Goal: Task Accomplishment & Management: Manage account settings

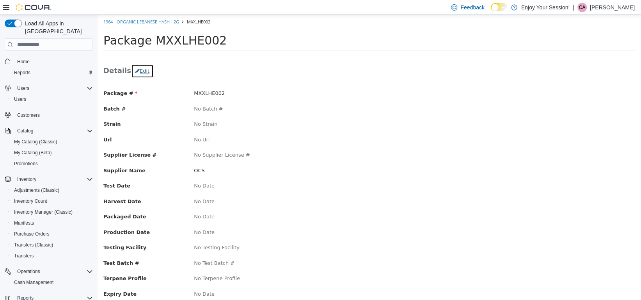
click at [137, 73] on button "Edit" at bounding box center [142, 71] width 23 height 14
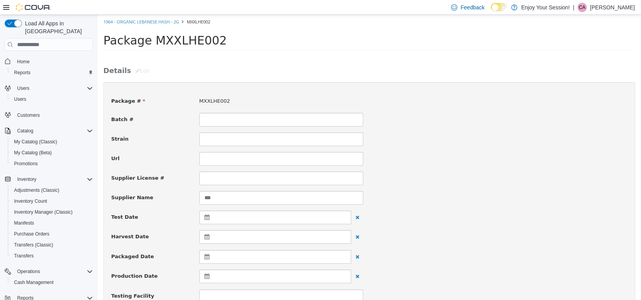
scroll to position [39, 0]
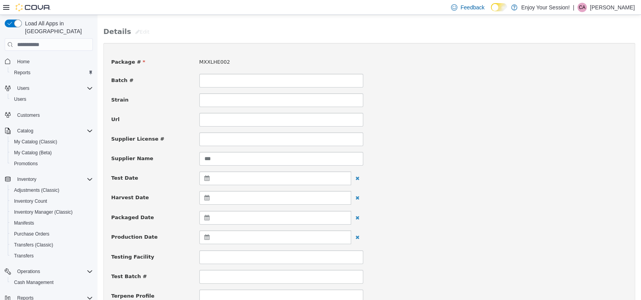
click at [206, 218] on icon at bounding box center [209, 217] width 8 height 5
click at [206, 236] on span at bounding box center [208, 237] width 4 height 4
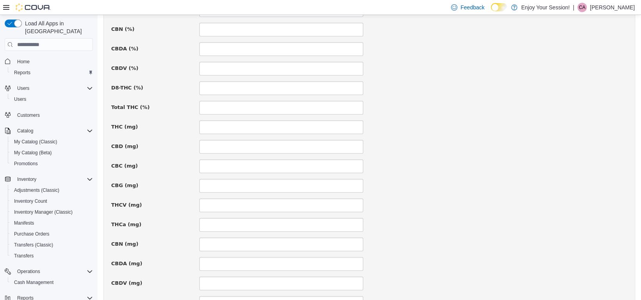
scroll to position [546, 0]
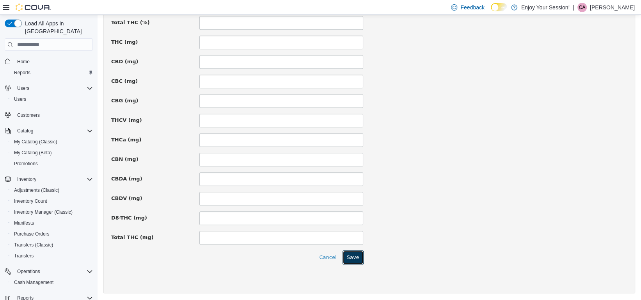
click at [354, 258] on button "Save" at bounding box center [353, 257] width 21 height 14
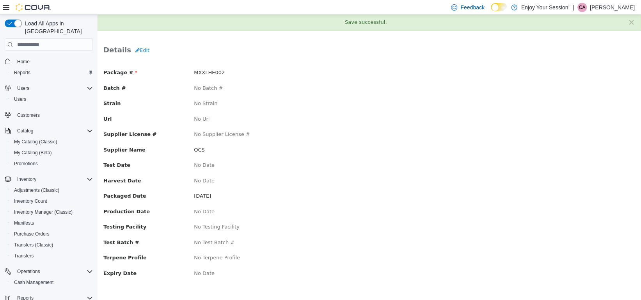
scroll to position [0, 0]
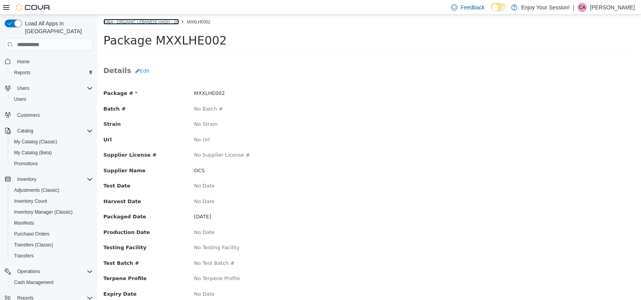
click at [134, 22] on link "1964 - Organic Lebanese Hash - 2g" at bounding box center [141, 22] width 76 height 6
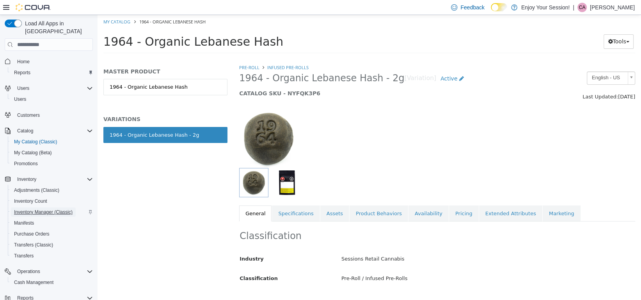
click at [37, 209] on span "Inventory Manager (Classic)" at bounding box center [43, 212] width 59 height 6
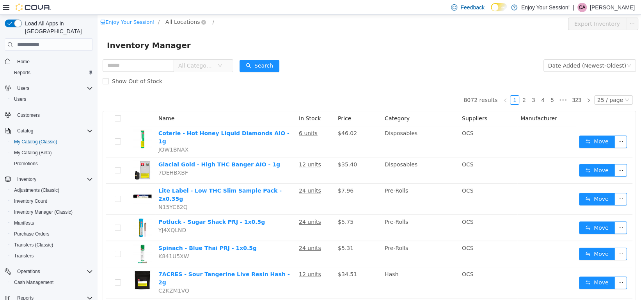
click at [184, 21] on span "All Locations" at bounding box center [182, 22] width 34 height 9
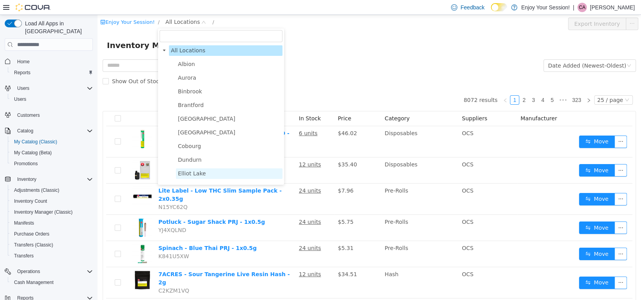
click at [186, 176] on span "Elliot Lake" at bounding box center [192, 173] width 28 height 6
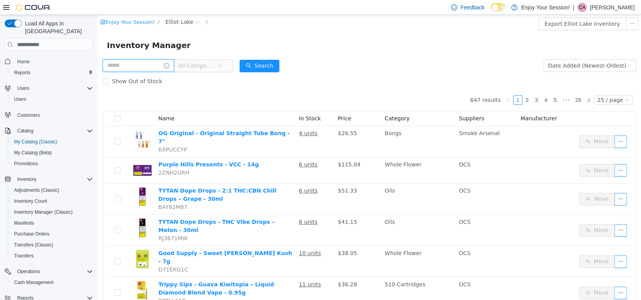
click at [147, 64] on input "text" at bounding box center [138, 65] width 71 height 12
type input "********"
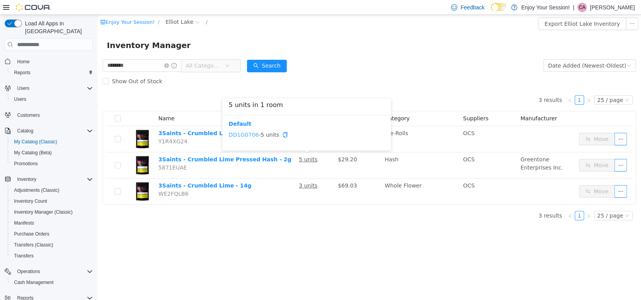
click at [245, 135] on link "DD1G0706" at bounding box center [244, 135] width 30 height 6
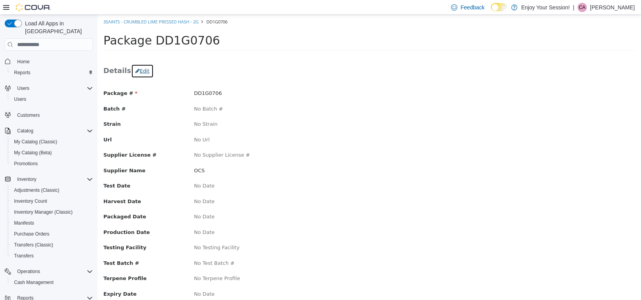
click at [140, 69] on button "Edit" at bounding box center [142, 71] width 23 height 14
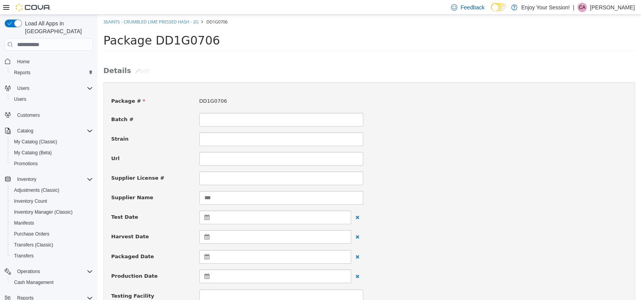
click at [206, 257] on icon at bounding box center [209, 256] width 8 height 5
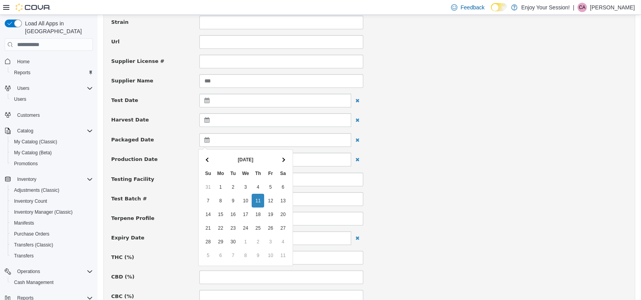
scroll to position [117, 0]
click at [209, 158] on span at bounding box center [208, 159] width 4 height 4
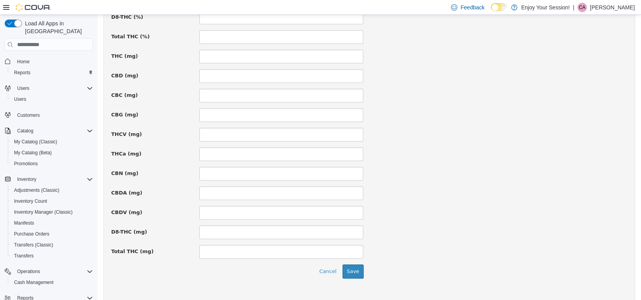
scroll to position [546, 0]
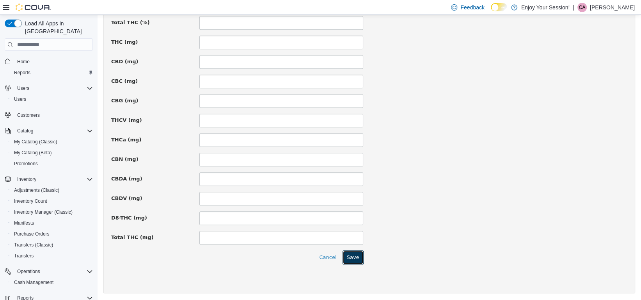
click at [355, 258] on button "Save" at bounding box center [353, 257] width 21 height 14
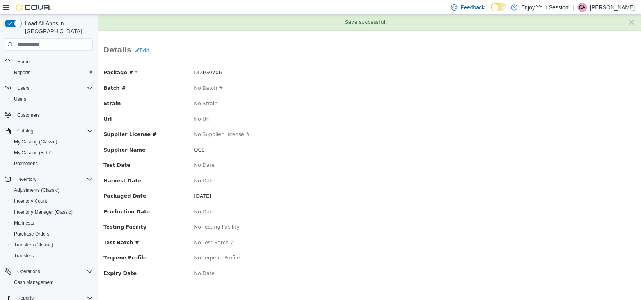
scroll to position [0, 0]
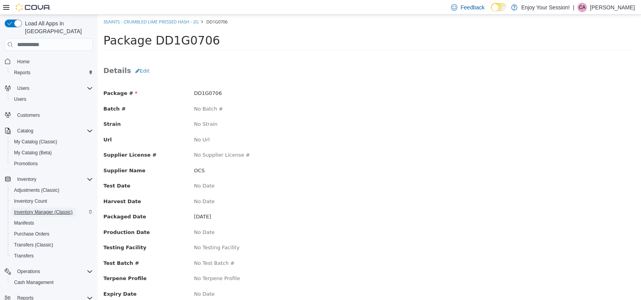
click at [51, 209] on span "Inventory Manager (Classic)" at bounding box center [43, 212] width 59 height 6
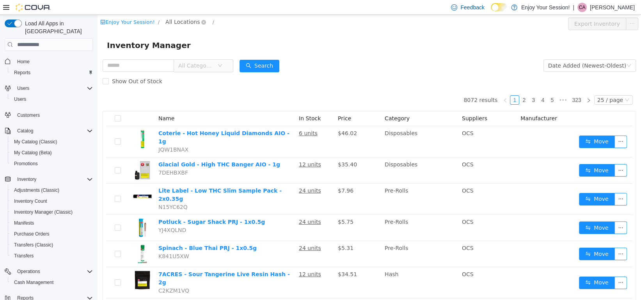
click at [173, 21] on span "All Locations" at bounding box center [182, 22] width 34 height 9
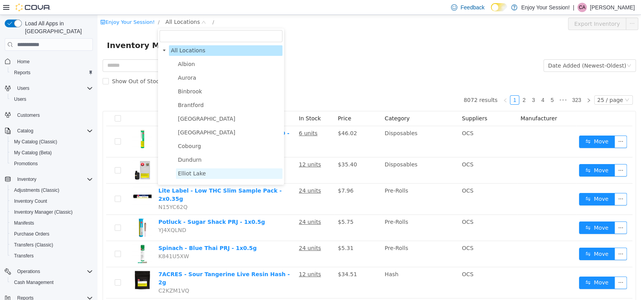
click at [190, 173] on span "Elliot Lake" at bounding box center [192, 173] width 28 height 6
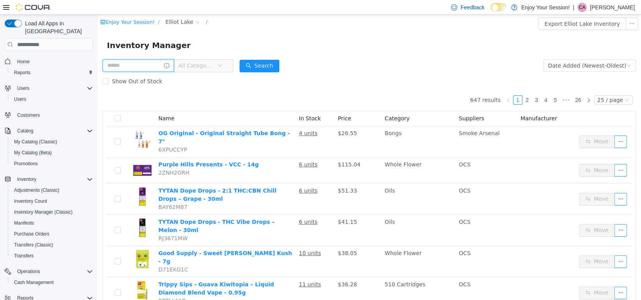
click at [135, 68] on input "text" at bounding box center [138, 65] width 71 height 12
type input "****"
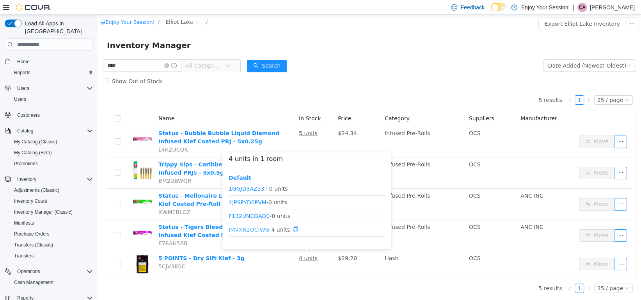
click at [246, 229] on link "IMVXN2OCIWG" at bounding box center [249, 229] width 41 height 6
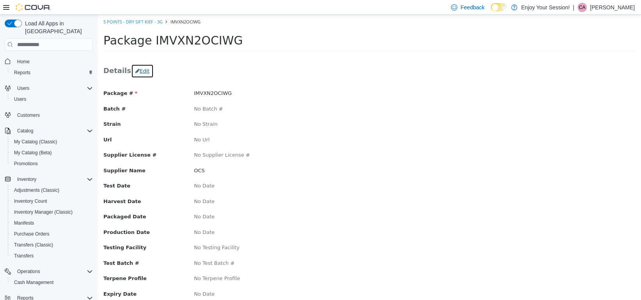
click at [139, 69] on button "Edit" at bounding box center [142, 71] width 23 height 14
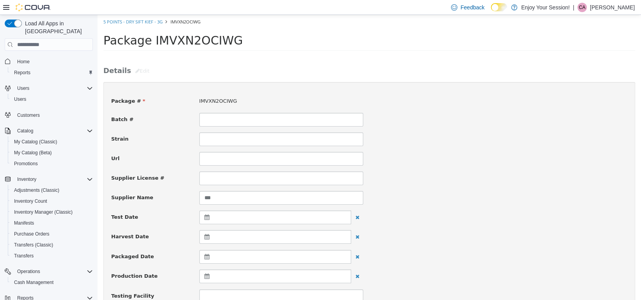
click at [206, 259] on div at bounding box center [275, 257] width 152 height 14
click at [207, 256] on icon at bounding box center [209, 256] width 8 height 5
click at [208, 256] on icon at bounding box center [209, 256] width 8 height 5
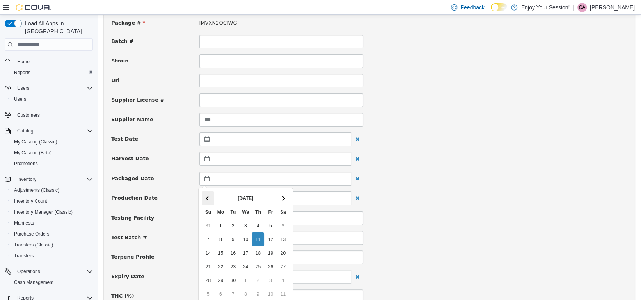
click at [206, 197] on span at bounding box center [208, 198] width 4 height 4
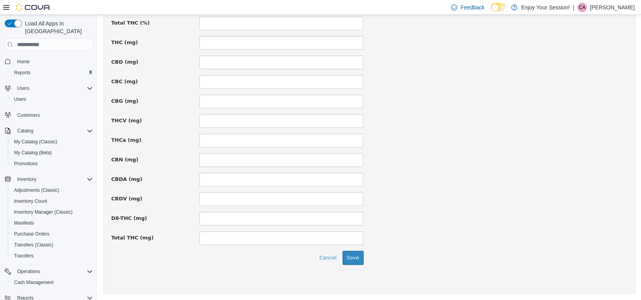
scroll to position [546, 0]
click at [359, 257] on button "Save" at bounding box center [353, 257] width 21 height 14
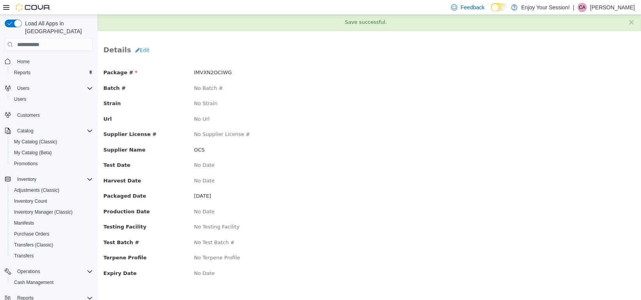
scroll to position [0, 0]
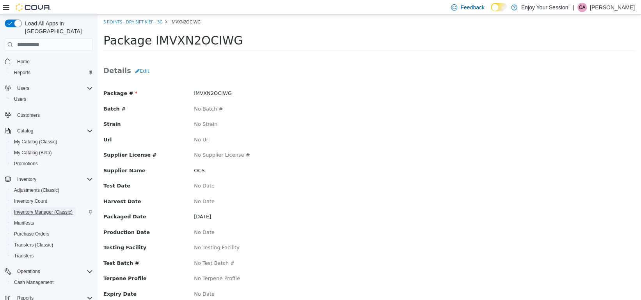
click at [48, 209] on span "Inventory Manager (Classic)" at bounding box center [43, 212] width 59 height 6
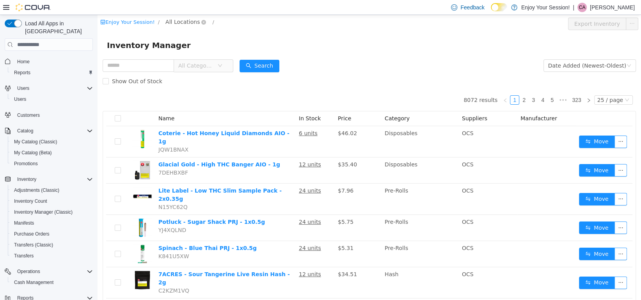
click at [183, 21] on span "All Locations" at bounding box center [182, 22] width 34 height 9
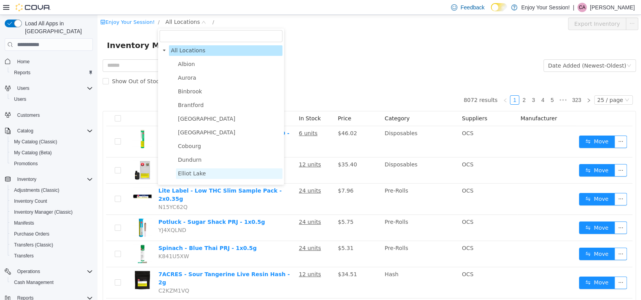
click at [190, 176] on span "Elliot Lake" at bounding box center [192, 173] width 28 height 6
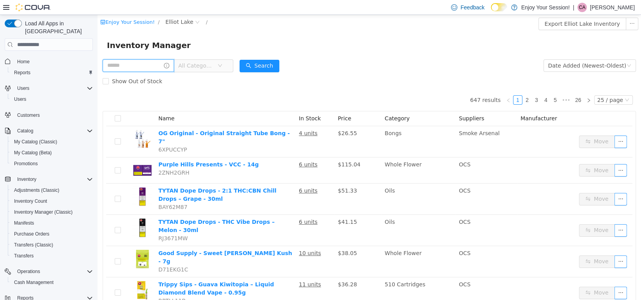
click at [126, 66] on input "text" at bounding box center [138, 65] width 71 height 12
type input "****"
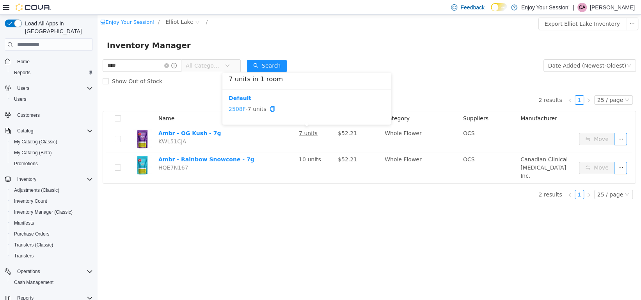
click at [238, 108] on link "2508F" at bounding box center [237, 109] width 17 height 6
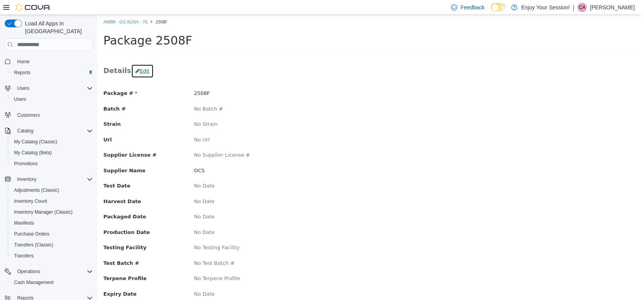
click at [142, 69] on button "Edit" at bounding box center [142, 71] width 23 height 14
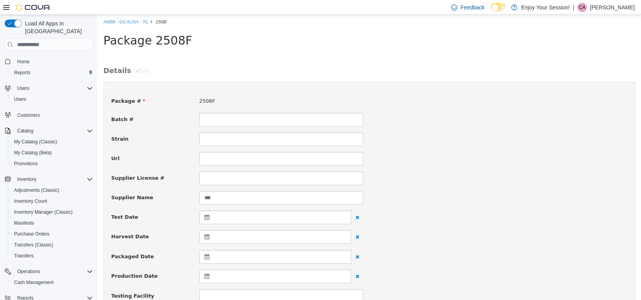
click at [205, 258] on icon at bounding box center [209, 256] width 8 height 5
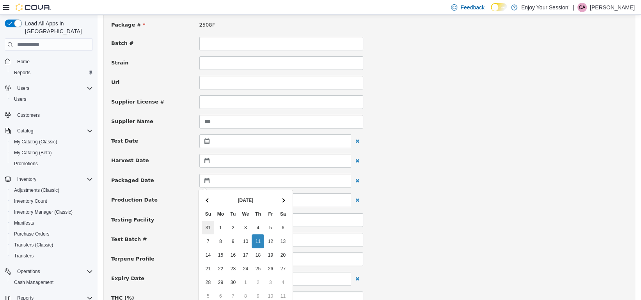
scroll to position [78, 0]
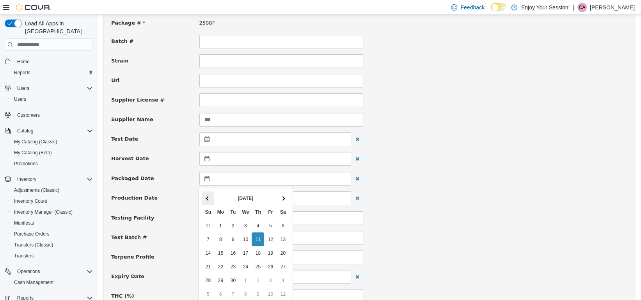
click at [210, 199] on th at bounding box center [208, 198] width 12 height 14
click at [209, 199] on span at bounding box center [208, 198] width 4 height 4
click at [455, 200] on div "Production Date" at bounding box center [369, 198] width 528 height 14
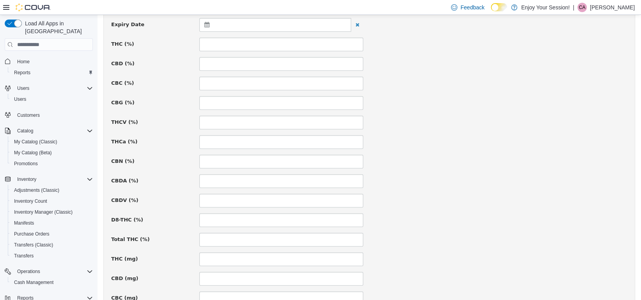
scroll to position [546, 0]
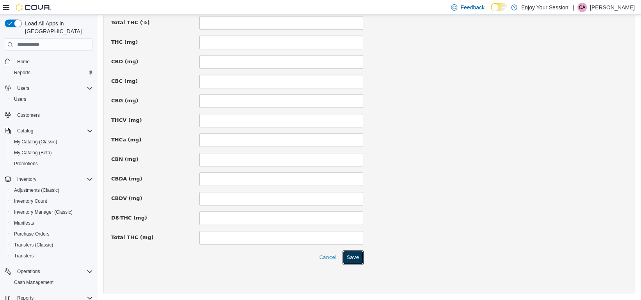
click at [353, 257] on button "Save" at bounding box center [353, 257] width 21 height 14
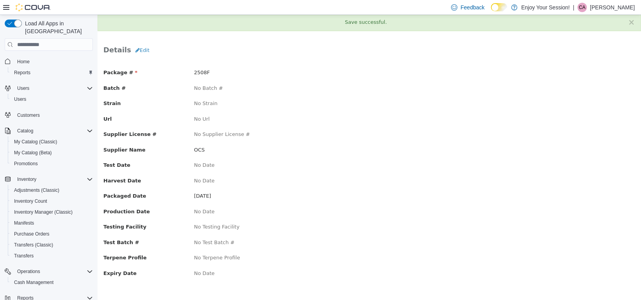
scroll to position [0, 0]
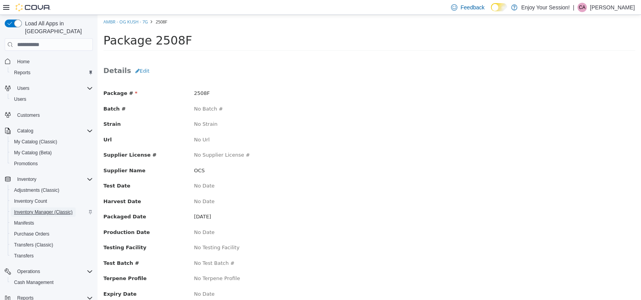
click at [36, 209] on span "Inventory Manager (Classic)" at bounding box center [43, 212] width 59 height 6
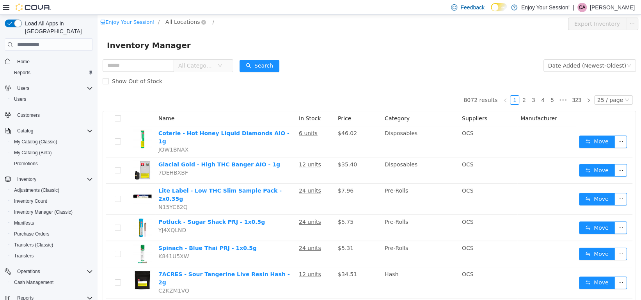
click at [186, 21] on span "All Locations" at bounding box center [182, 22] width 34 height 9
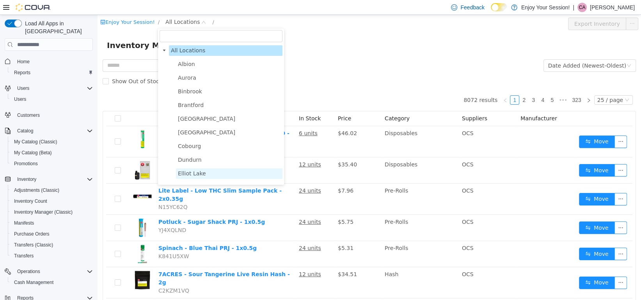
click at [191, 176] on span "Elliot Lake" at bounding box center [192, 173] width 28 height 6
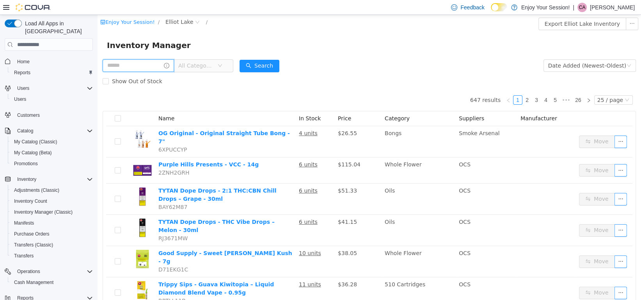
click at [115, 69] on input "text" at bounding box center [138, 65] width 71 height 12
type input "****"
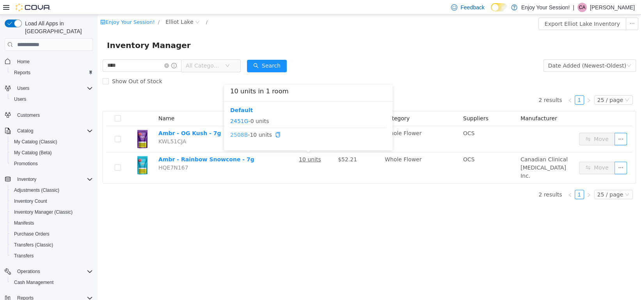
click at [243, 135] on link "2508B" at bounding box center [239, 135] width 18 height 6
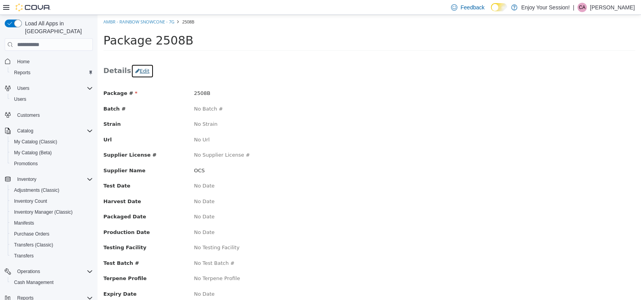
click at [137, 68] on button "Edit" at bounding box center [142, 71] width 23 height 14
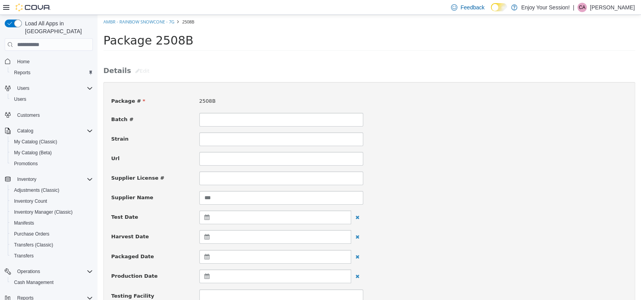
click at [207, 257] on icon at bounding box center [209, 256] width 8 height 5
click at [210, 277] on th at bounding box center [208, 276] width 12 height 14
click at [205, 278] on th at bounding box center [208, 276] width 12 height 14
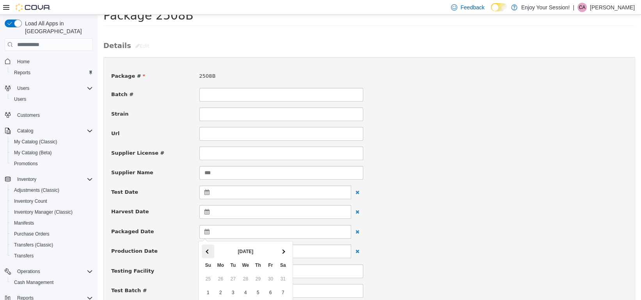
scroll to position [39, 0]
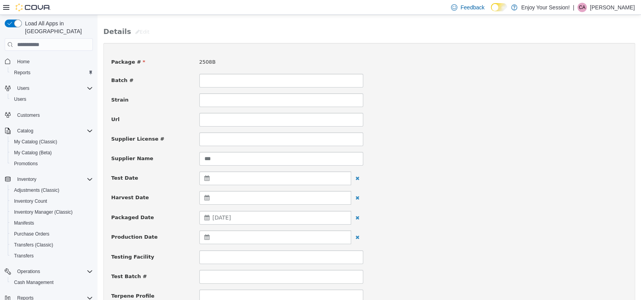
click at [447, 222] on div "Packaged Date [DATE]" at bounding box center [369, 218] width 528 height 14
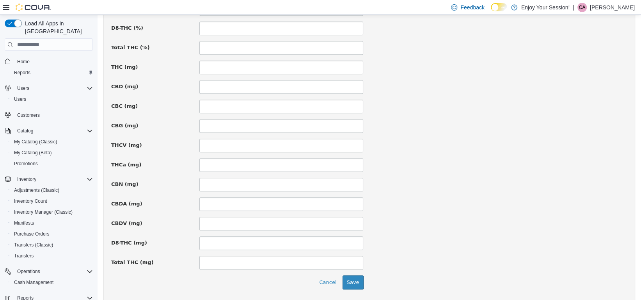
scroll to position [546, 0]
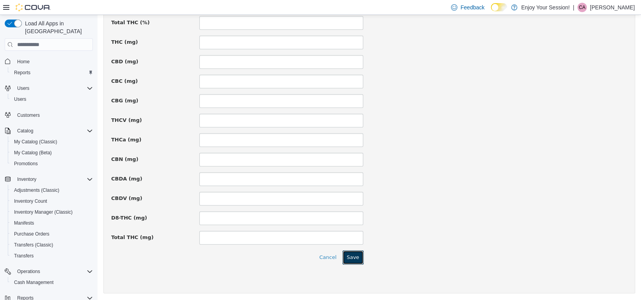
click at [356, 259] on button "Save" at bounding box center [353, 257] width 21 height 14
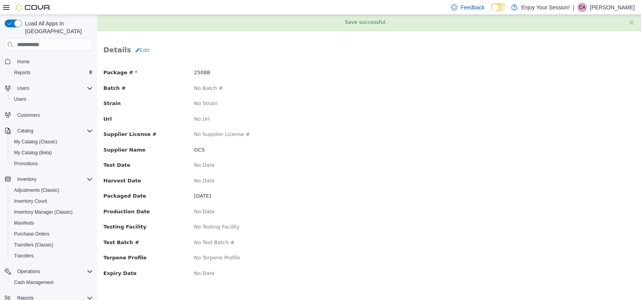
scroll to position [0, 0]
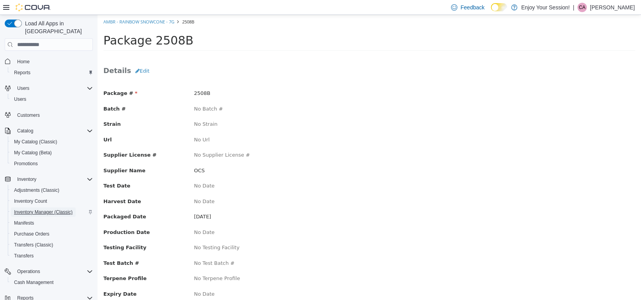
click at [50, 209] on span "Inventory Manager (Classic)" at bounding box center [43, 212] width 59 height 6
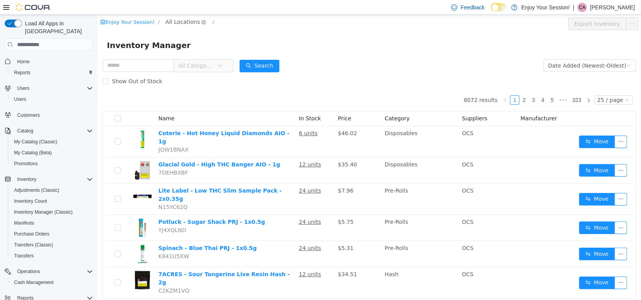
click at [182, 20] on span "All Locations" at bounding box center [182, 22] width 34 height 9
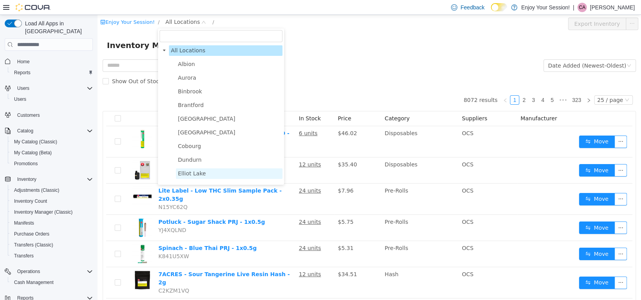
click at [199, 176] on span "Elliot Lake" at bounding box center [192, 173] width 28 height 6
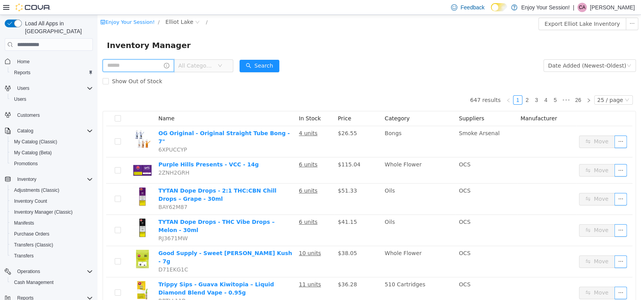
click at [118, 68] on input "text" at bounding box center [138, 65] width 71 height 12
type input "******"
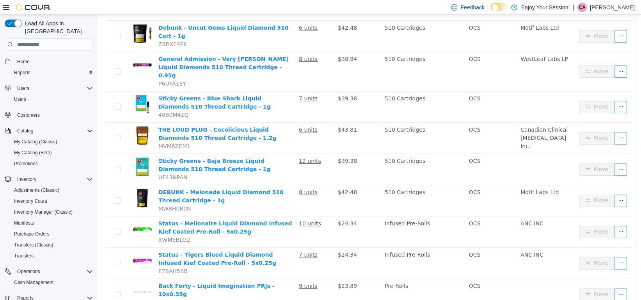
scroll to position [390, 0]
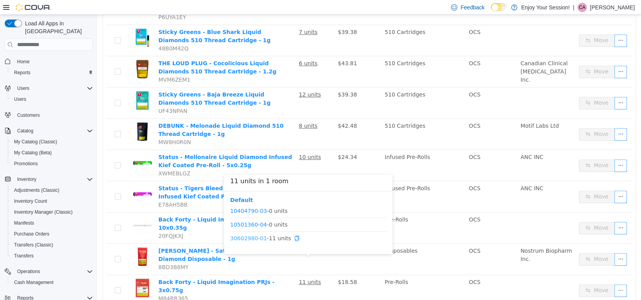
click at [244, 237] on link "30602980-01" at bounding box center [248, 238] width 37 height 6
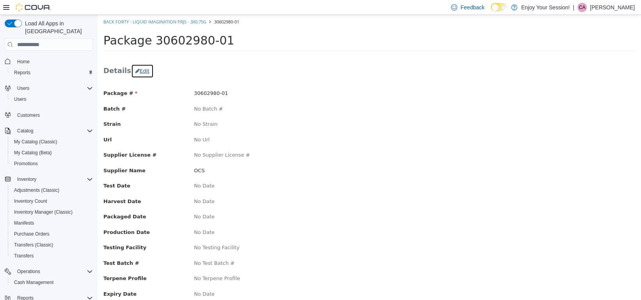
click at [143, 69] on button "Edit" at bounding box center [142, 71] width 23 height 14
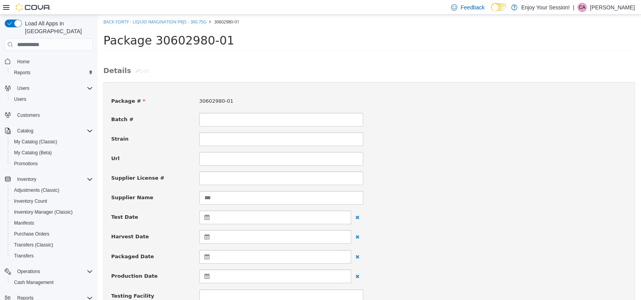
click at [205, 276] on icon at bounding box center [209, 275] width 8 height 5
click at [206, 256] on icon at bounding box center [209, 256] width 8 height 5
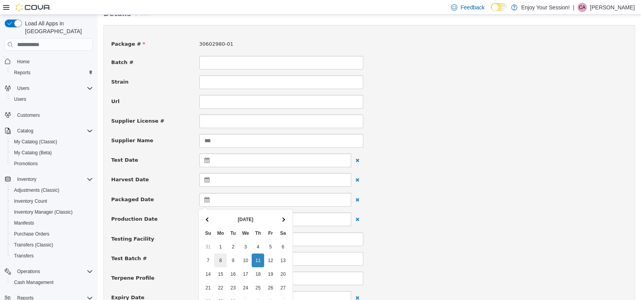
scroll to position [78, 0]
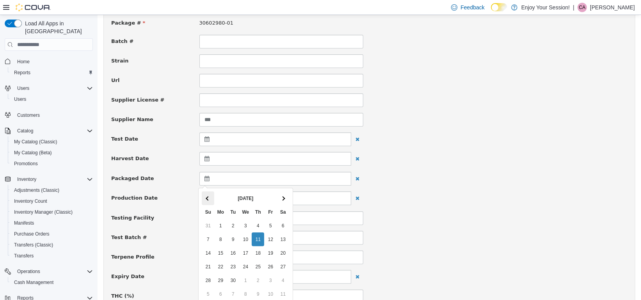
click at [211, 199] on th at bounding box center [208, 198] width 12 height 14
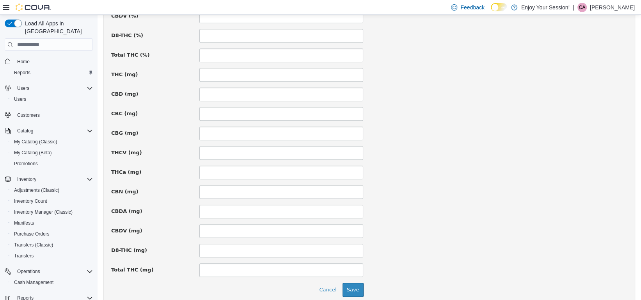
scroll to position [546, 0]
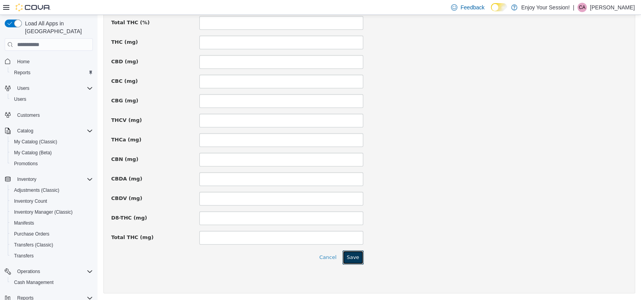
click at [356, 258] on button "Save" at bounding box center [353, 257] width 21 height 14
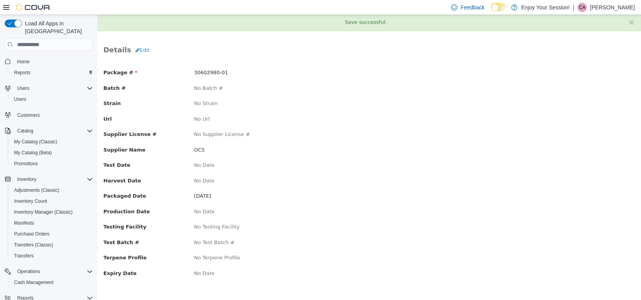
scroll to position [0, 0]
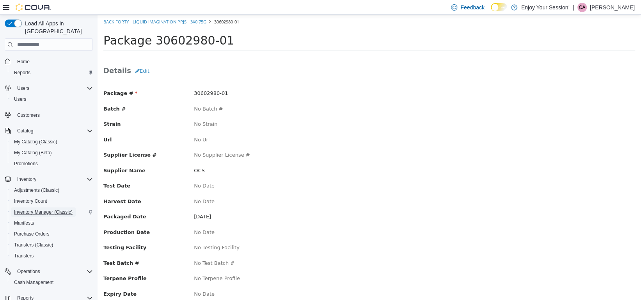
click at [38, 209] on span "Inventory Manager (Classic)" at bounding box center [43, 212] width 59 height 6
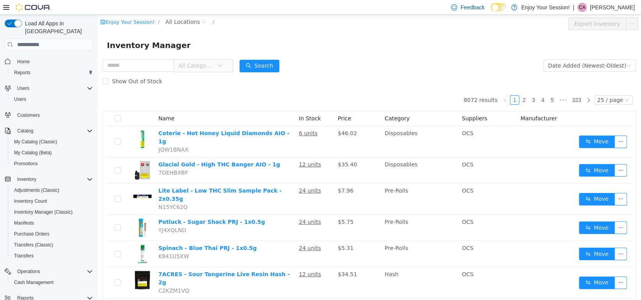
click at [222, 68] on icon "icon: down" at bounding box center [220, 65] width 5 height 5
drag, startPoint x: 206, startPoint y: 29, endPoint x: 191, endPoint y: 23, distance: 16.5
click at [205, 28] on div "Enjoy Your Session! / All Locations /" at bounding box center [324, 24] width 448 height 12
click at [181, 20] on span "All Locations" at bounding box center [182, 22] width 34 height 9
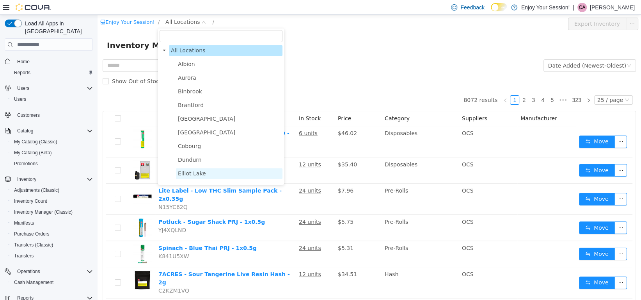
click at [192, 176] on span "Elliot Lake" at bounding box center [192, 173] width 28 height 6
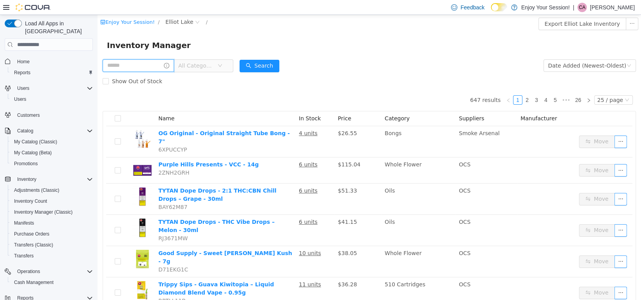
click at [119, 66] on input "text" at bounding box center [138, 65] width 71 height 12
type input "*******"
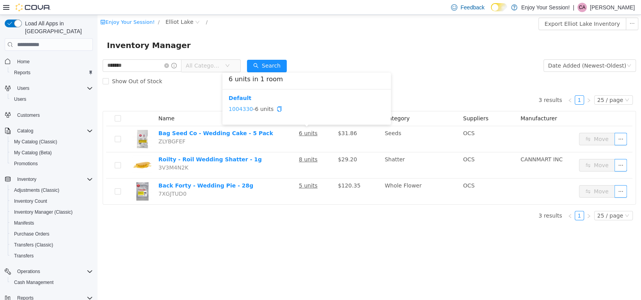
click at [238, 106] on link "1004330" at bounding box center [241, 109] width 24 height 6
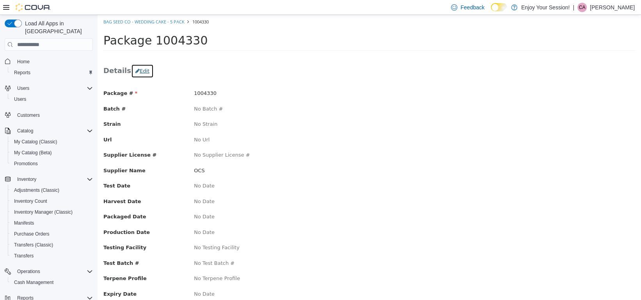
click at [137, 71] on button "Edit" at bounding box center [142, 71] width 23 height 14
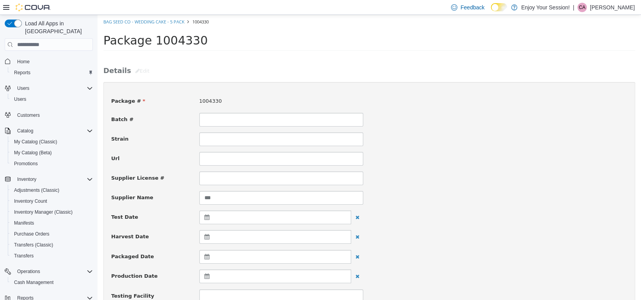
click at [205, 256] on icon at bounding box center [209, 256] width 8 height 5
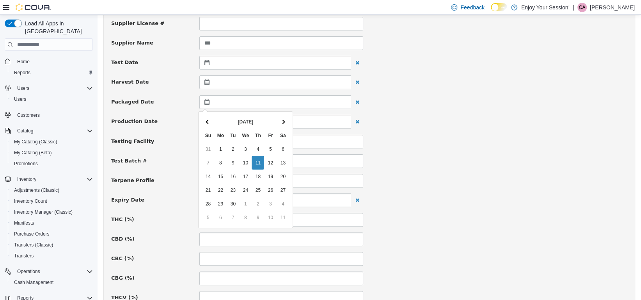
scroll to position [156, 0]
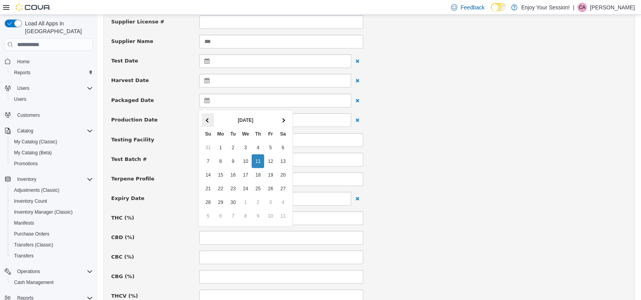
click at [210, 120] on span at bounding box center [208, 120] width 4 height 4
click at [242, 121] on th "[DATE]" at bounding box center [245, 120] width 62 height 14
click at [209, 121] on span at bounding box center [208, 120] width 4 height 4
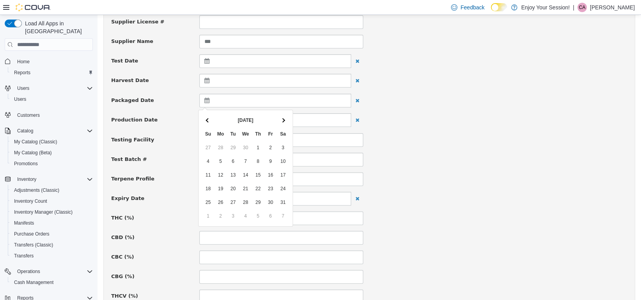
click at [209, 121] on span at bounding box center [208, 120] width 4 height 4
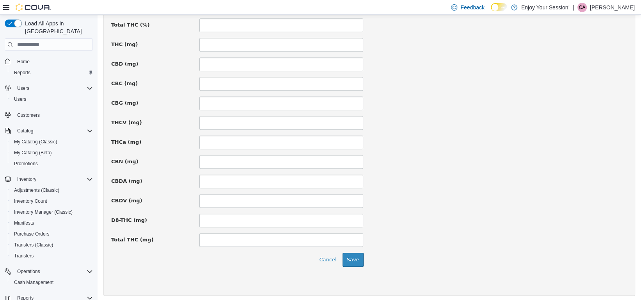
scroll to position [546, 0]
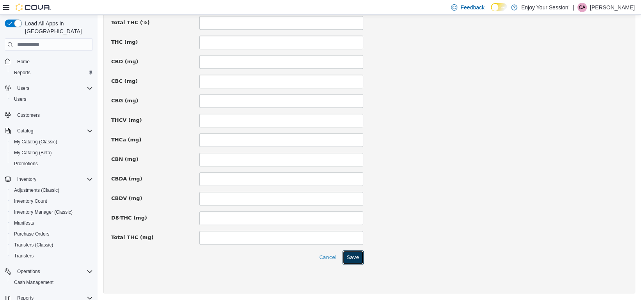
click at [353, 259] on button "Save" at bounding box center [353, 257] width 21 height 14
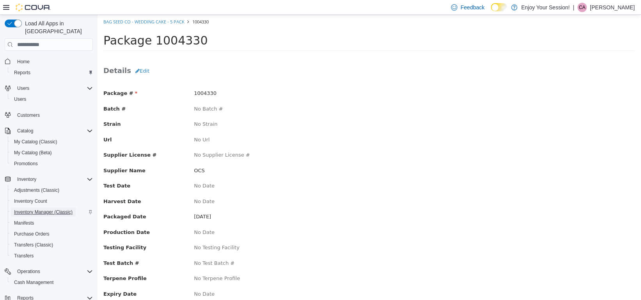
click at [50, 209] on span "Inventory Manager (Classic)" at bounding box center [43, 212] width 59 height 6
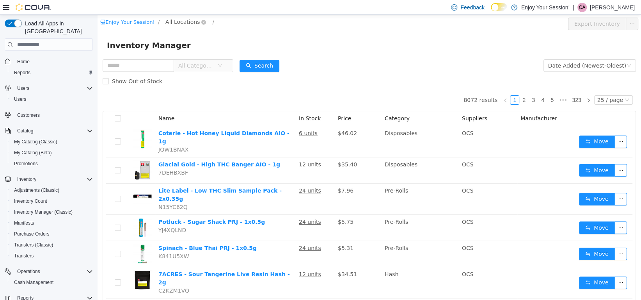
click at [174, 23] on span "All Locations" at bounding box center [182, 22] width 34 height 9
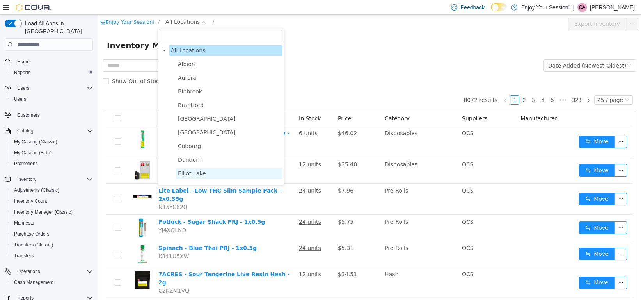
click at [186, 176] on span "Elliot Lake" at bounding box center [192, 173] width 28 height 6
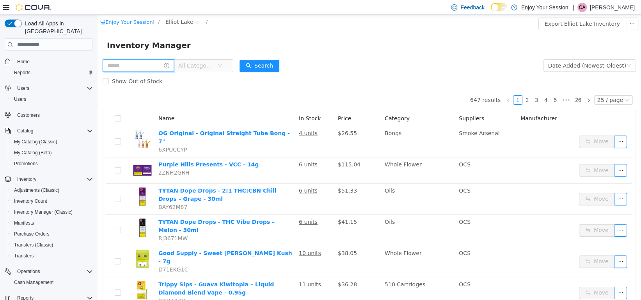
click at [150, 70] on input "text" at bounding box center [138, 65] width 71 height 12
type input "*****"
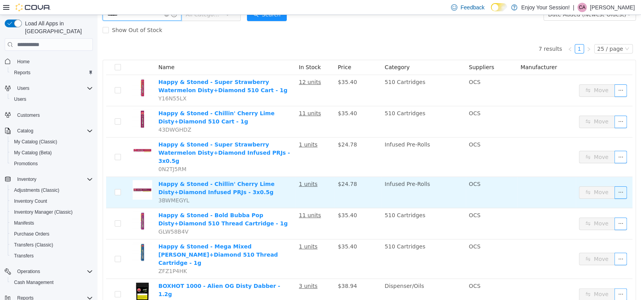
scroll to position [62, 0]
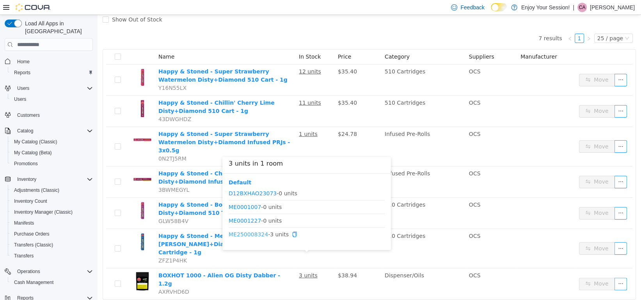
click at [250, 234] on link "ME250008324" at bounding box center [248, 234] width 39 height 6
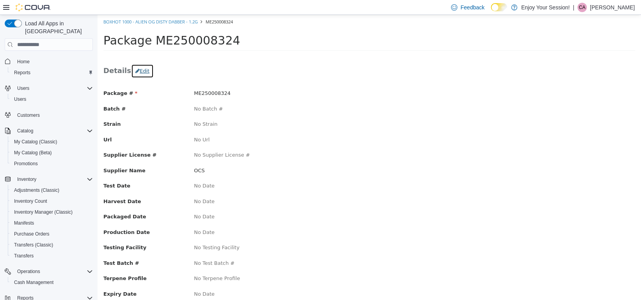
click at [142, 68] on button "Edit" at bounding box center [142, 71] width 23 height 14
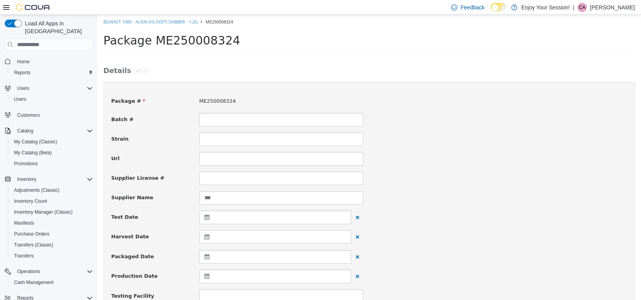
scroll to position [117, 0]
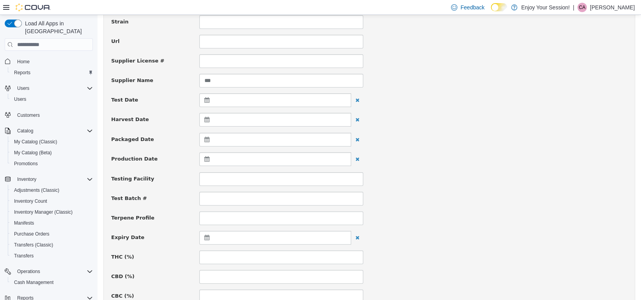
click at [205, 139] on icon at bounding box center [209, 139] width 8 height 5
click at [208, 160] on span at bounding box center [208, 159] width 4 height 4
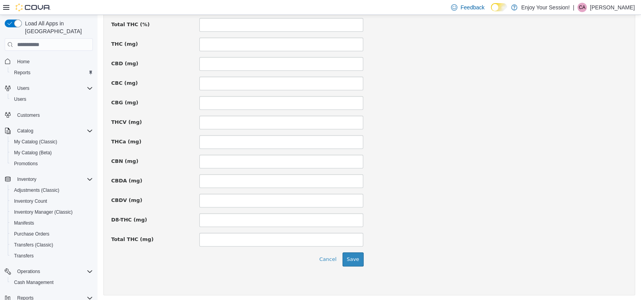
scroll to position [546, 0]
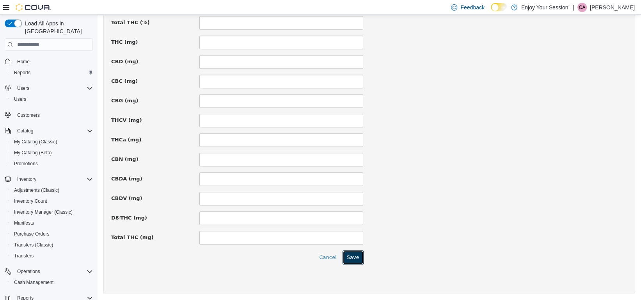
click at [356, 256] on button "Save" at bounding box center [353, 257] width 21 height 14
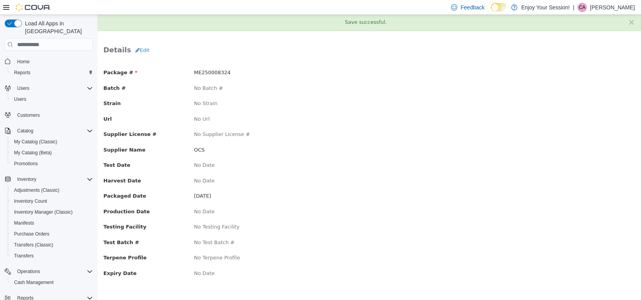
scroll to position [0, 0]
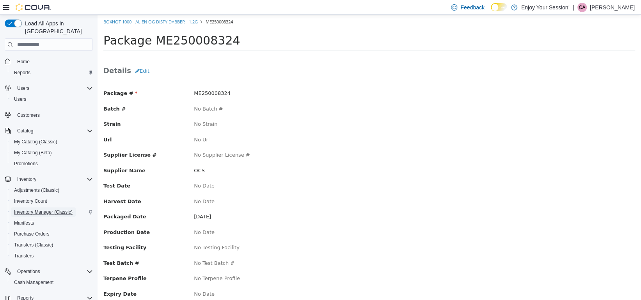
click at [48, 209] on span "Inventory Manager (Classic)" at bounding box center [43, 212] width 59 height 6
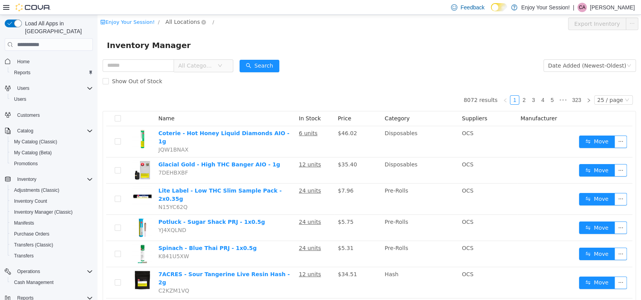
click at [178, 22] on span "All Locations" at bounding box center [182, 22] width 34 height 9
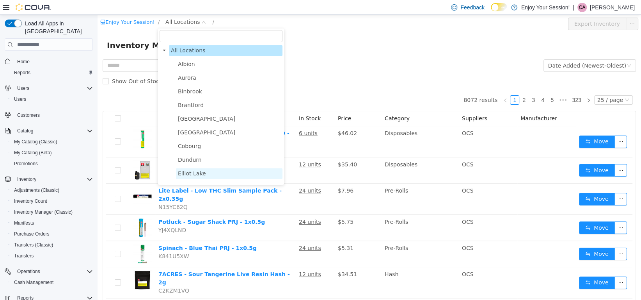
click at [195, 179] on span "Elliot Lake" at bounding box center [229, 173] width 107 height 11
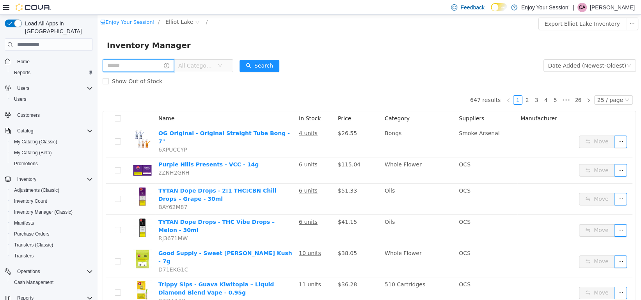
click at [139, 68] on input "text" at bounding box center [138, 65] width 71 height 12
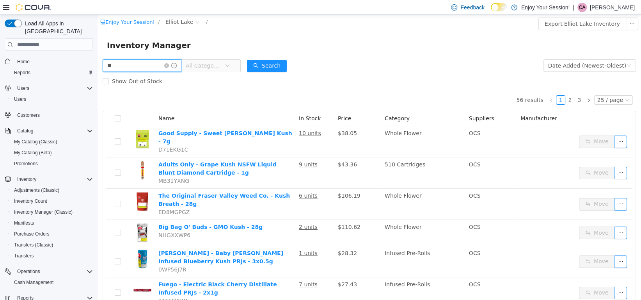
type input "*"
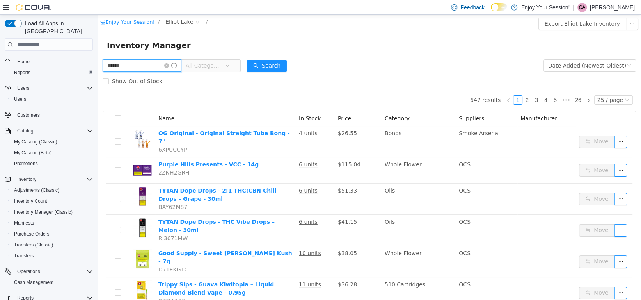
type input "******"
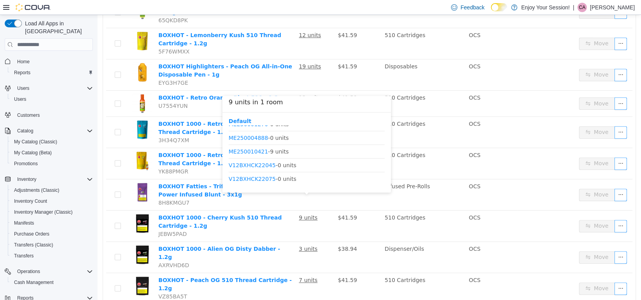
scroll to position [78, 0]
click at [253, 151] on link "ME250010421" at bounding box center [248, 149] width 39 height 6
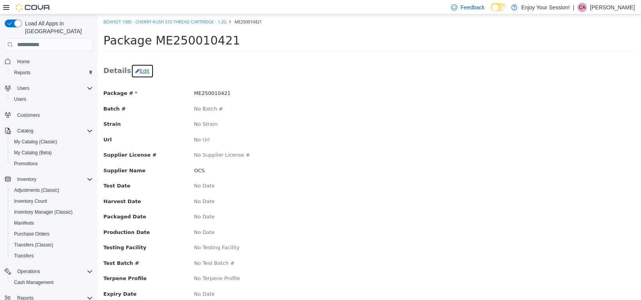
click at [140, 69] on button "Edit" at bounding box center [142, 71] width 23 height 14
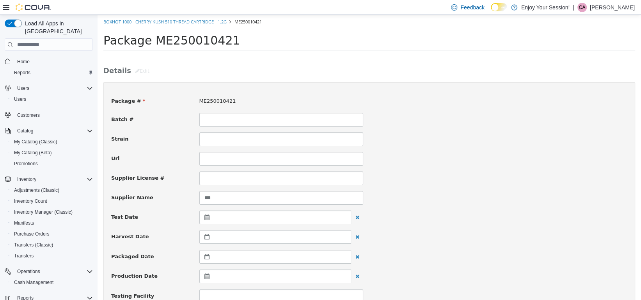
click at [208, 257] on icon at bounding box center [209, 256] width 8 height 5
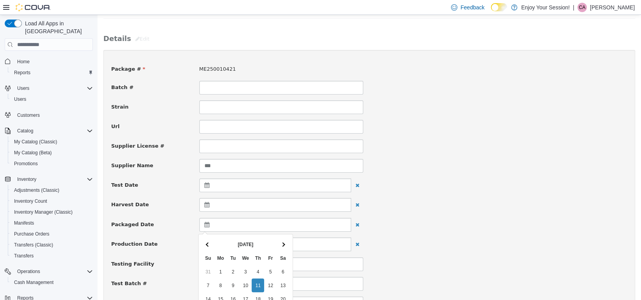
scroll to position [117, 0]
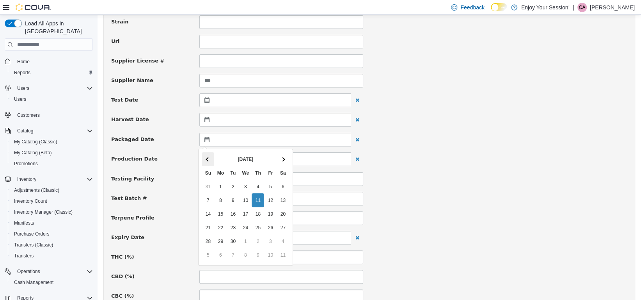
click at [206, 156] on th at bounding box center [208, 159] width 12 height 14
click at [518, 179] on div "Testing Facility" at bounding box center [369, 179] width 528 height 14
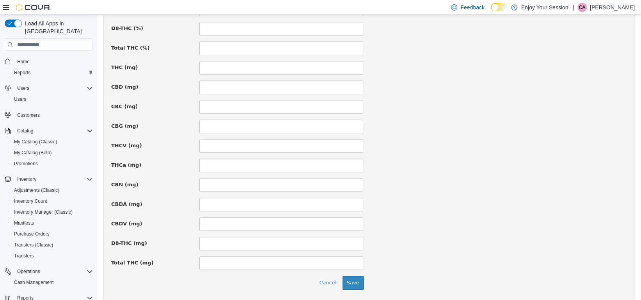
scroll to position [507, 0]
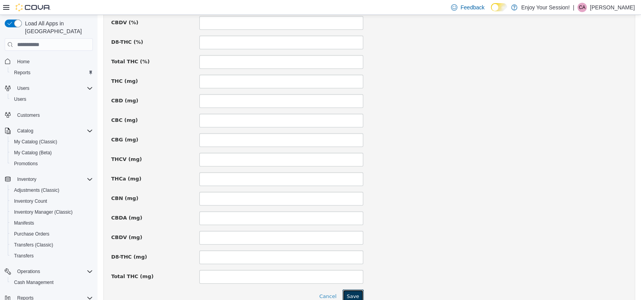
click at [353, 293] on button "Save" at bounding box center [353, 296] width 21 height 14
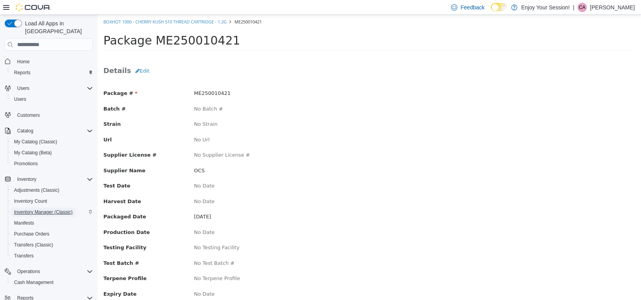
click at [41, 209] on span "Inventory Manager (Classic)" at bounding box center [43, 212] width 59 height 6
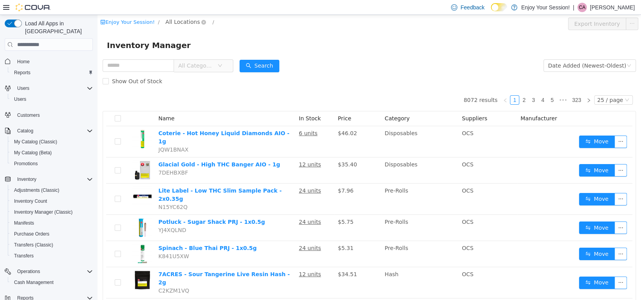
click at [174, 22] on span "All Locations" at bounding box center [182, 22] width 34 height 9
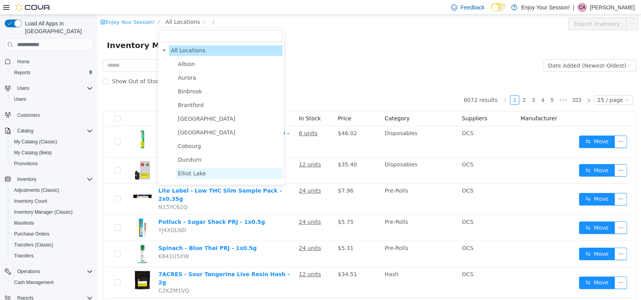
click at [186, 176] on span "Elliot Lake" at bounding box center [192, 173] width 28 height 6
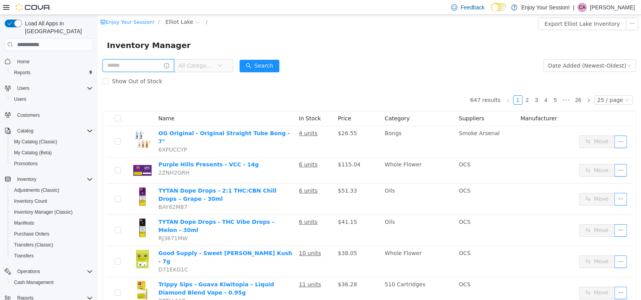
click at [124, 66] on input "text" at bounding box center [138, 65] width 71 height 12
type input "*****"
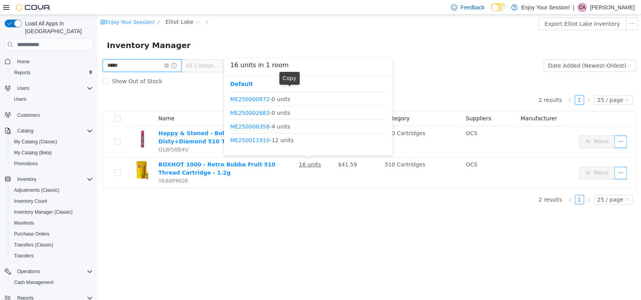
scroll to position [78, 0]
click at [249, 126] on link "ME250006358" at bounding box center [249, 126] width 39 height 6
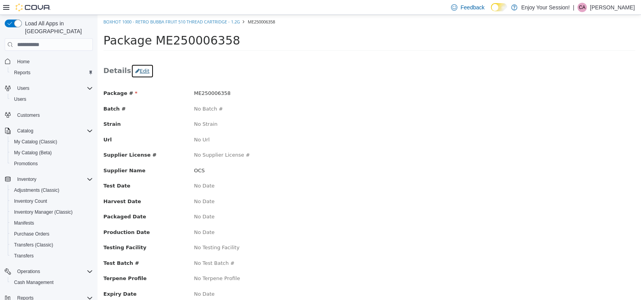
click at [140, 70] on button "Edit" at bounding box center [142, 71] width 23 height 14
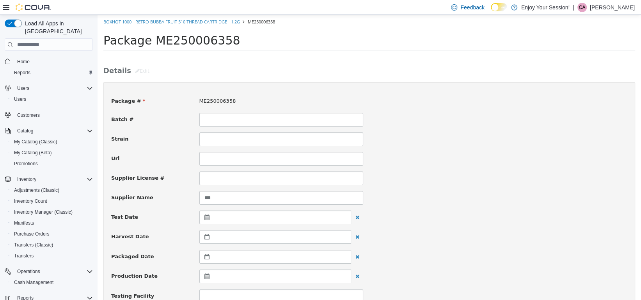
click at [206, 256] on icon at bounding box center [209, 256] width 8 height 5
click at [209, 274] on th at bounding box center [208, 276] width 12 height 14
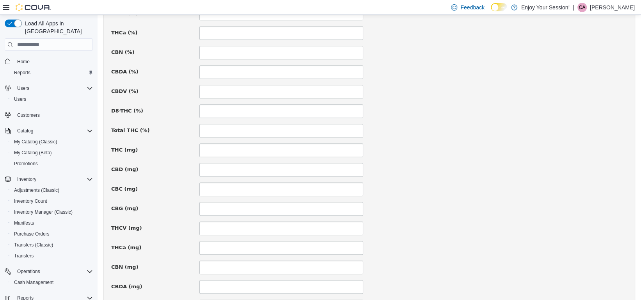
scroll to position [546, 0]
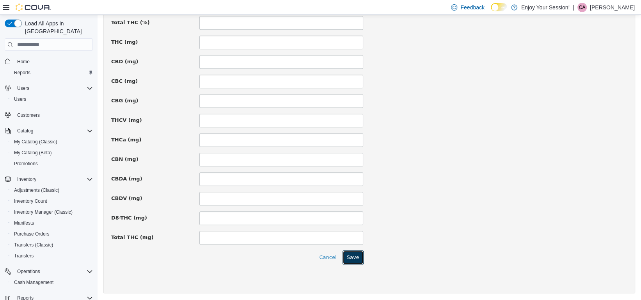
click at [357, 254] on button "Save" at bounding box center [353, 257] width 21 height 14
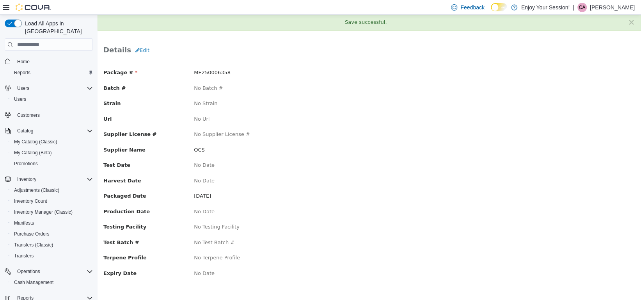
scroll to position [0, 0]
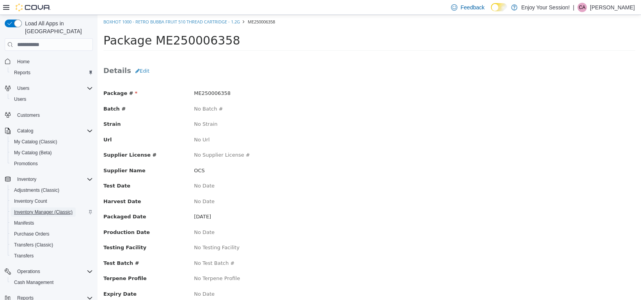
click at [46, 209] on span "Inventory Manager (Classic)" at bounding box center [43, 212] width 59 height 6
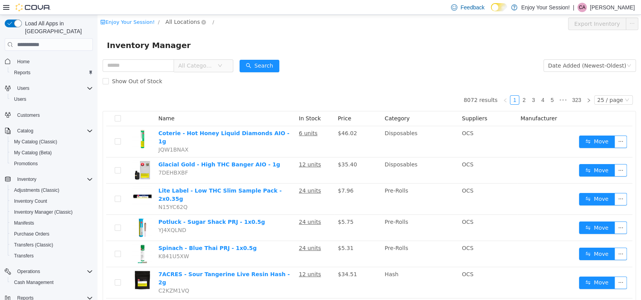
click at [181, 21] on span "All Locations" at bounding box center [182, 22] width 34 height 9
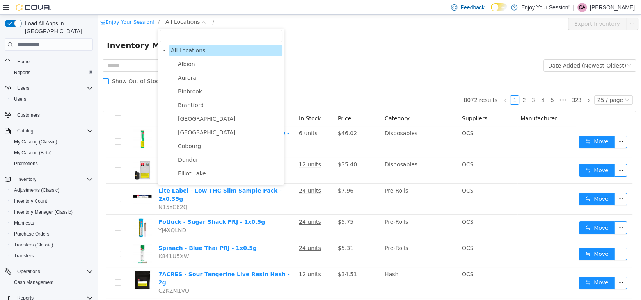
drag, startPoint x: 194, startPoint y: 177, endPoint x: 123, endPoint y: 87, distance: 114.2
click at [194, 176] on span "Elliot Lake" at bounding box center [192, 173] width 28 height 6
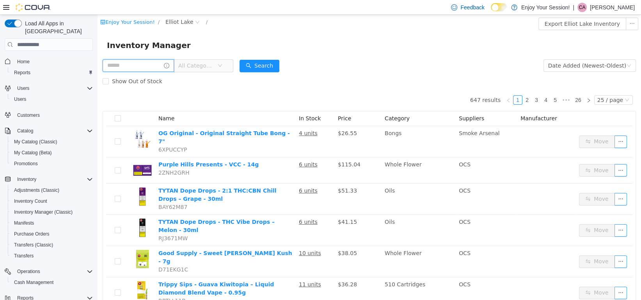
click at [127, 69] on input "text" at bounding box center [138, 65] width 71 height 12
type input "********"
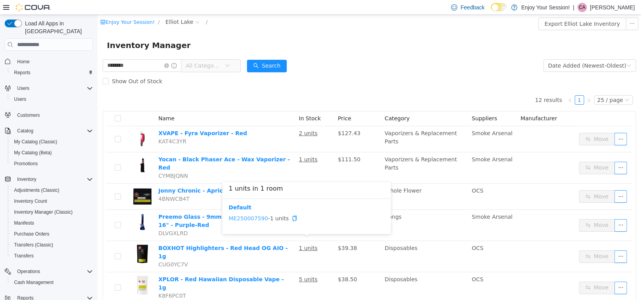
click at [252, 216] on link "ME250007590" at bounding box center [248, 218] width 39 height 6
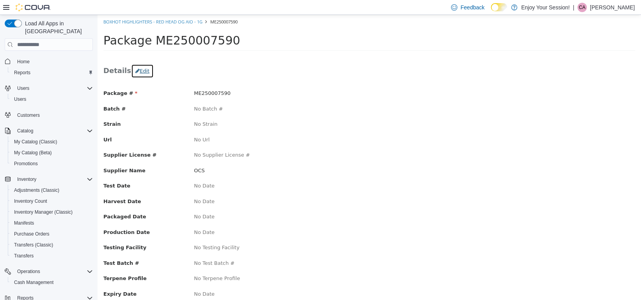
click at [137, 71] on button "Edit" at bounding box center [142, 71] width 23 height 14
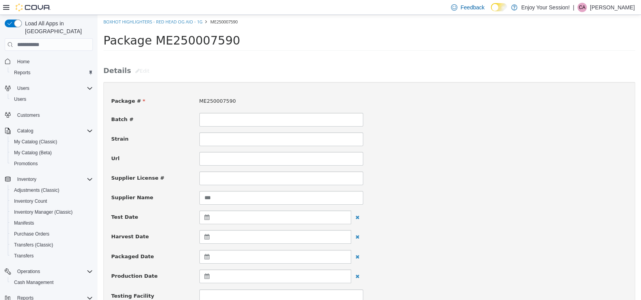
click at [206, 258] on icon at bounding box center [209, 256] width 8 height 5
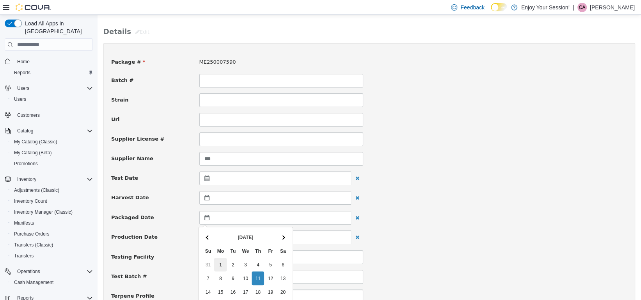
scroll to position [117, 0]
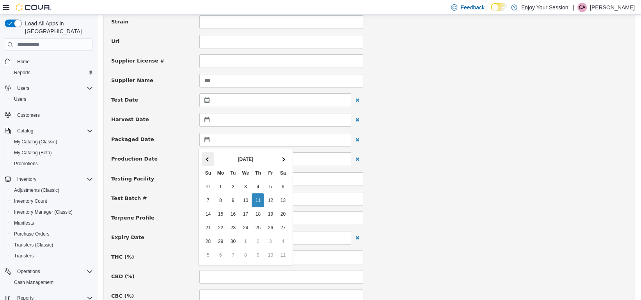
click at [206, 157] on th at bounding box center [208, 159] width 12 height 14
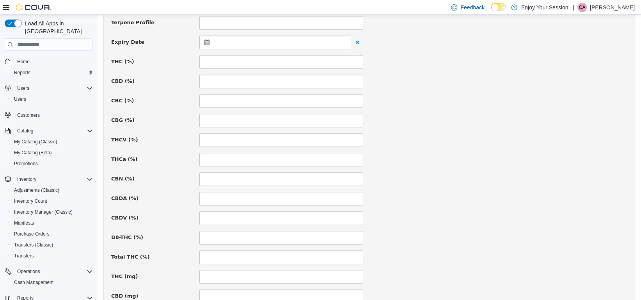
scroll to position [546, 0]
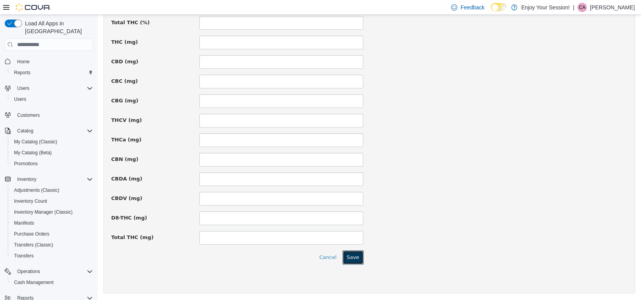
click at [358, 256] on button "Save" at bounding box center [353, 257] width 21 height 14
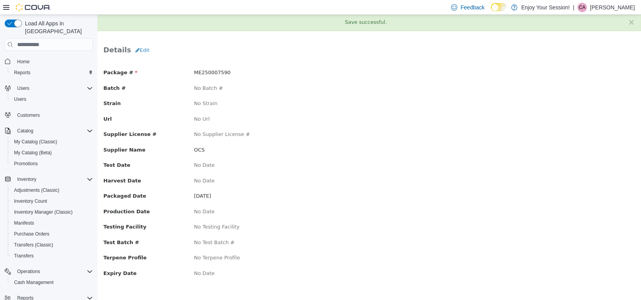
scroll to position [0, 0]
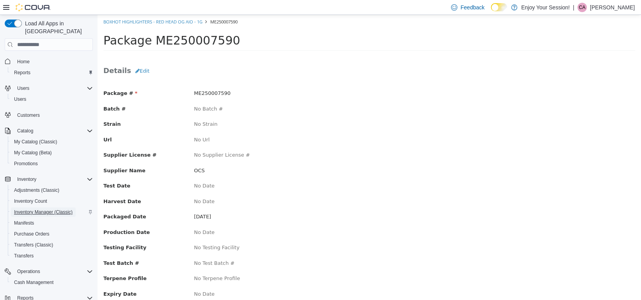
click at [43, 209] on span "Inventory Manager (Classic)" at bounding box center [43, 212] width 59 height 6
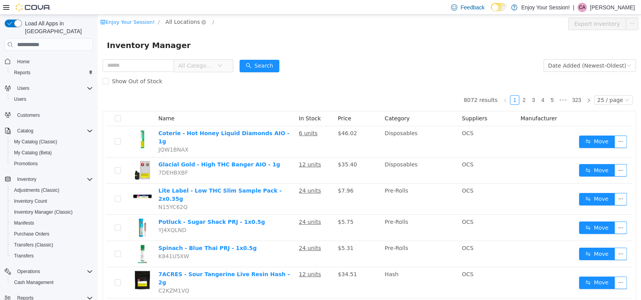
click at [181, 20] on span "All Locations" at bounding box center [182, 22] width 34 height 9
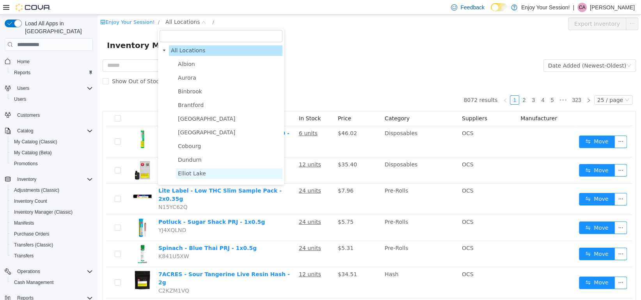
drag, startPoint x: 194, startPoint y: 176, endPoint x: 214, endPoint y: 20, distance: 157.8
click at [194, 176] on span "Elliot Lake" at bounding box center [192, 173] width 28 height 6
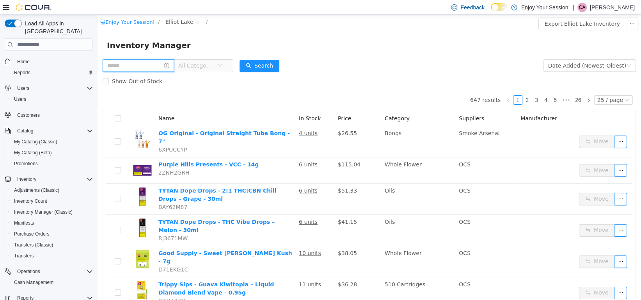
click at [120, 67] on input "text" at bounding box center [138, 65] width 71 height 12
type input "**********"
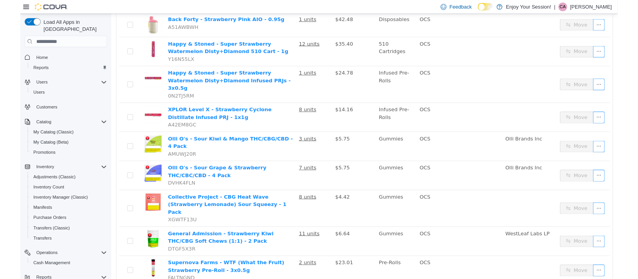
scroll to position [312, 0]
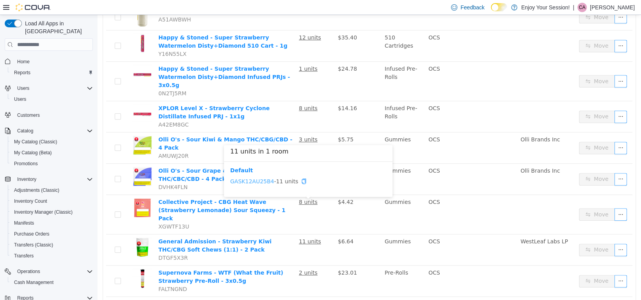
click at [253, 181] on link "GASK12AU25B4" at bounding box center [252, 181] width 44 height 6
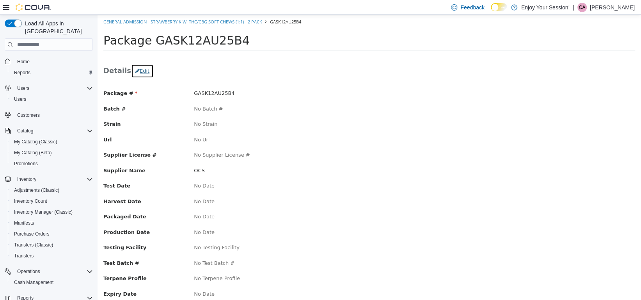
click at [135, 71] on button "Edit" at bounding box center [142, 71] width 23 height 14
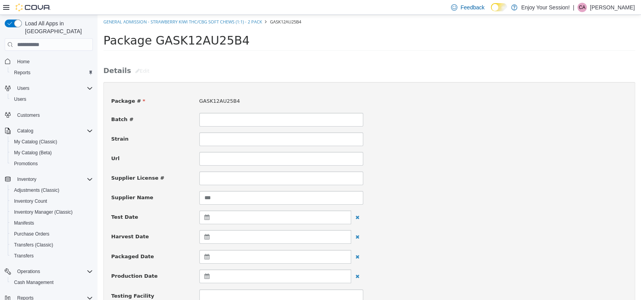
click at [207, 257] on icon at bounding box center [209, 256] width 8 height 5
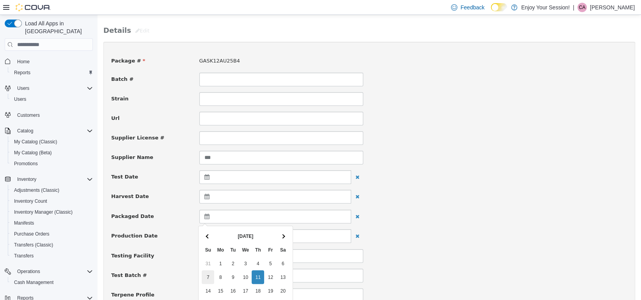
scroll to position [78, 0]
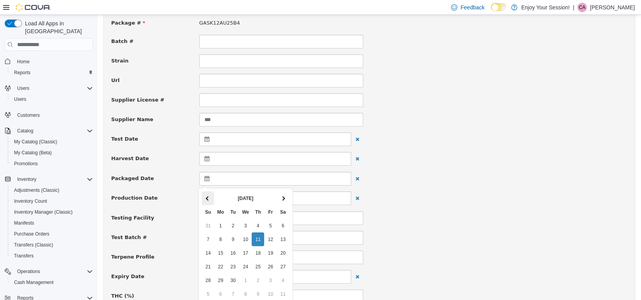
click at [207, 198] on span at bounding box center [208, 198] width 4 height 4
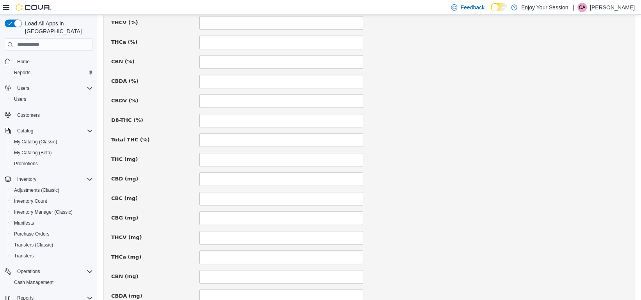
scroll to position [546, 0]
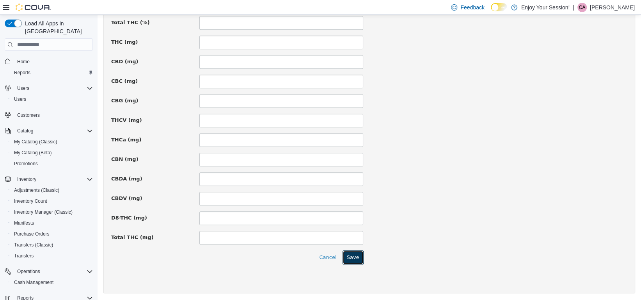
click at [347, 257] on button "Save" at bounding box center [353, 257] width 21 height 14
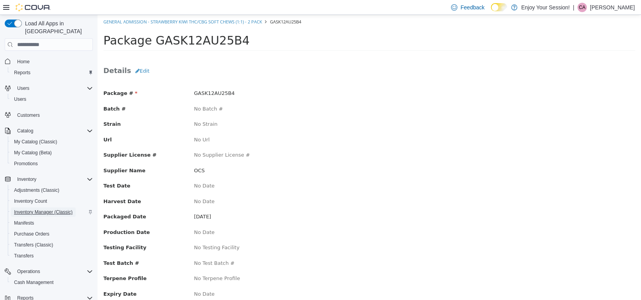
click at [37, 209] on span "Inventory Manager (Classic)" at bounding box center [43, 212] width 59 height 6
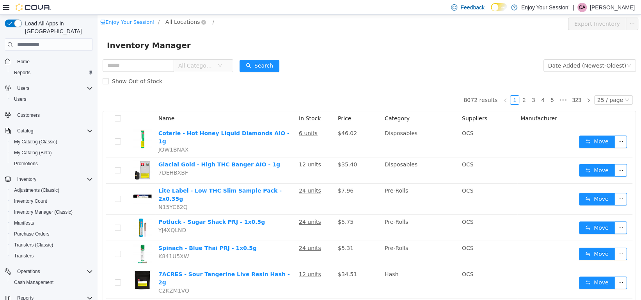
click at [183, 23] on span "All Locations" at bounding box center [182, 22] width 34 height 9
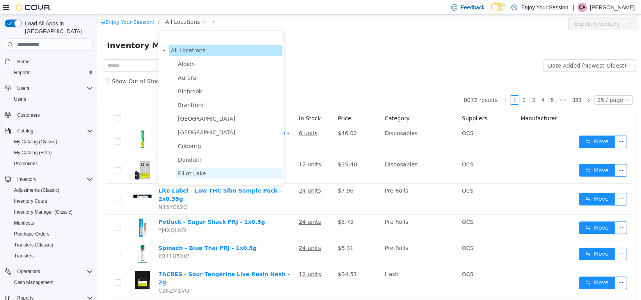
click at [187, 175] on span "Elliot Lake" at bounding box center [192, 173] width 28 height 6
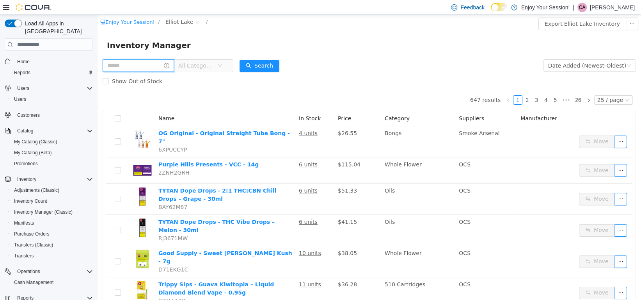
click at [119, 67] on input "text" at bounding box center [138, 65] width 71 height 12
type input "****"
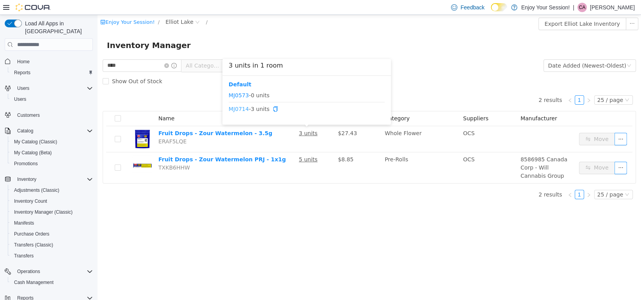
click at [240, 110] on link "MJ0714" at bounding box center [239, 109] width 20 height 6
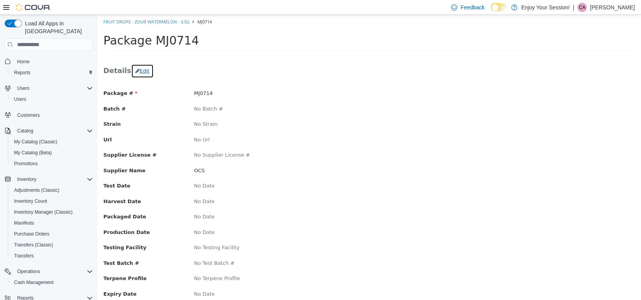
click at [139, 69] on button "Edit" at bounding box center [142, 71] width 23 height 14
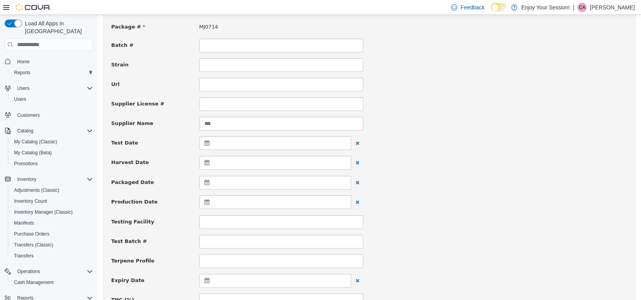
scroll to position [117, 0]
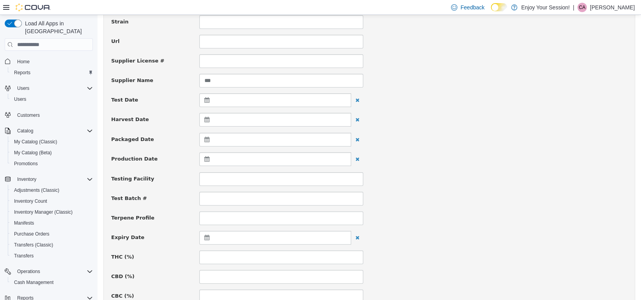
click at [207, 140] on icon at bounding box center [209, 139] width 8 height 5
click at [208, 159] on span at bounding box center [208, 159] width 4 height 4
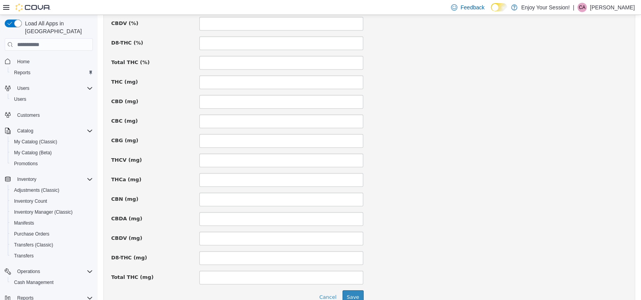
scroll to position [546, 0]
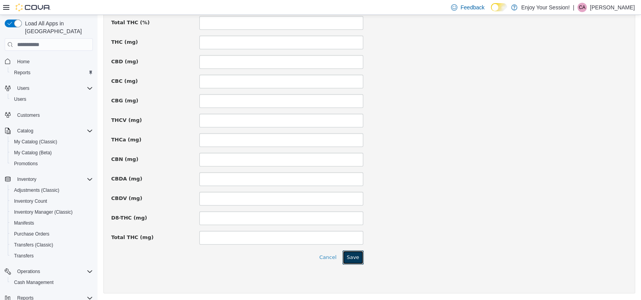
click at [357, 253] on button "Save" at bounding box center [353, 257] width 21 height 14
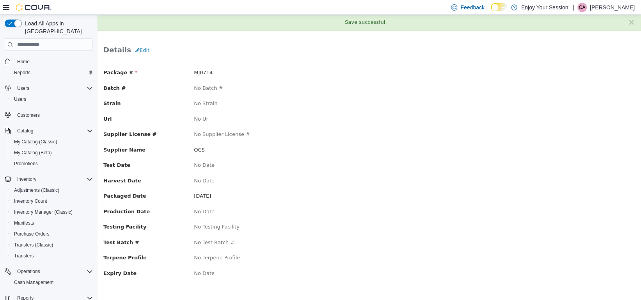
scroll to position [0, 0]
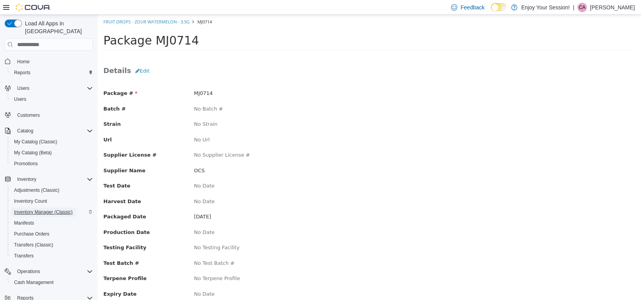
click at [37, 209] on span "Inventory Manager (Classic)" at bounding box center [43, 212] width 59 height 6
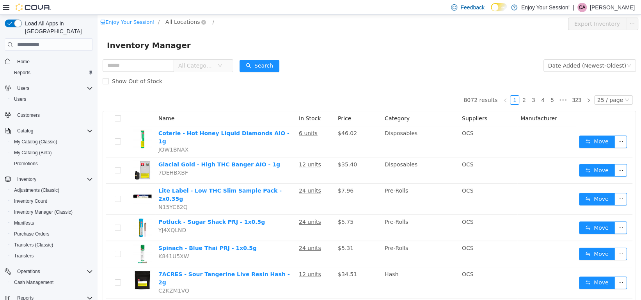
click at [185, 22] on span "All Locations" at bounding box center [182, 22] width 34 height 9
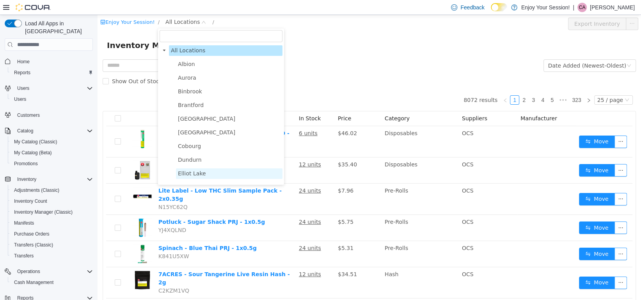
click at [192, 175] on span "Elliot Lake" at bounding box center [192, 173] width 28 height 6
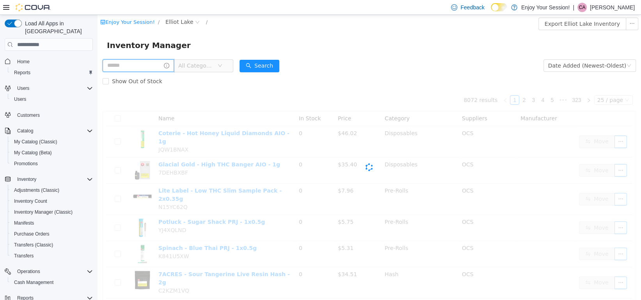
click at [126, 69] on input "text" at bounding box center [138, 65] width 71 height 12
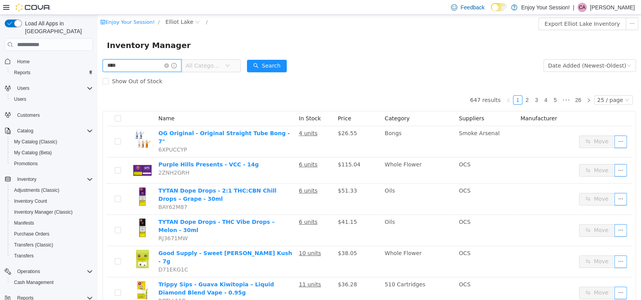
type input "****"
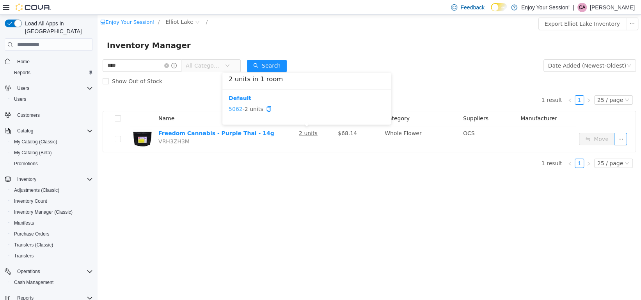
click at [237, 110] on link "5062" at bounding box center [236, 109] width 14 height 6
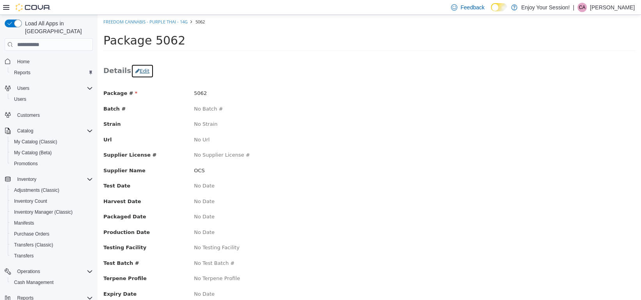
click at [140, 69] on button "Edit" at bounding box center [142, 71] width 23 height 14
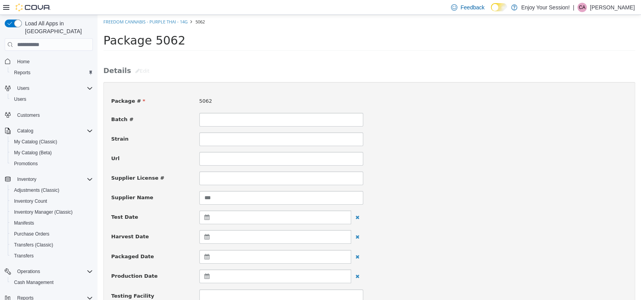
click at [205, 255] on icon at bounding box center [209, 256] width 8 height 5
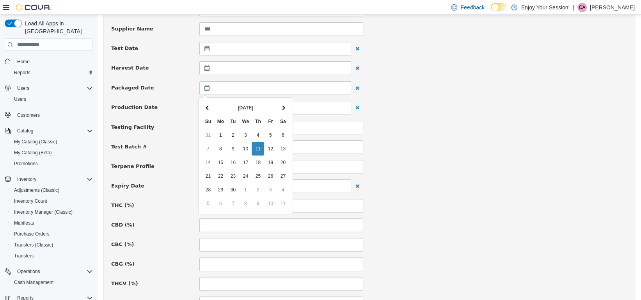
scroll to position [195, 0]
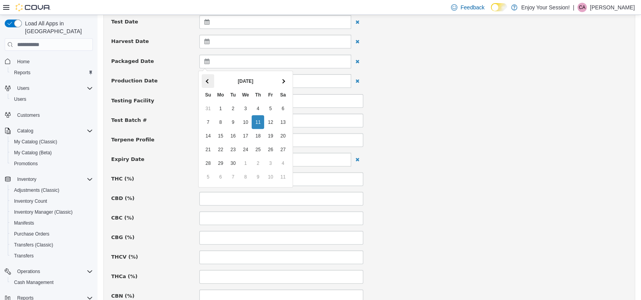
click at [209, 79] on span at bounding box center [208, 81] width 4 height 4
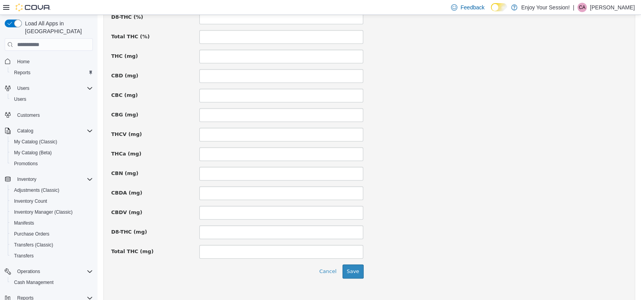
scroll to position [546, 0]
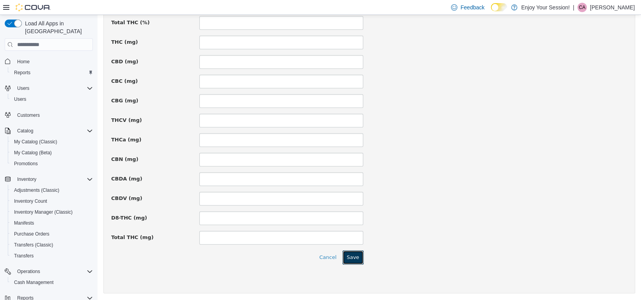
click at [351, 257] on button "Save" at bounding box center [353, 257] width 21 height 14
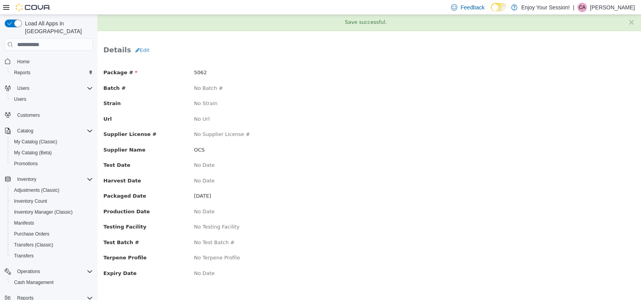
scroll to position [0, 0]
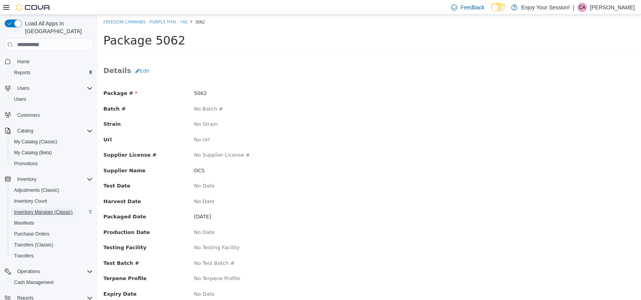
click at [51, 209] on span "Inventory Manager (Classic)" at bounding box center [43, 212] width 59 height 6
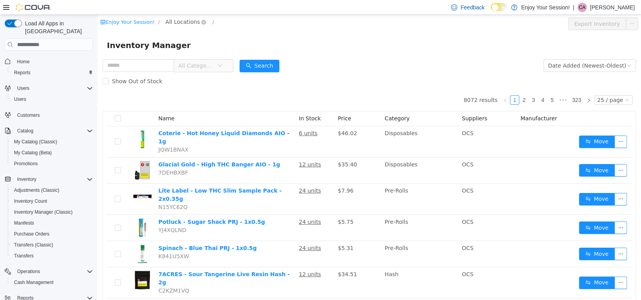
click at [169, 20] on span "All Locations" at bounding box center [182, 22] width 34 height 9
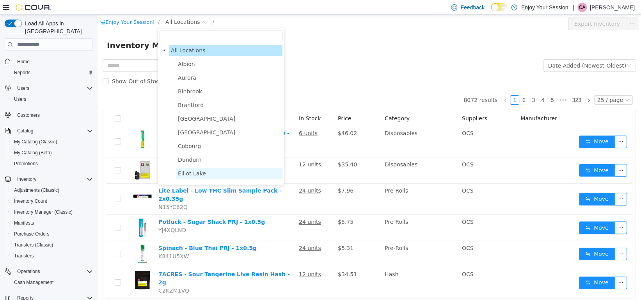
drag, startPoint x: 184, startPoint y: 176, endPoint x: 123, endPoint y: 82, distance: 111.8
click at [183, 174] on span "Elliot Lake" at bounding box center [192, 173] width 28 height 6
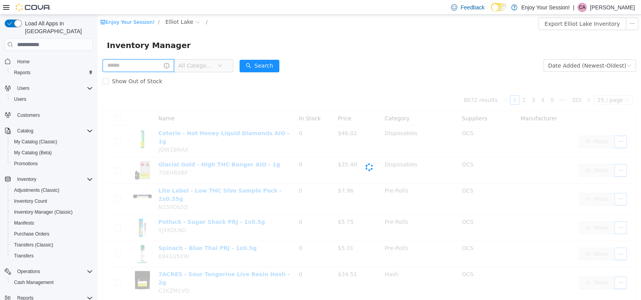
click at [116, 65] on input "text" at bounding box center [138, 65] width 71 height 12
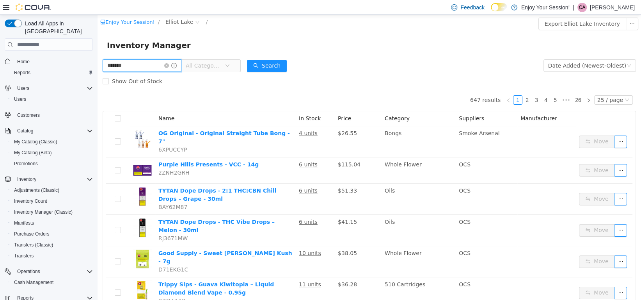
type input "*******"
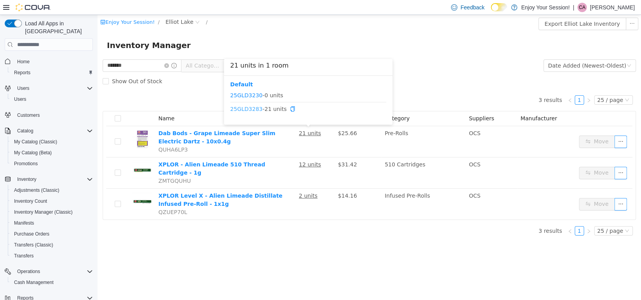
click at [245, 107] on link "25GLD3283" at bounding box center [246, 109] width 32 height 6
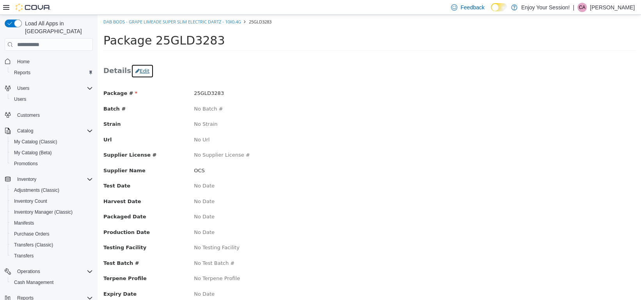
click at [137, 66] on button "Edit" at bounding box center [142, 71] width 23 height 14
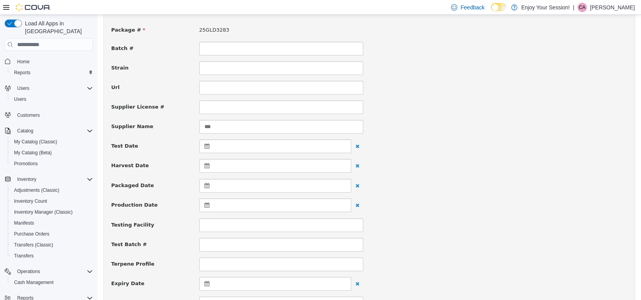
scroll to position [117, 0]
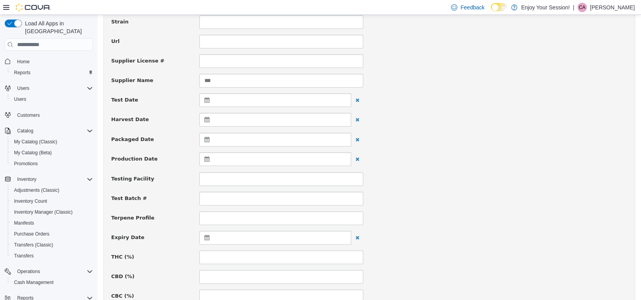
click at [205, 137] on icon at bounding box center [209, 139] width 8 height 5
click at [207, 158] on span at bounding box center [208, 159] width 4 height 4
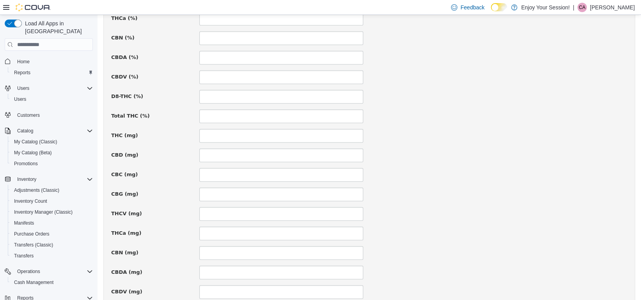
scroll to position [546, 0]
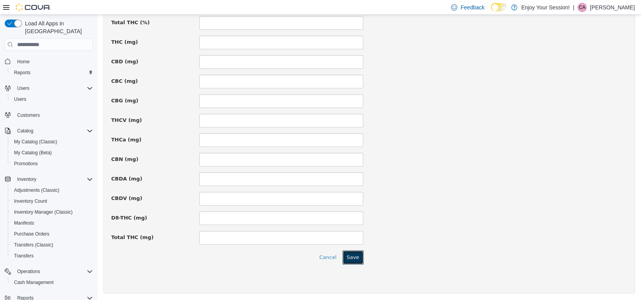
click at [354, 257] on button "Save" at bounding box center [353, 257] width 21 height 14
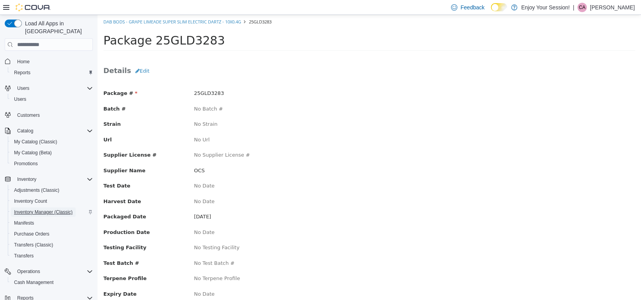
click at [42, 209] on span "Inventory Manager (Classic)" at bounding box center [43, 212] width 59 height 6
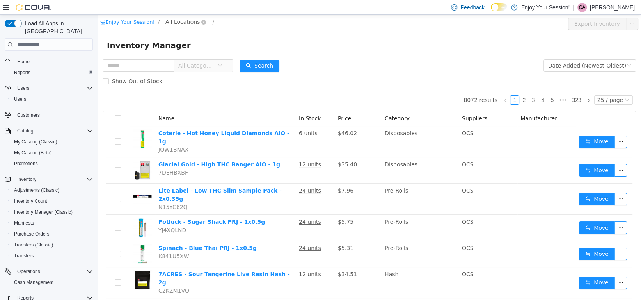
click at [180, 22] on span "All Locations" at bounding box center [182, 22] width 34 height 9
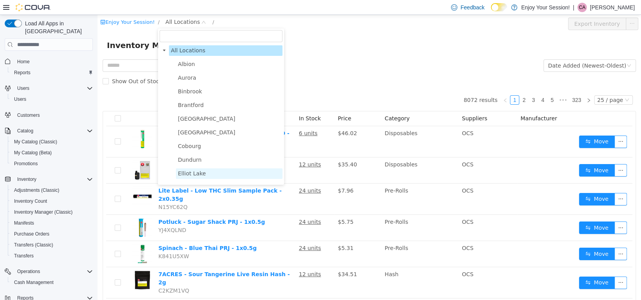
click at [185, 176] on span "Elliot Lake" at bounding box center [192, 173] width 28 height 6
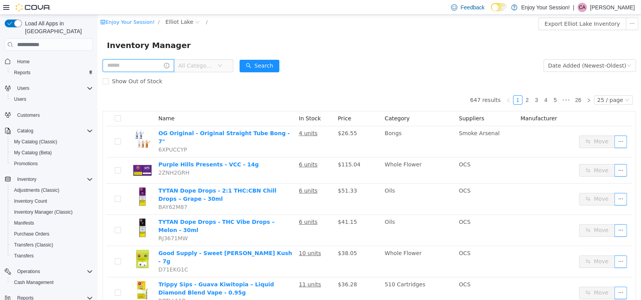
click at [126, 68] on input "text" at bounding box center [138, 65] width 71 height 12
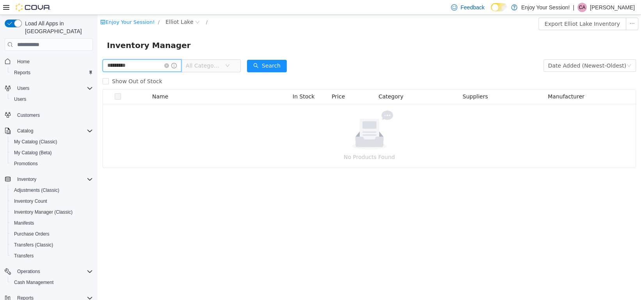
click at [118, 67] on input "*********" at bounding box center [142, 65] width 79 height 12
type input "********"
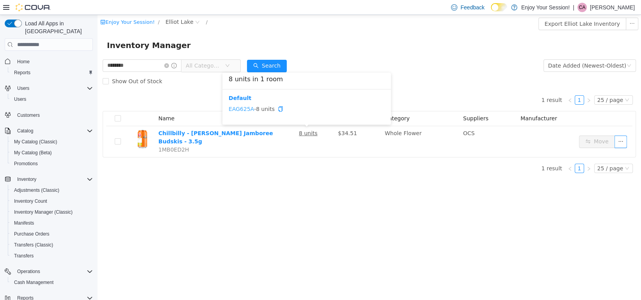
click at [244, 110] on link "EAG625A" at bounding box center [241, 109] width 25 height 6
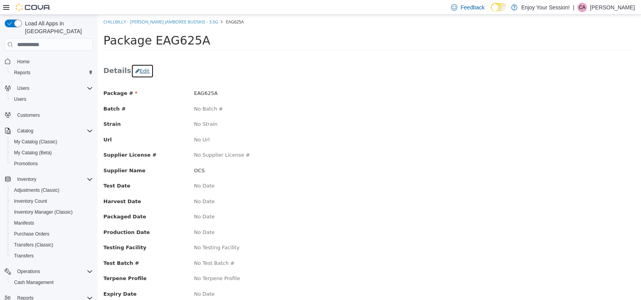
click at [138, 74] on button "Edit" at bounding box center [142, 71] width 23 height 14
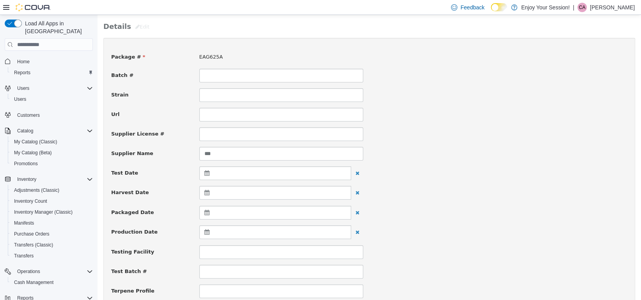
scroll to position [78, 0]
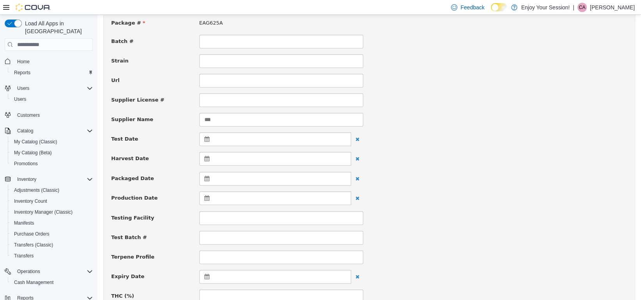
click at [207, 178] on icon at bounding box center [209, 178] width 8 height 5
click at [211, 196] on th at bounding box center [208, 198] width 12 height 14
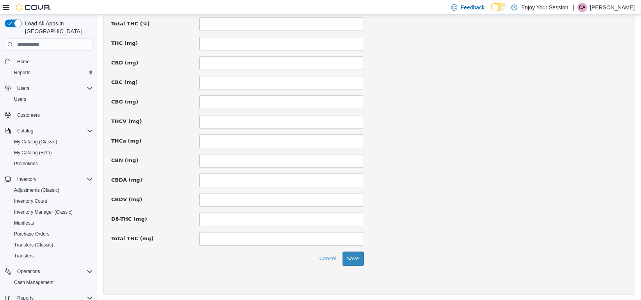
scroll to position [546, 0]
click at [353, 251] on button "Save" at bounding box center [353, 257] width 21 height 14
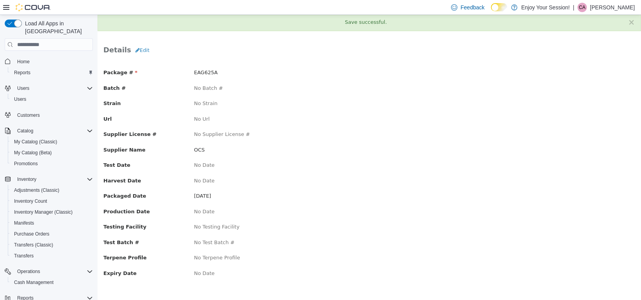
scroll to position [0, 0]
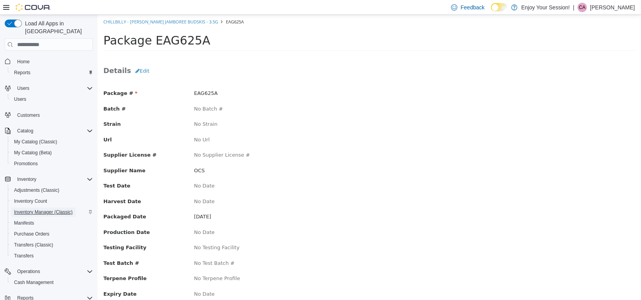
click at [48, 209] on span "Inventory Manager (Classic)" at bounding box center [43, 212] width 59 height 6
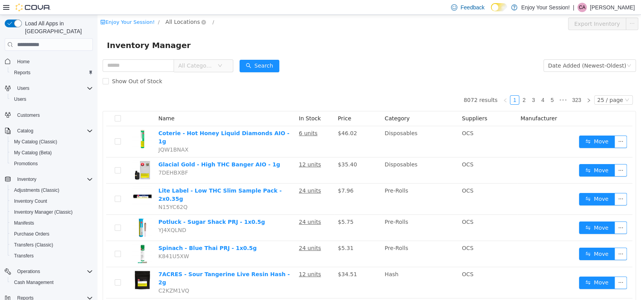
click at [174, 23] on span "All Locations" at bounding box center [182, 22] width 34 height 9
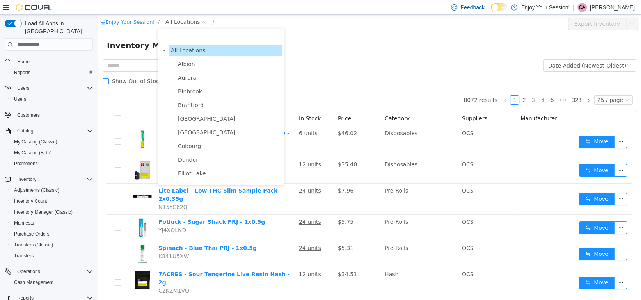
drag, startPoint x: 181, startPoint y: 175, endPoint x: 115, endPoint y: 74, distance: 120.9
click at [181, 176] on span "Elliot Lake" at bounding box center [192, 173] width 28 height 6
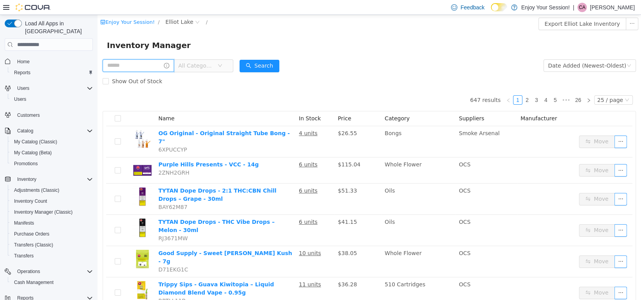
click at [117, 65] on input "text" at bounding box center [138, 65] width 71 height 12
type input "*******"
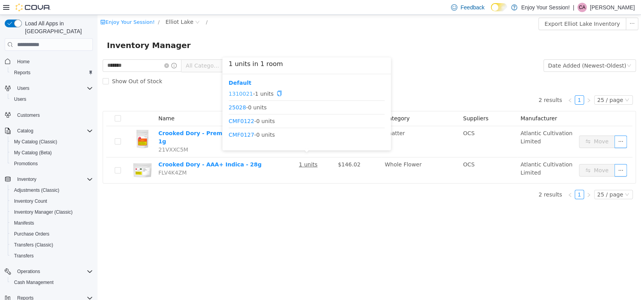
click at [242, 94] on link "1310021" at bounding box center [241, 93] width 24 height 6
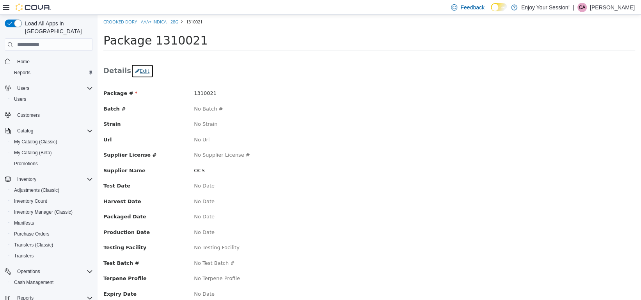
click at [144, 71] on button "Edit" at bounding box center [142, 71] width 23 height 14
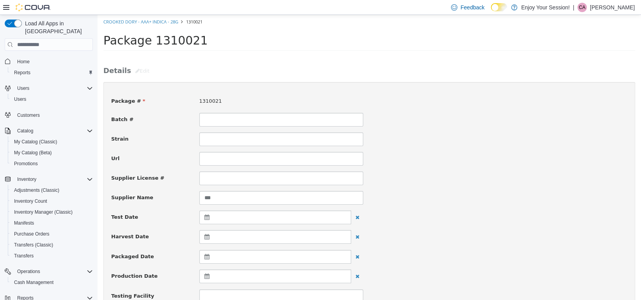
click at [209, 256] on icon at bounding box center [209, 256] width 8 height 5
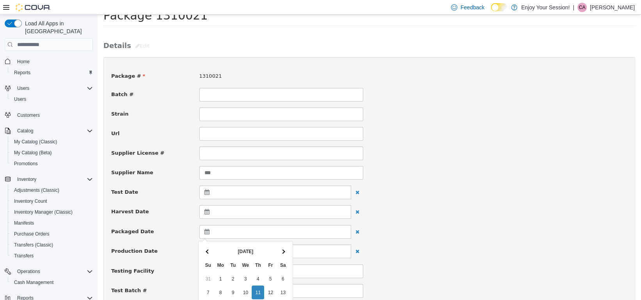
scroll to position [78, 0]
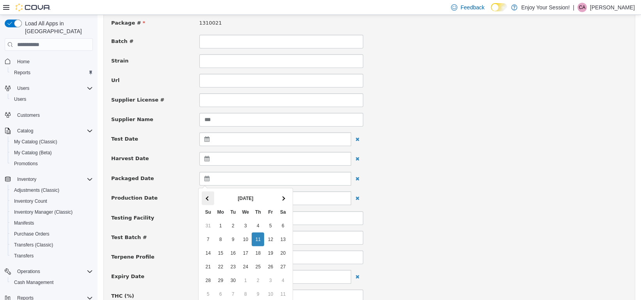
click at [207, 199] on span at bounding box center [208, 198] width 4 height 4
click at [418, 222] on div "Testing Facility" at bounding box center [369, 218] width 528 height 14
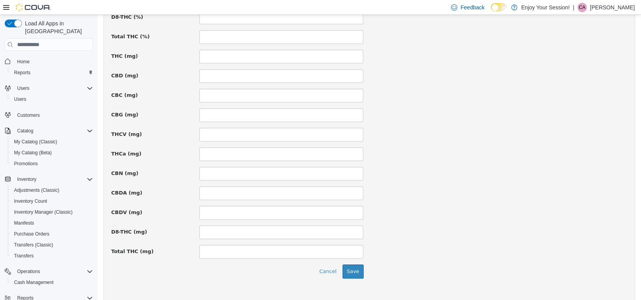
scroll to position [546, 0]
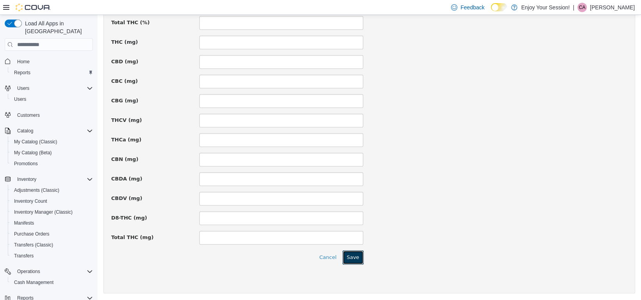
click at [350, 258] on button "Save" at bounding box center [353, 257] width 21 height 14
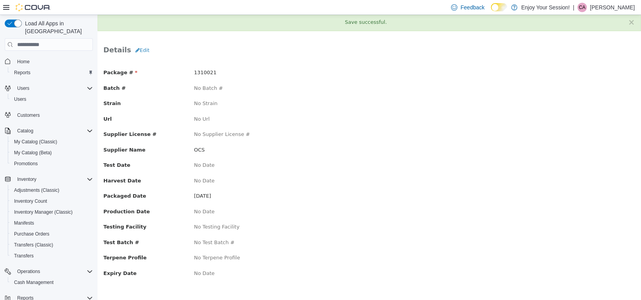
scroll to position [0, 0]
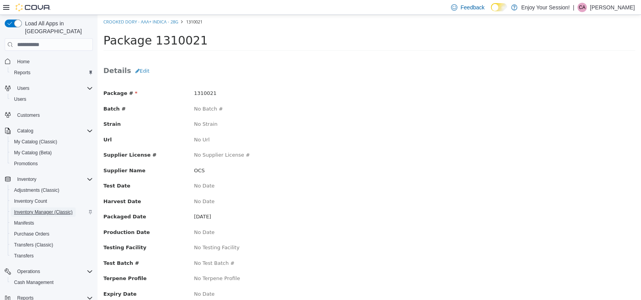
click at [44, 209] on span "Inventory Manager (Classic)" at bounding box center [43, 212] width 59 height 6
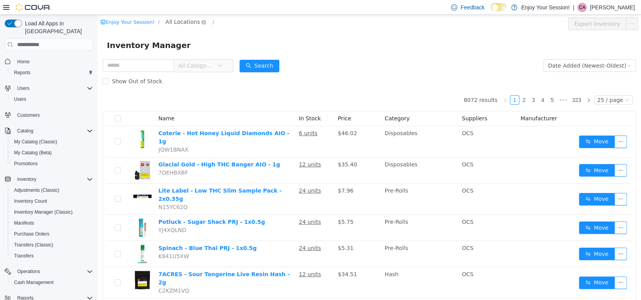
click at [181, 23] on span "All Locations" at bounding box center [182, 22] width 34 height 9
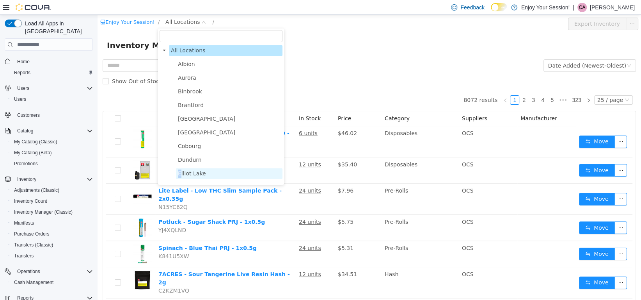
click at [179, 176] on span "Elliot Lake" at bounding box center [192, 173] width 28 height 6
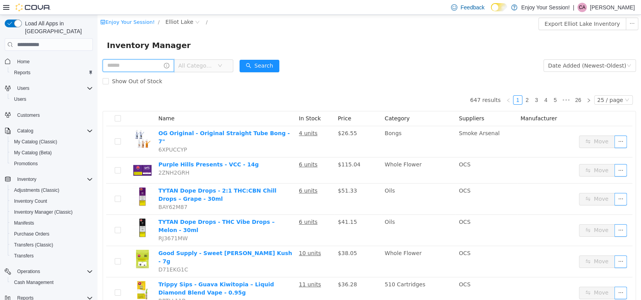
click at [127, 68] on input "text" at bounding box center [138, 65] width 71 height 12
type input "*******"
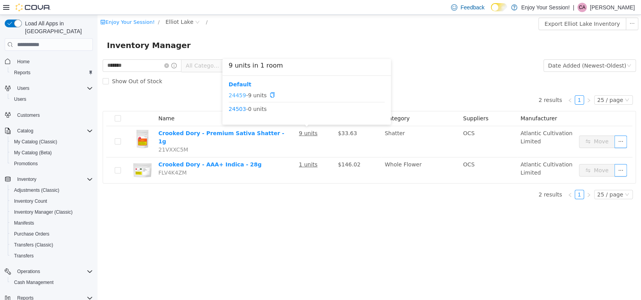
click at [238, 94] on link "24459" at bounding box center [238, 95] width 18 height 6
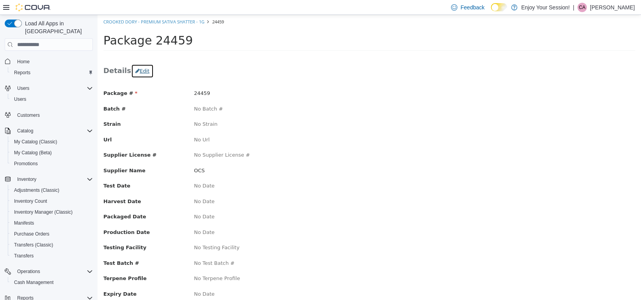
click at [135, 71] on button "Edit" at bounding box center [142, 71] width 23 height 14
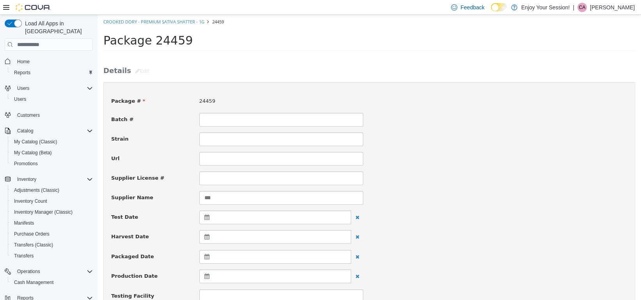
click at [205, 257] on icon at bounding box center [209, 256] width 8 height 5
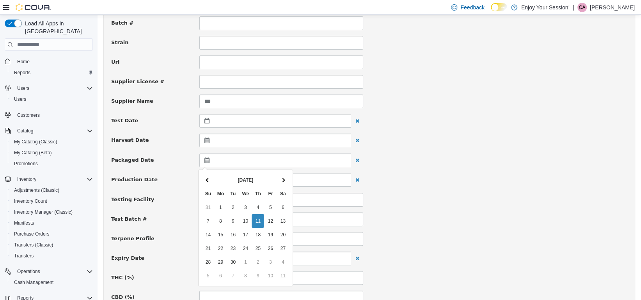
scroll to position [117, 0]
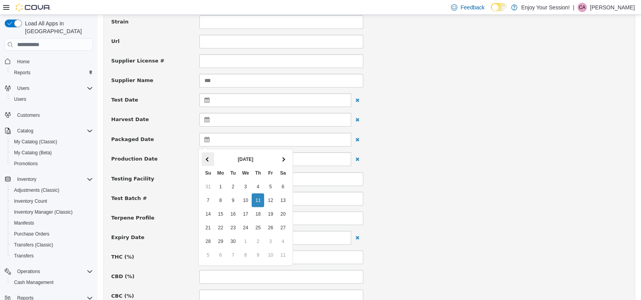
click at [208, 158] on span at bounding box center [208, 159] width 4 height 4
click at [441, 215] on div "Terpene Profile" at bounding box center [369, 218] width 528 height 14
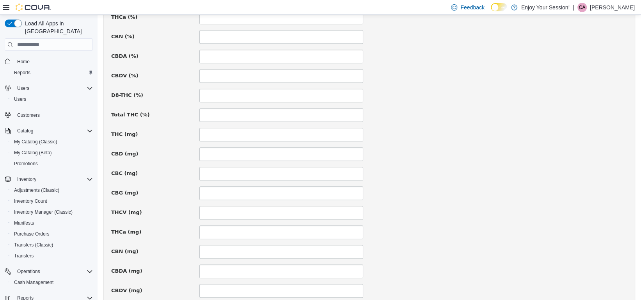
scroll to position [546, 0]
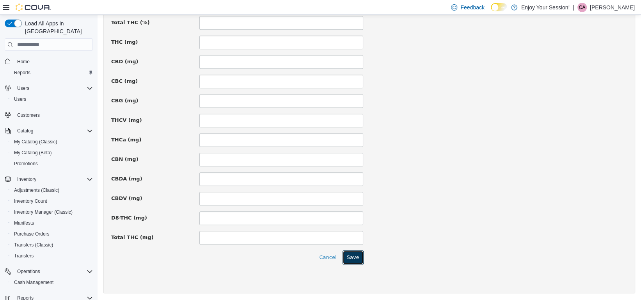
click at [352, 256] on button "Save" at bounding box center [353, 257] width 21 height 14
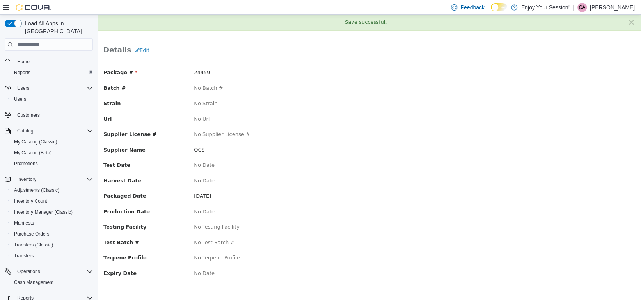
scroll to position [0, 0]
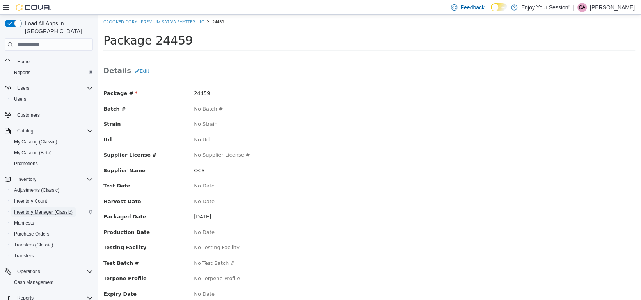
click at [48, 209] on span "Inventory Manager (Classic)" at bounding box center [43, 212] width 59 height 6
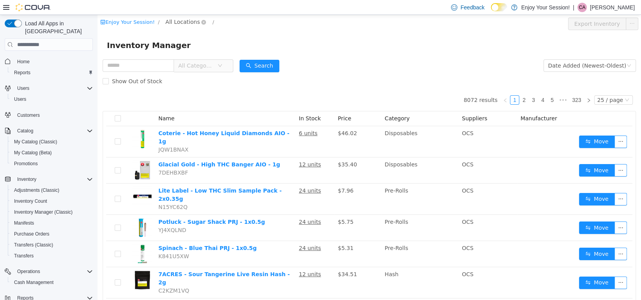
click at [174, 22] on span "All Locations" at bounding box center [182, 22] width 34 height 9
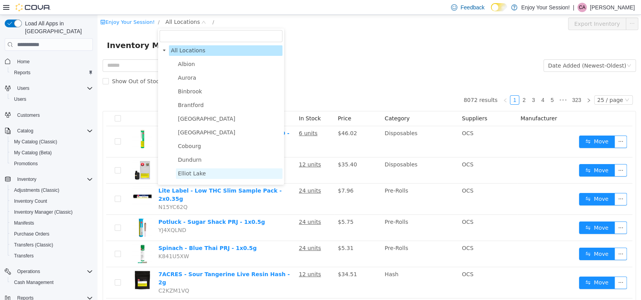
click at [183, 176] on span "Elliot Lake" at bounding box center [192, 173] width 28 height 6
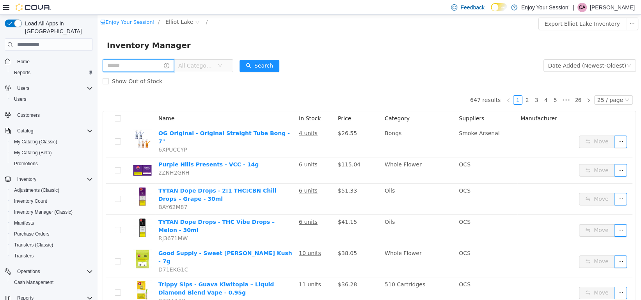
click at [122, 66] on input "text" at bounding box center [138, 65] width 71 height 12
type input "*******"
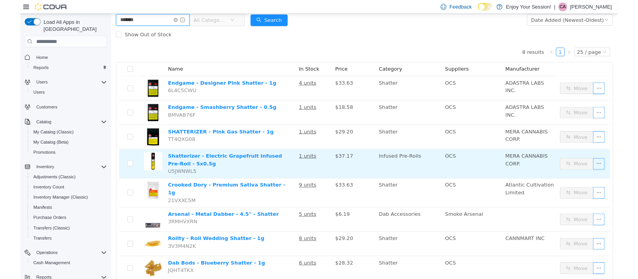
scroll to position [62, 0]
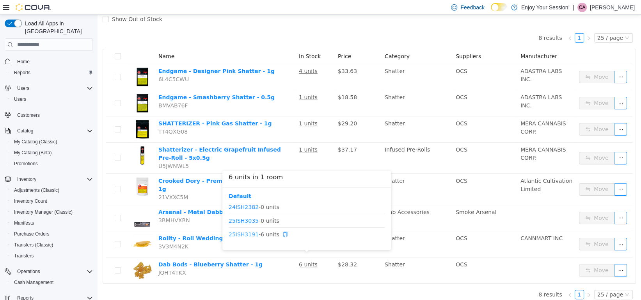
click at [236, 231] on link "25ISH3191" at bounding box center [244, 234] width 30 height 6
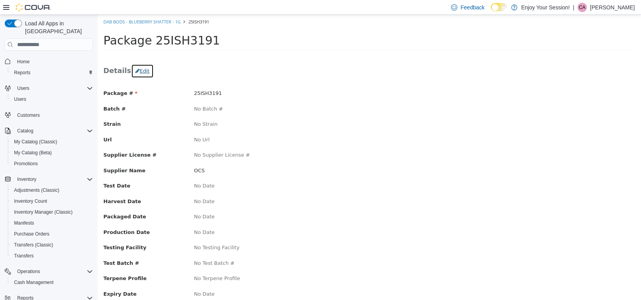
click at [140, 69] on button "Edit" at bounding box center [142, 71] width 23 height 14
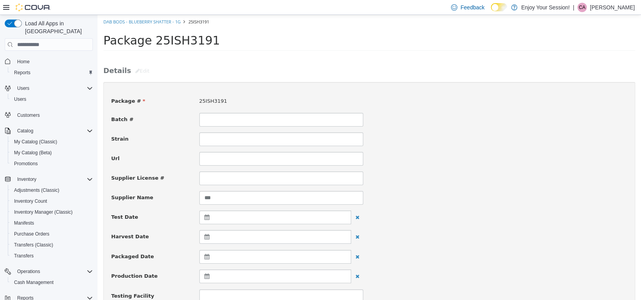
click at [206, 257] on icon at bounding box center [209, 256] width 8 height 5
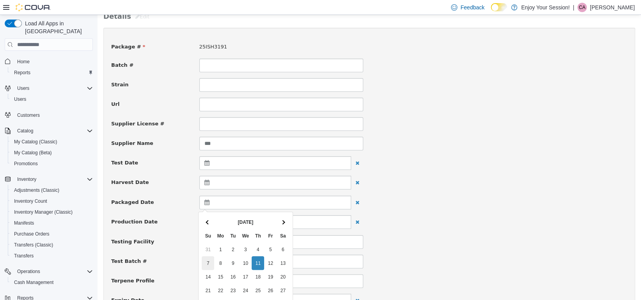
scroll to position [78, 0]
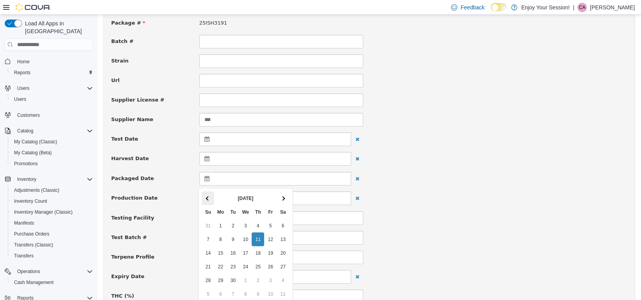
click at [206, 197] on span at bounding box center [208, 198] width 4 height 4
click at [452, 214] on div "Testing Facility" at bounding box center [369, 218] width 528 height 14
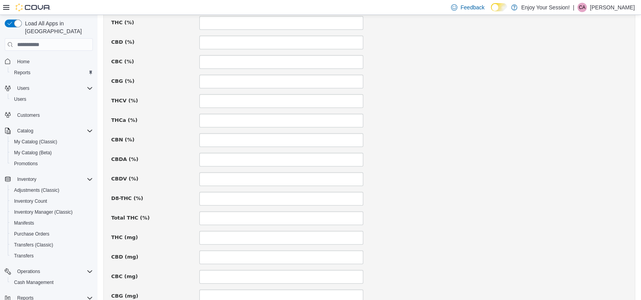
scroll to position [546, 0]
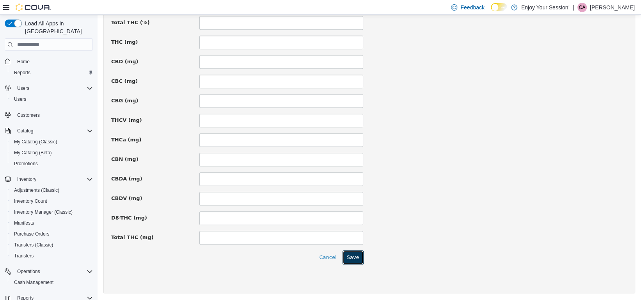
click at [356, 257] on button "Save" at bounding box center [353, 257] width 21 height 14
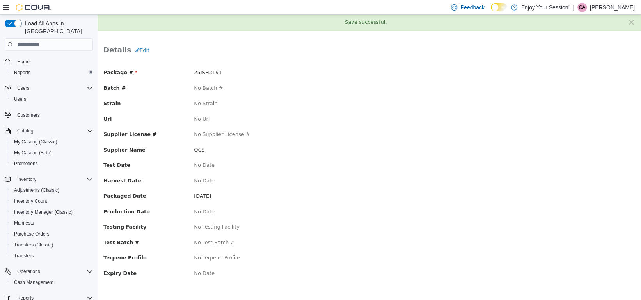
scroll to position [0, 0]
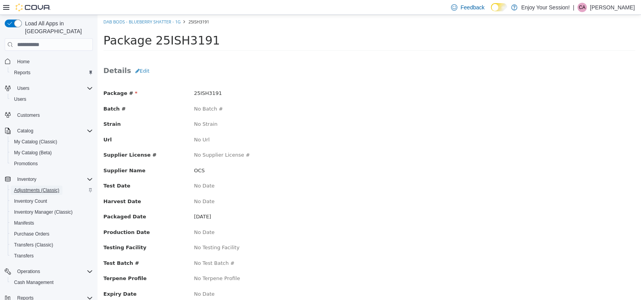
click at [43, 187] on span "Adjustments (Classic)" at bounding box center [36, 190] width 45 height 6
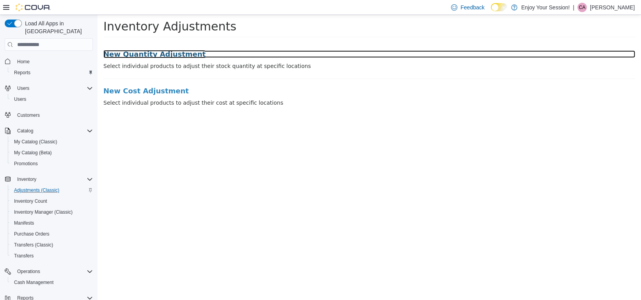
click at [153, 54] on h3 "New Quantity Adjustment" at bounding box center [369, 54] width 532 height 8
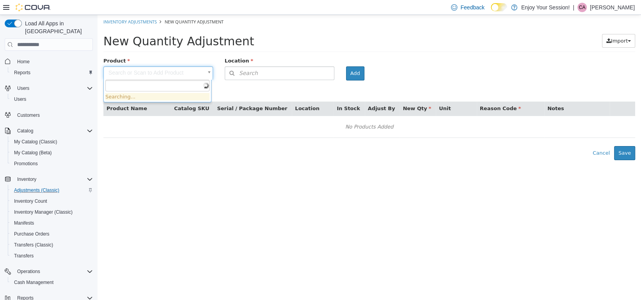
click at [142, 69] on body "× Inventory Adjustments New Quantity Adjustment New Quantity Adjustment Import …" at bounding box center [370, 87] width 544 height 145
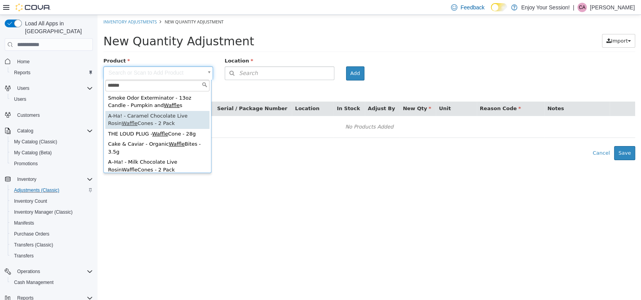
type input "******"
type input "**********"
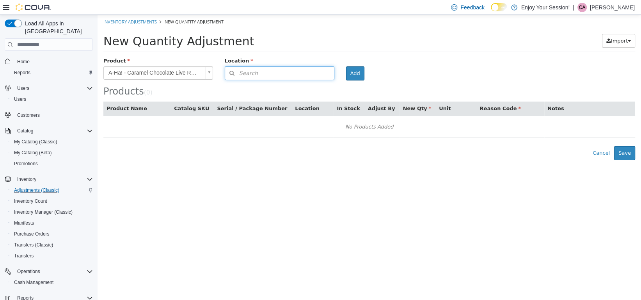
click at [236, 74] on icon "button" at bounding box center [232, 72] width 14 height 5
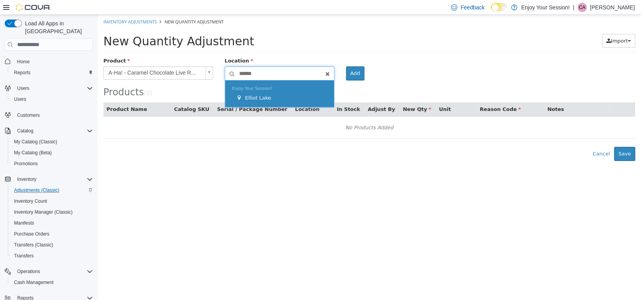
type input "******"
click at [261, 101] on div "Enjoy Your Session! Elliot Lake" at bounding box center [279, 93] width 109 height 27
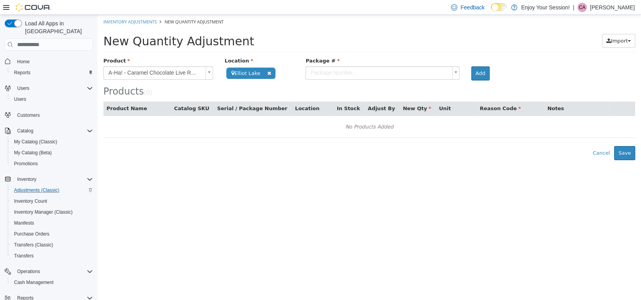
click at [383, 76] on body "**********" at bounding box center [370, 87] width 544 height 145
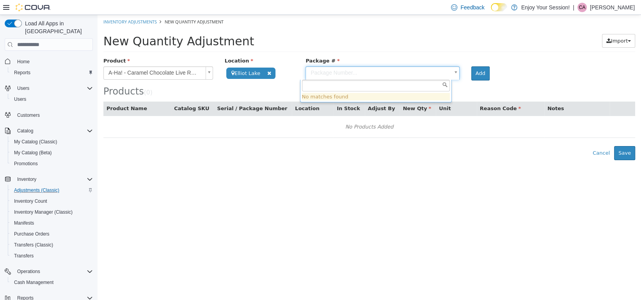
click at [185, 73] on body "**********" at bounding box center [370, 87] width 544 height 145
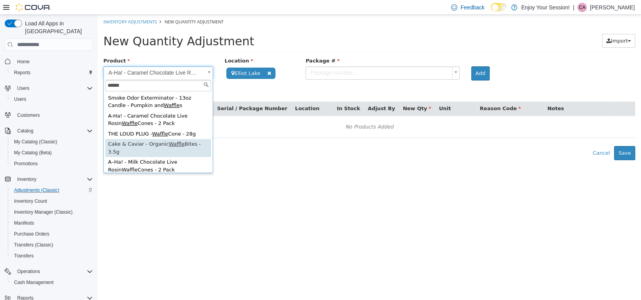
scroll to position [1, 0]
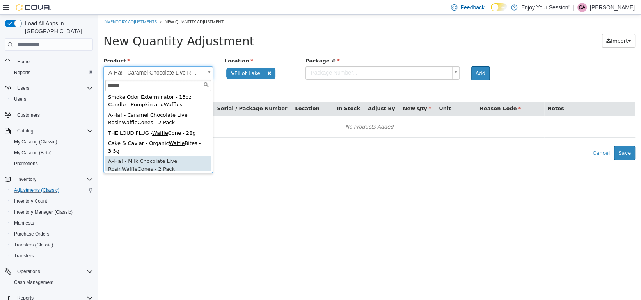
type input "******"
type input "**********"
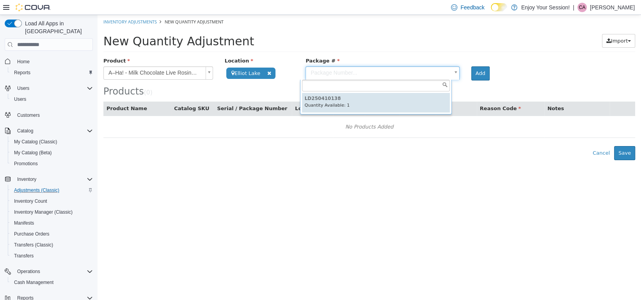
click at [320, 75] on body "**********" at bounding box center [370, 87] width 544 height 145
type input "**********"
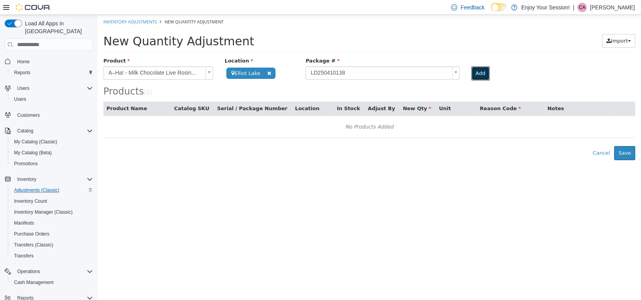
click at [482, 71] on button "Add" at bounding box center [480, 73] width 18 height 14
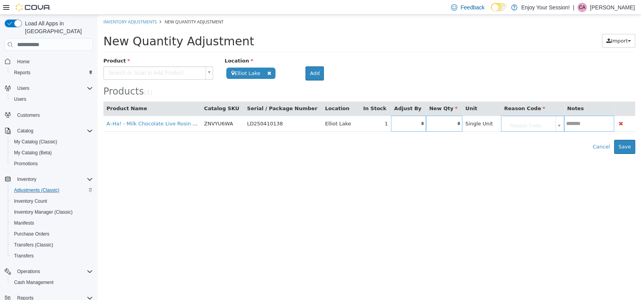
click at [142, 71] on body "**********" at bounding box center [370, 84] width 544 height 139
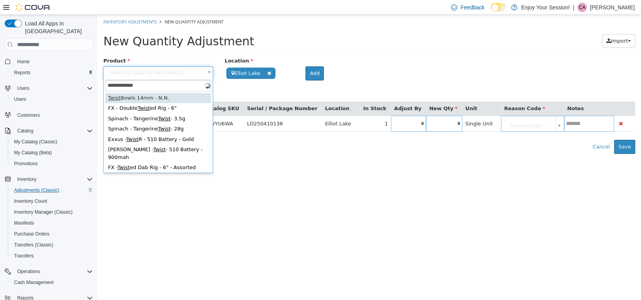
type input "**********"
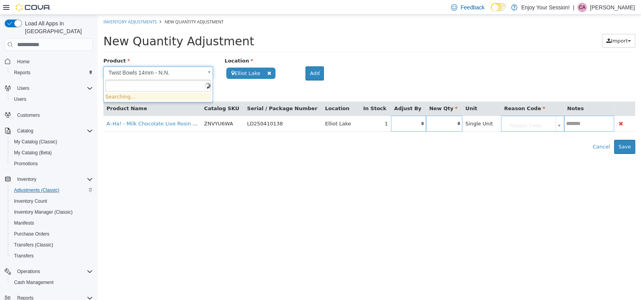
click at [155, 73] on body "**********" at bounding box center [370, 84] width 544 height 139
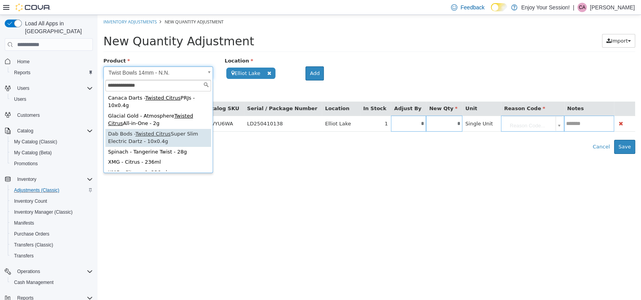
type input "**********"
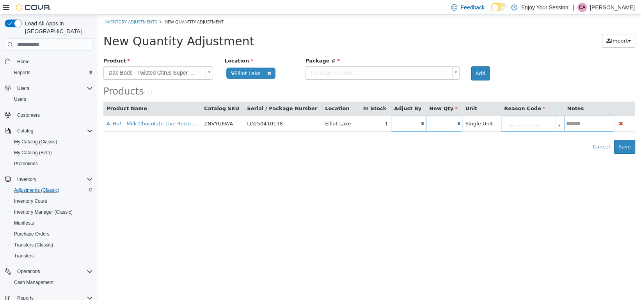
click at [332, 72] on body "**********" at bounding box center [370, 84] width 544 height 139
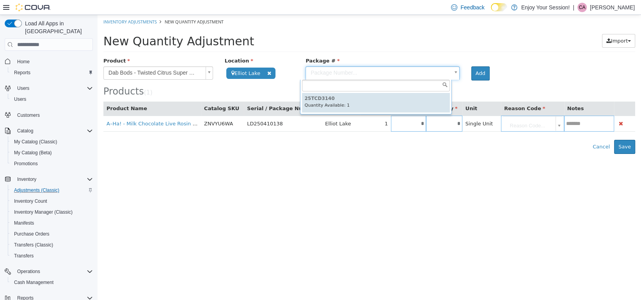
type input "*********"
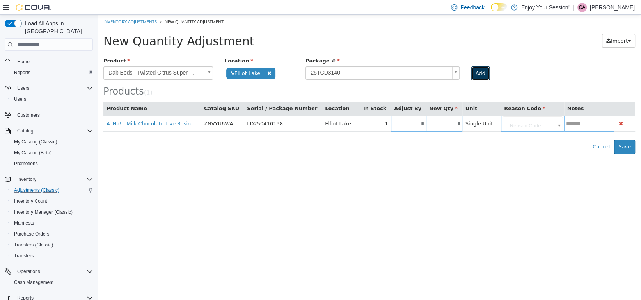
click at [472, 71] on button "Add" at bounding box center [480, 73] width 18 height 14
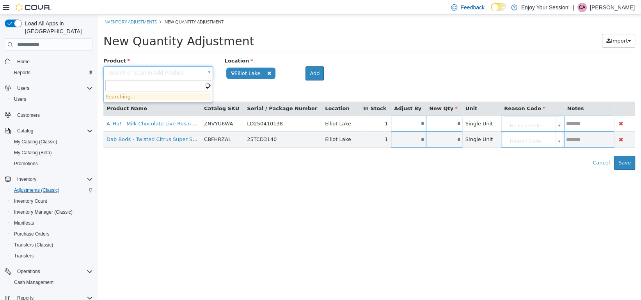
click at [130, 72] on body "**********" at bounding box center [370, 92] width 544 height 155
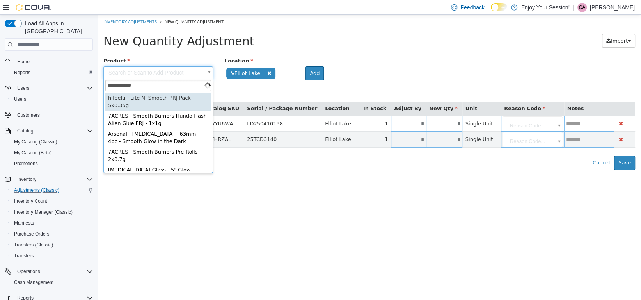
type input "**********"
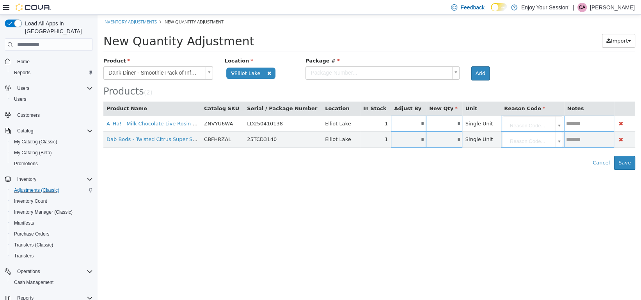
click at [327, 73] on body "**********" at bounding box center [370, 92] width 544 height 155
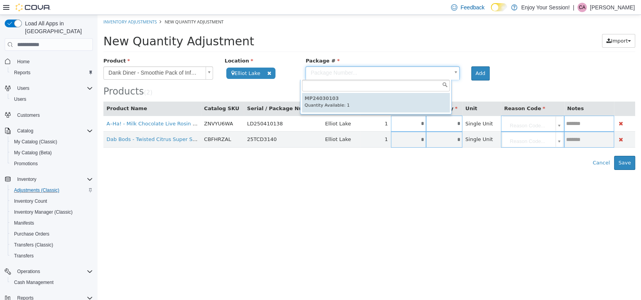
type input "**********"
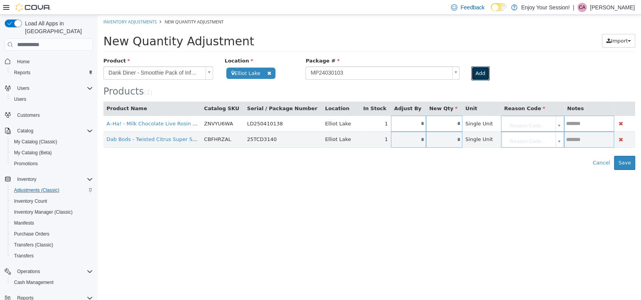
click at [477, 73] on button "Add" at bounding box center [480, 73] width 18 height 14
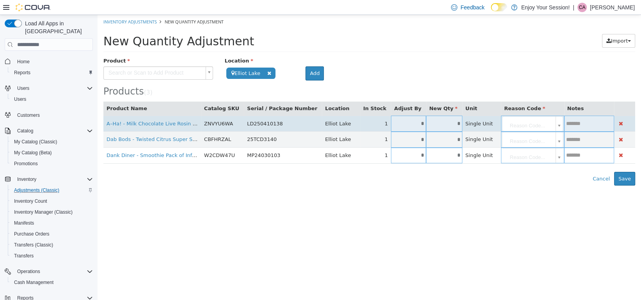
click at [397, 123] on input "*" at bounding box center [408, 124] width 35 height 6
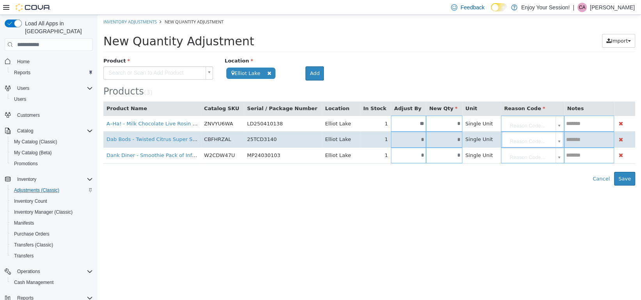
type input "**"
type input "*"
click at [396, 143] on td "*" at bounding box center [408, 140] width 35 height 16
click at [403, 143] on td "*" at bounding box center [408, 140] width 35 height 16
click at [404, 141] on input "*" at bounding box center [408, 140] width 35 height 6
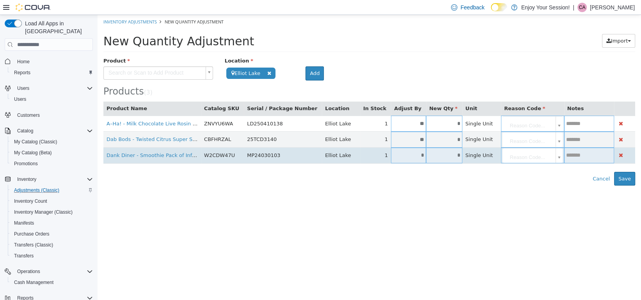
type input "**"
type input "*"
click at [396, 156] on input "*" at bounding box center [408, 155] width 35 height 6
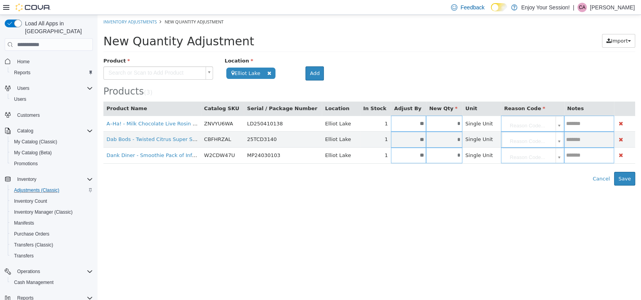
type input "**"
type input "*"
drag, startPoint x: 470, startPoint y: 197, endPoint x: 499, endPoint y: 167, distance: 41.4
click at [473, 185] on html "**********" at bounding box center [370, 100] width 544 height 171
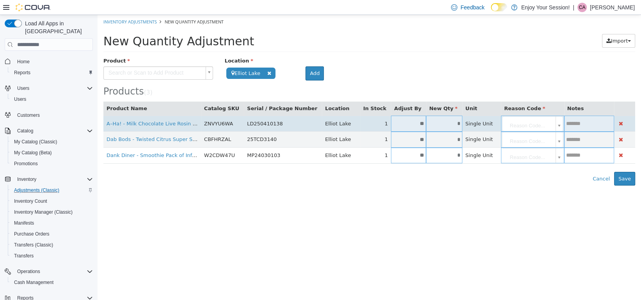
click at [521, 126] on body "**********" at bounding box center [370, 100] width 544 height 171
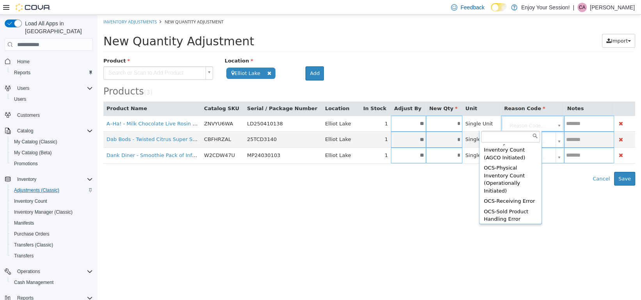
scroll to position [104, 0]
type input "**********"
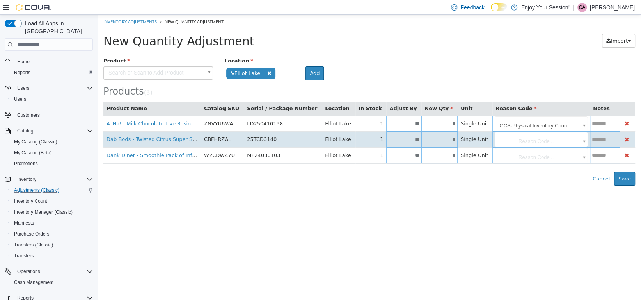
click at [516, 140] on body "**********" at bounding box center [370, 100] width 544 height 171
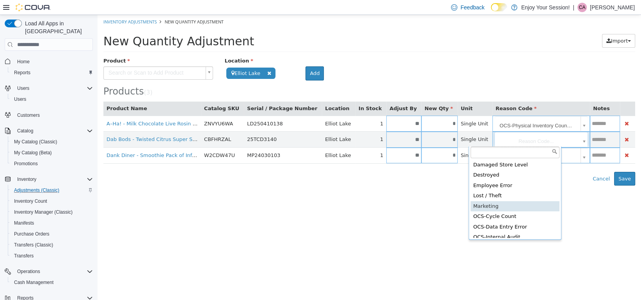
scroll to position [78, 0]
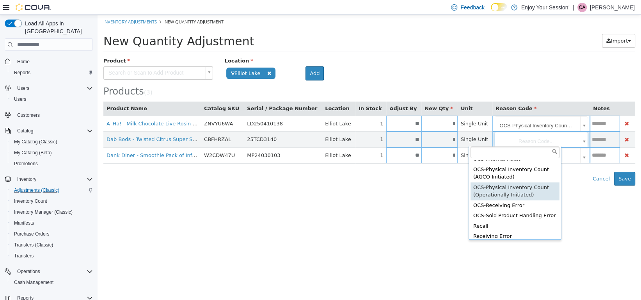
type input "**********"
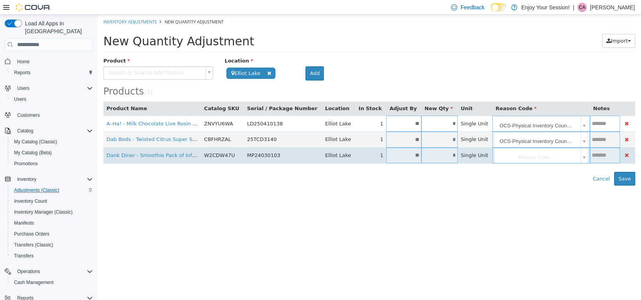
click at [506, 156] on body "**********" at bounding box center [370, 100] width 544 height 171
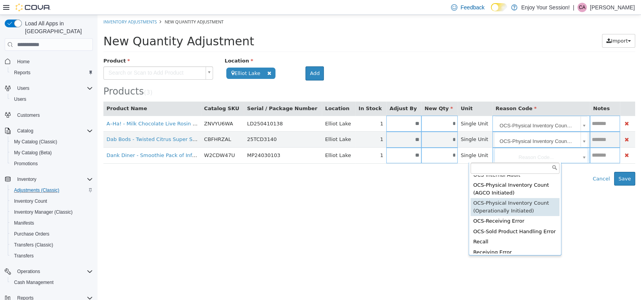
type input "**********"
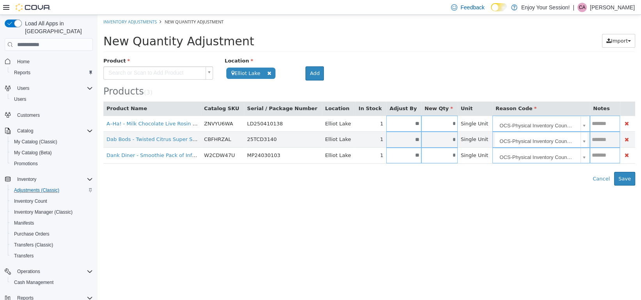
click at [547, 185] on html "**********" at bounding box center [370, 100] width 544 height 171
click at [631, 181] on button "Save" at bounding box center [624, 179] width 21 height 14
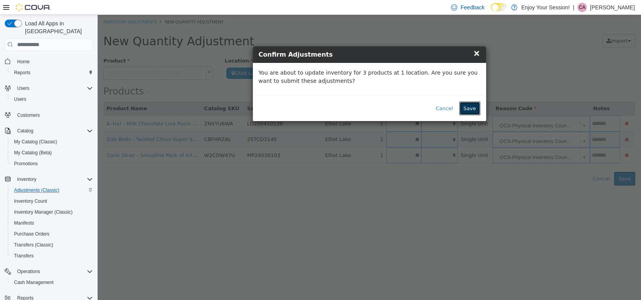
click at [472, 104] on button "Save" at bounding box center [469, 108] width 21 height 14
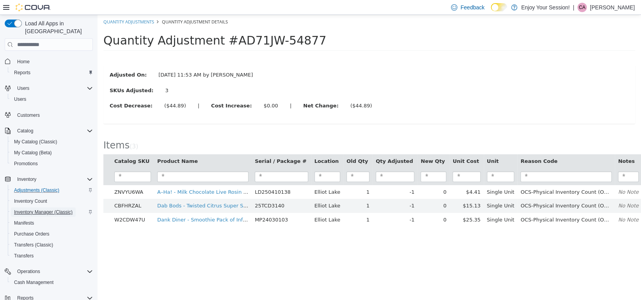
click at [46, 209] on span "Inventory Manager (Classic)" at bounding box center [43, 212] width 59 height 6
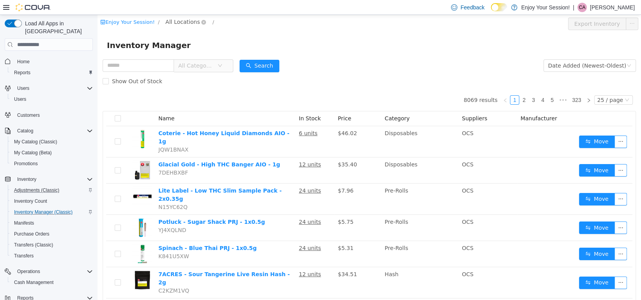
click at [180, 23] on span "All Locations" at bounding box center [182, 22] width 34 height 9
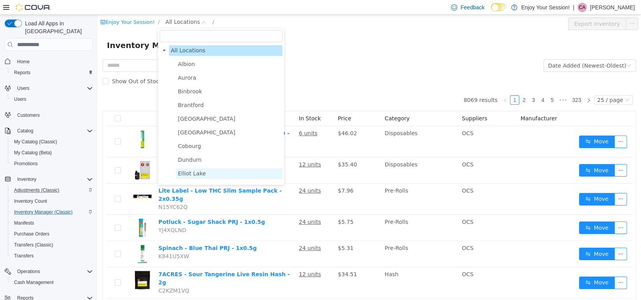
click at [186, 176] on span "Elliot Lake" at bounding box center [192, 173] width 28 height 6
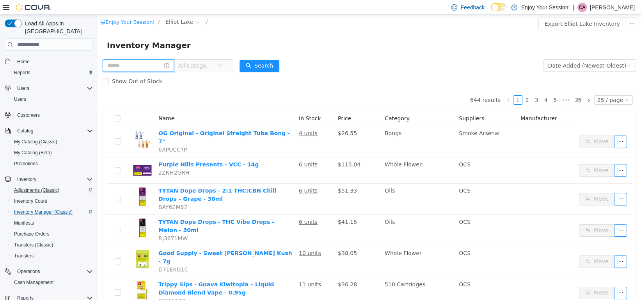
click at [128, 67] on input "text" at bounding box center [138, 65] width 71 height 12
type input "******"
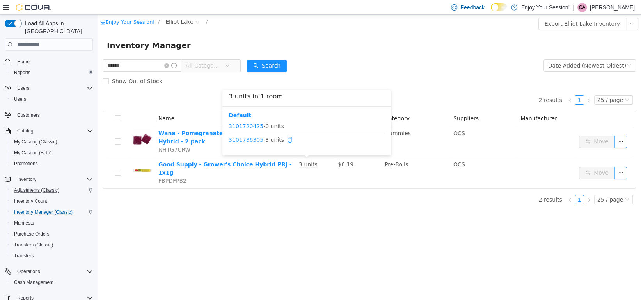
click at [246, 140] on link "3101736305" at bounding box center [246, 140] width 35 height 6
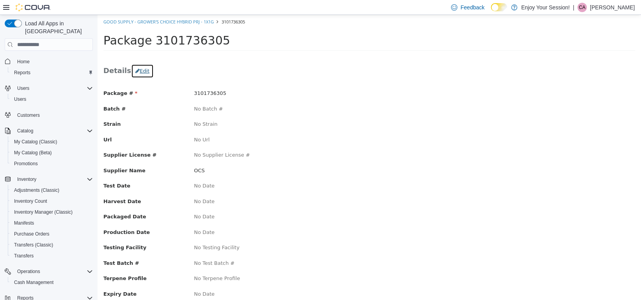
click at [137, 71] on button "Edit" at bounding box center [142, 71] width 23 height 14
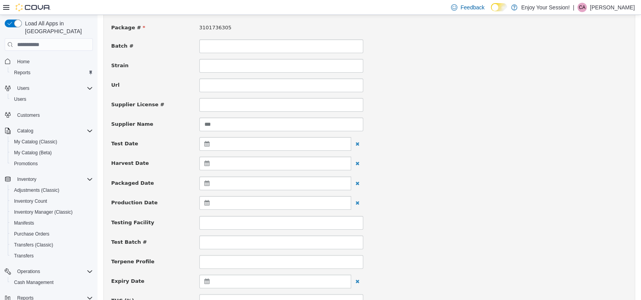
scroll to position [78, 0]
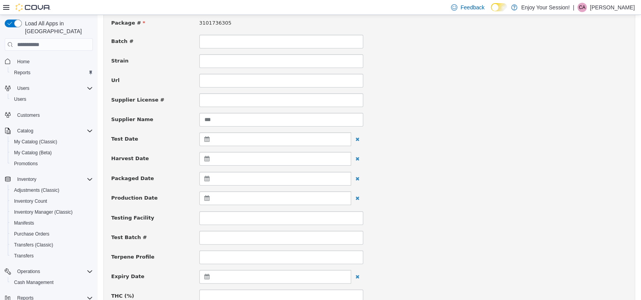
click at [207, 178] on icon at bounding box center [209, 178] width 8 height 5
click at [207, 197] on span at bounding box center [208, 198] width 4 height 4
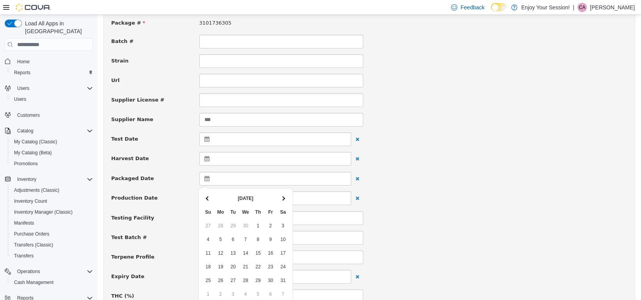
click at [207, 197] on span at bounding box center [208, 198] width 4 height 4
click at [429, 214] on div "Testing Facility" at bounding box center [369, 218] width 528 height 14
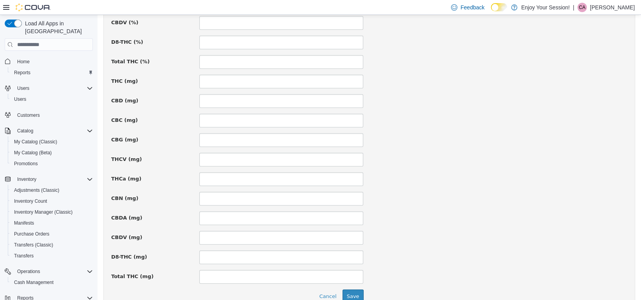
scroll to position [546, 0]
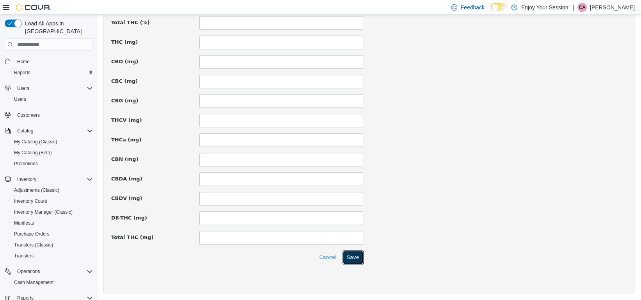
click at [351, 254] on button "Save" at bounding box center [353, 257] width 21 height 14
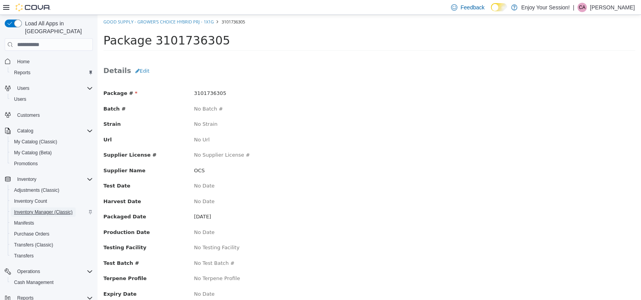
click at [46, 209] on span "Inventory Manager (Classic)" at bounding box center [43, 212] width 59 height 6
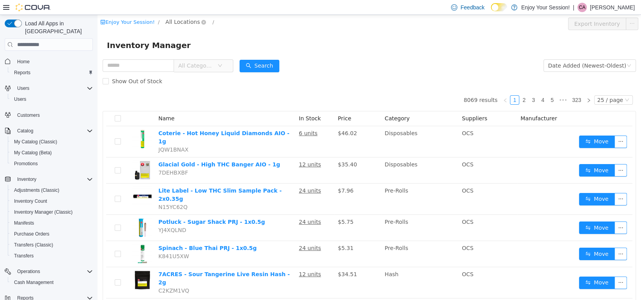
click at [173, 22] on span "All Locations" at bounding box center [182, 22] width 34 height 9
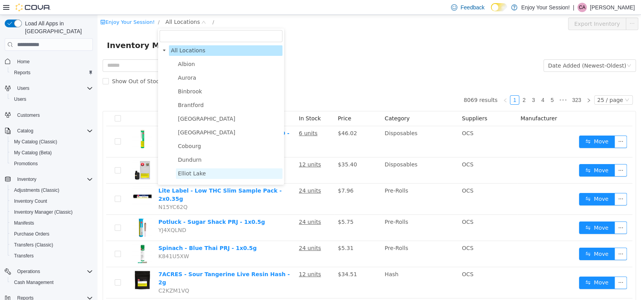
click at [189, 175] on span "Elliot Lake" at bounding box center [192, 173] width 28 height 6
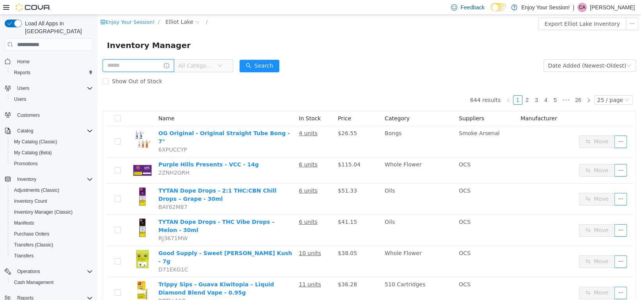
click at [123, 64] on input "text" at bounding box center [138, 65] width 71 height 12
type input "******"
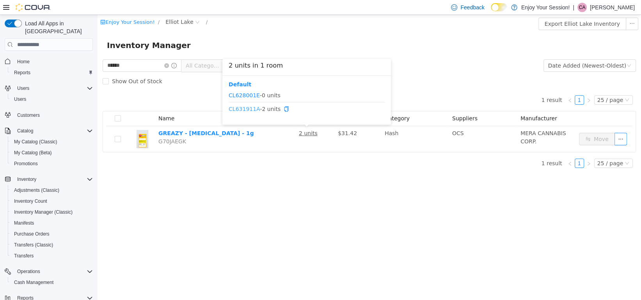
click at [241, 109] on link "CL631911A" at bounding box center [244, 109] width 31 height 6
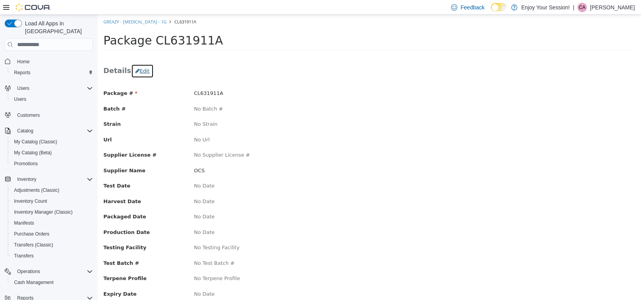
click at [141, 71] on button "Edit" at bounding box center [142, 71] width 23 height 14
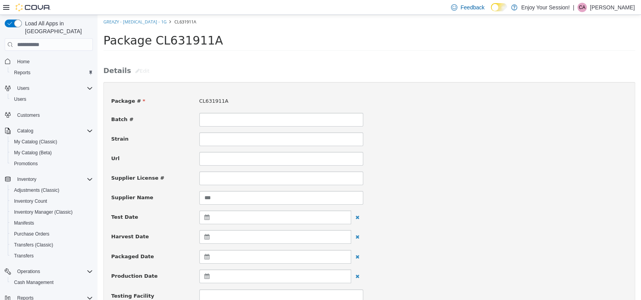
click at [205, 257] on icon at bounding box center [209, 256] width 8 height 5
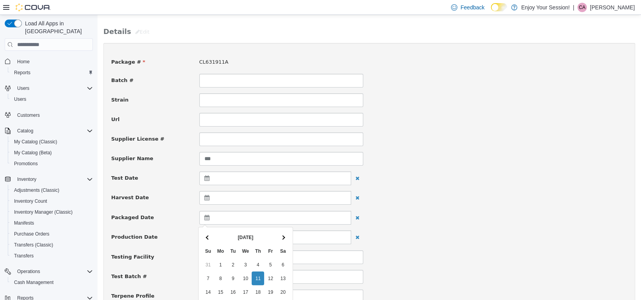
scroll to position [78, 0]
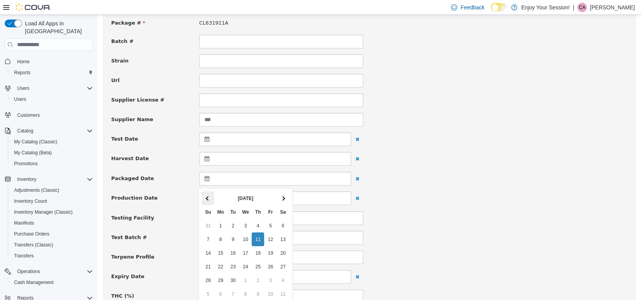
click at [210, 197] on th at bounding box center [208, 198] width 12 height 14
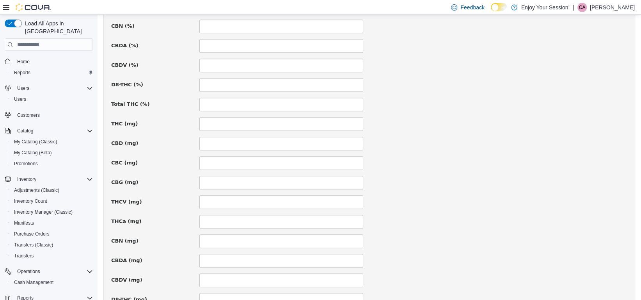
scroll to position [546, 0]
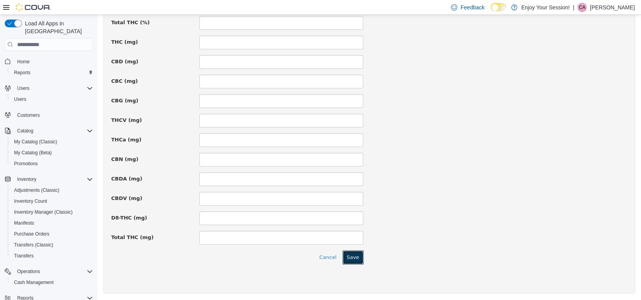
click at [354, 260] on button "Save" at bounding box center [353, 257] width 21 height 14
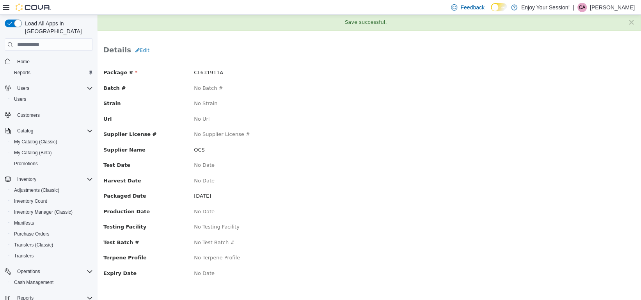
scroll to position [0, 0]
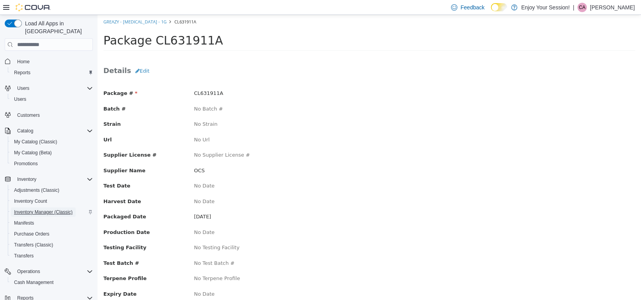
click at [57, 209] on span "Inventory Manager (Classic)" at bounding box center [43, 212] width 59 height 6
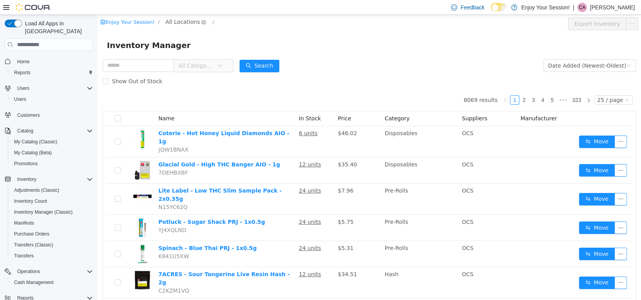
click at [189, 23] on span "All Locations" at bounding box center [182, 22] width 34 height 9
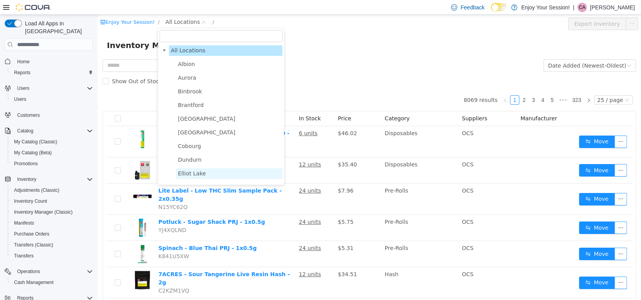
click at [190, 176] on span "Elliot Lake" at bounding box center [192, 173] width 28 height 6
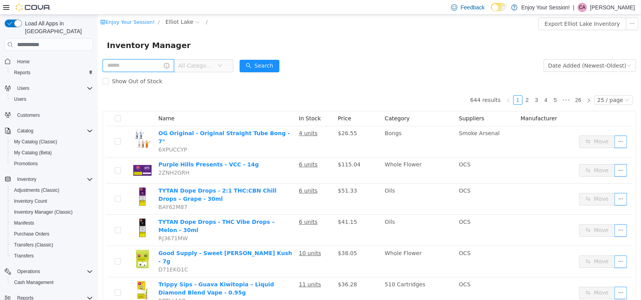
click at [149, 66] on input "text" at bounding box center [138, 65] width 71 height 12
type input "*****"
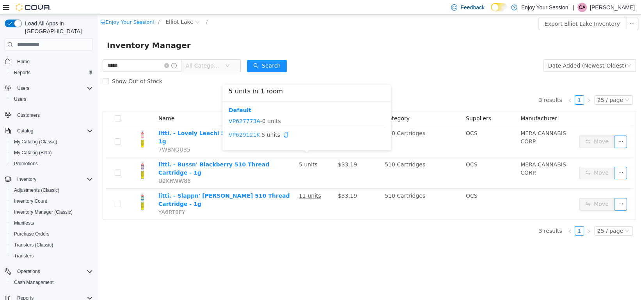
click at [243, 135] on link "VP629121K" at bounding box center [244, 135] width 31 height 6
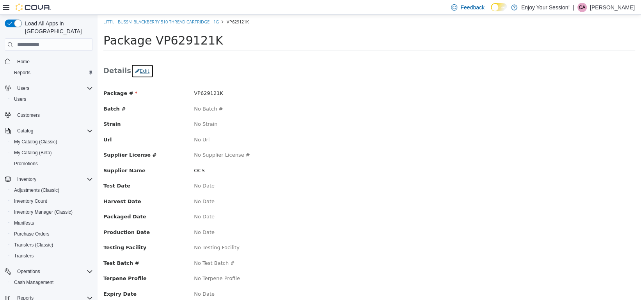
click at [137, 73] on button "Edit" at bounding box center [142, 71] width 23 height 14
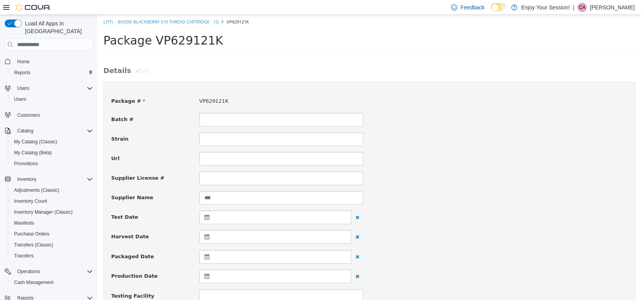
click at [205, 257] on icon at bounding box center [209, 256] width 8 height 5
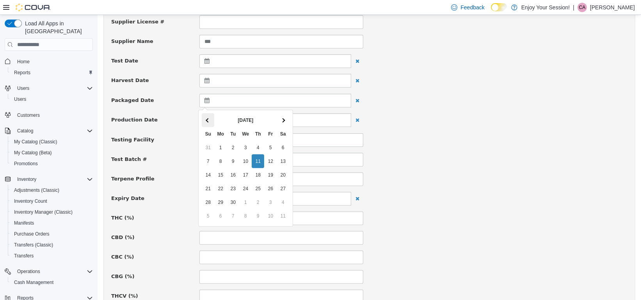
click at [206, 117] on th at bounding box center [208, 120] width 12 height 14
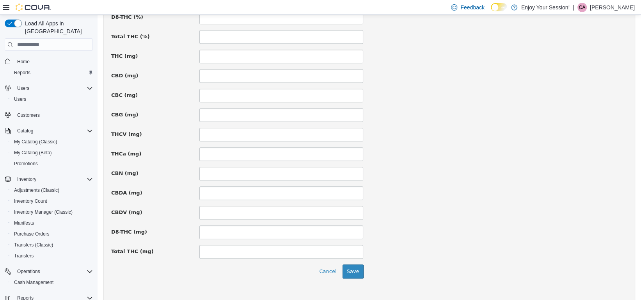
scroll to position [546, 0]
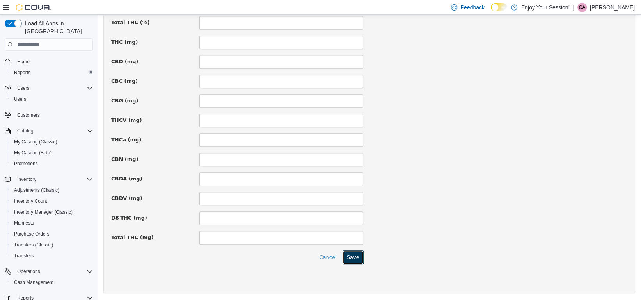
click at [351, 258] on button "Save" at bounding box center [353, 257] width 21 height 14
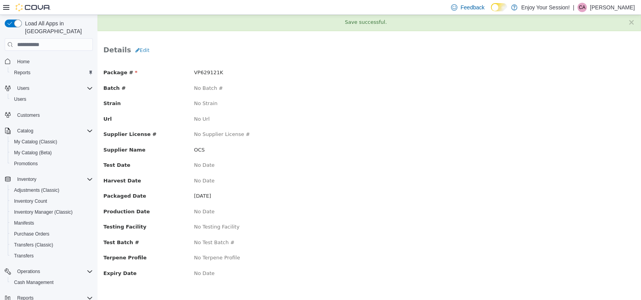
scroll to position [0, 0]
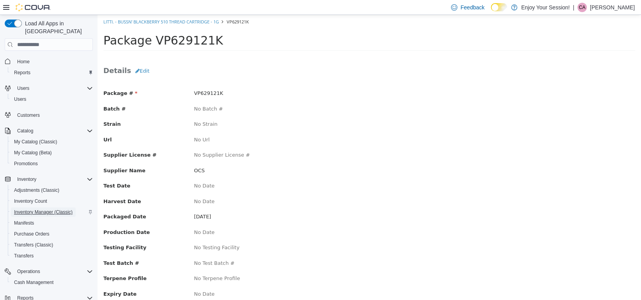
click at [55, 209] on span "Inventory Manager (Classic)" at bounding box center [43, 212] width 59 height 6
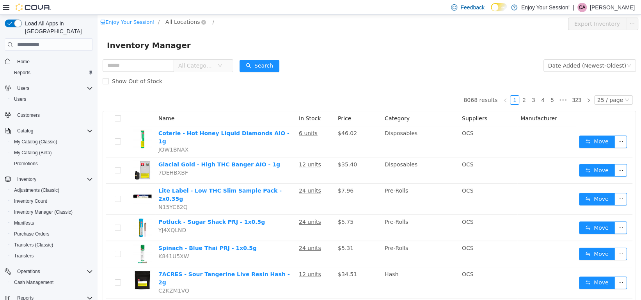
click at [180, 23] on span "All Locations" at bounding box center [182, 22] width 34 height 9
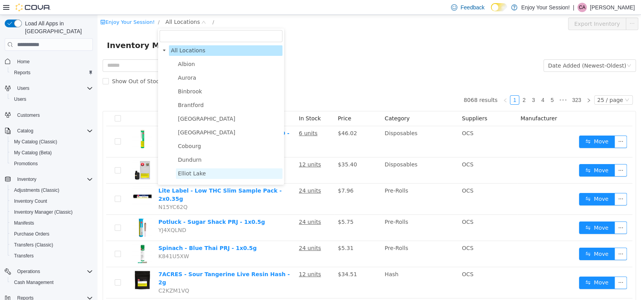
click at [188, 174] on span "Elliot Lake" at bounding box center [192, 173] width 28 height 6
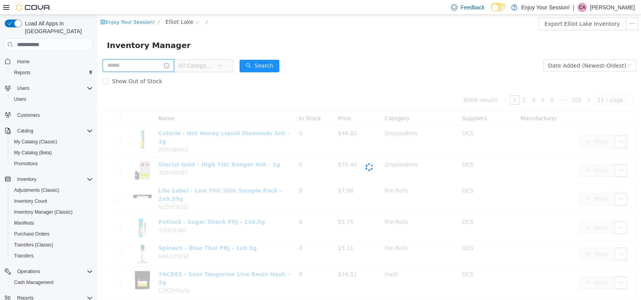
click at [134, 69] on input "text" at bounding box center [138, 65] width 71 height 12
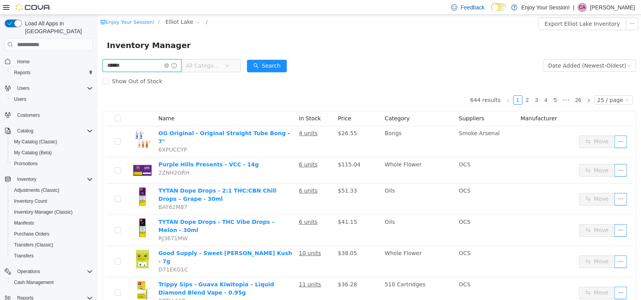
type input "******"
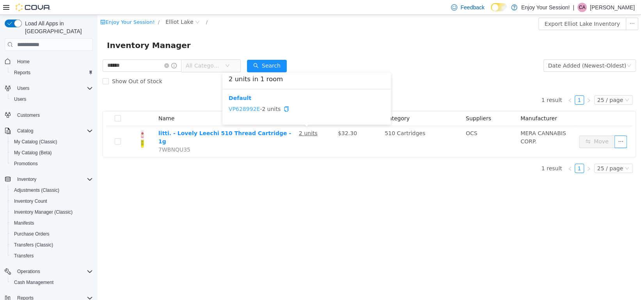
click at [248, 107] on link "VP628992E" at bounding box center [244, 109] width 31 height 6
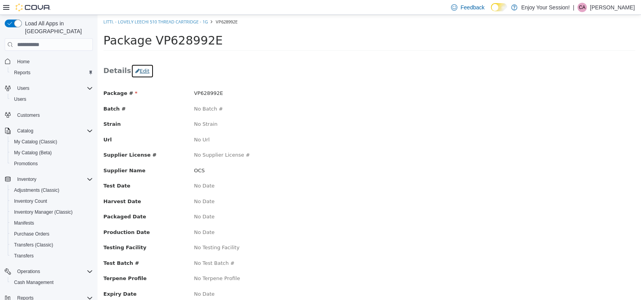
click at [138, 71] on button "Edit" at bounding box center [142, 71] width 23 height 14
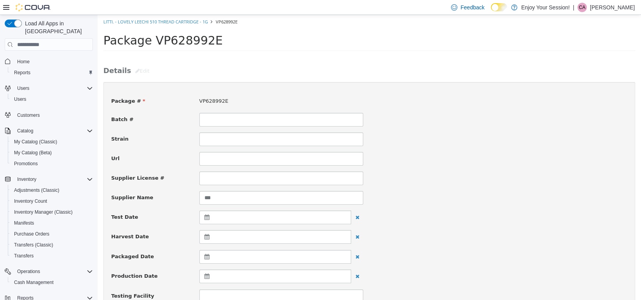
click at [205, 258] on icon at bounding box center [209, 256] width 8 height 5
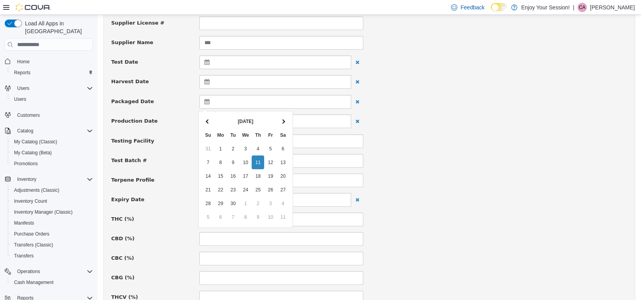
scroll to position [156, 0]
click at [206, 117] on th at bounding box center [208, 120] width 12 height 14
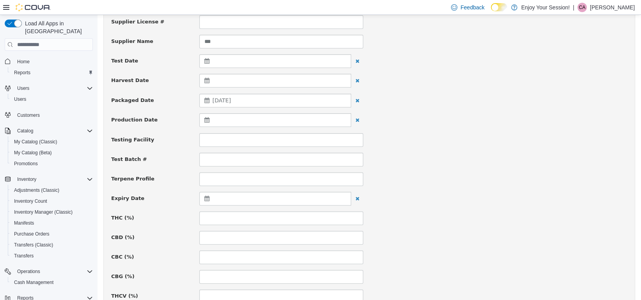
click at [503, 172] on div at bounding box center [501, 172] width 264 height 0
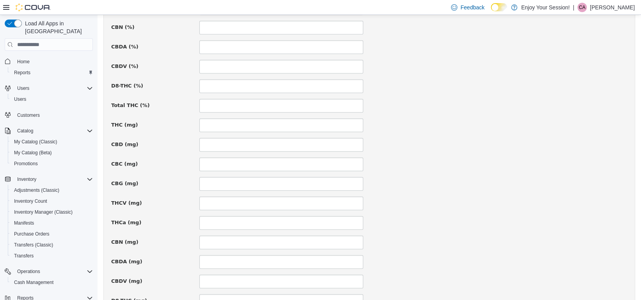
scroll to position [546, 0]
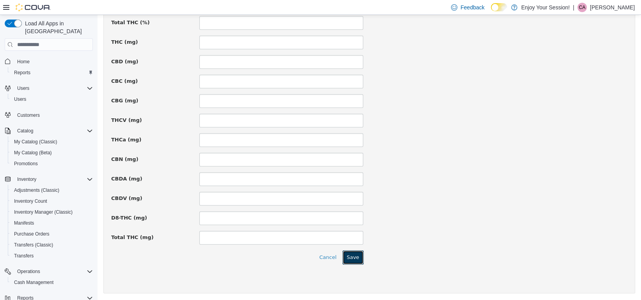
click at [349, 255] on button "Save" at bounding box center [353, 257] width 21 height 14
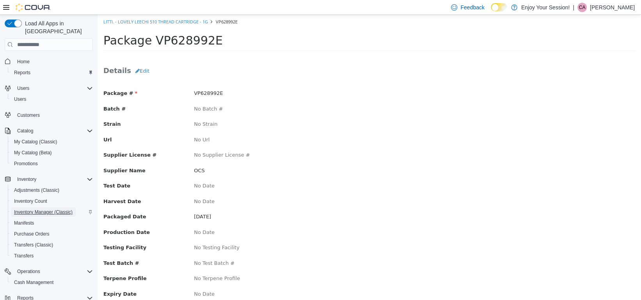
click at [41, 209] on span "Inventory Manager (Classic)" at bounding box center [43, 212] width 59 height 6
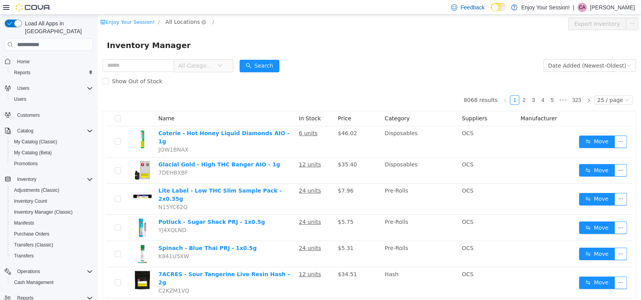
click at [176, 25] on span "All Locations" at bounding box center [182, 22] width 34 height 9
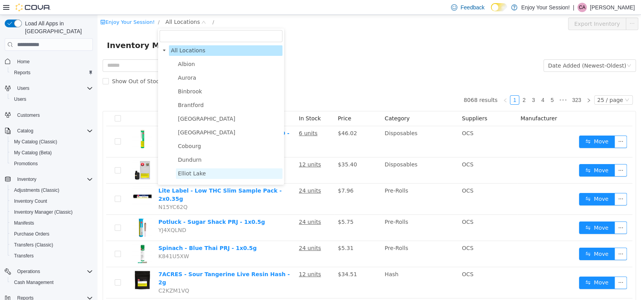
click at [199, 175] on span "Elliot Lake" at bounding box center [192, 173] width 28 height 6
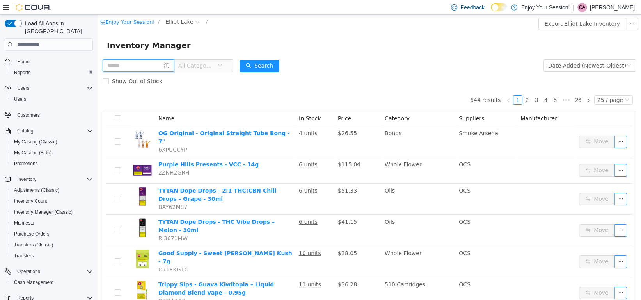
click at [127, 65] on input "text" at bounding box center [138, 65] width 71 height 12
type input "*********"
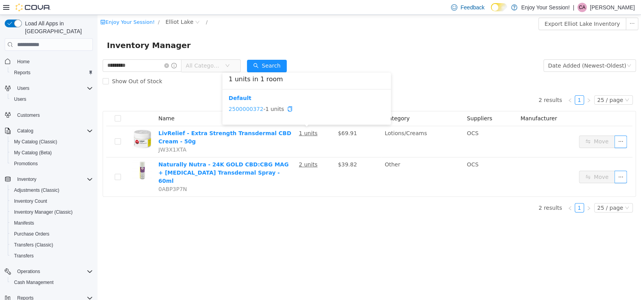
click at [250, 108] on link "2500000372" at bounding box center [246, 109] width 35 height 6
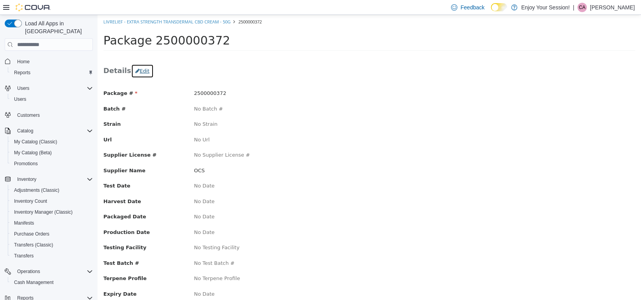
click at [136, 70] on button "Edit" at bounding box center [142, 71] width 23 height 14
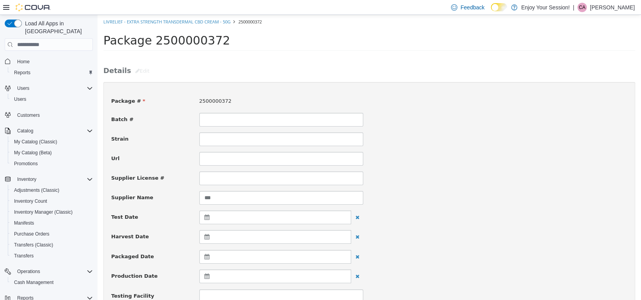
click at [206, 256] on icon at bounding box center [209, 256] width 8 height 5
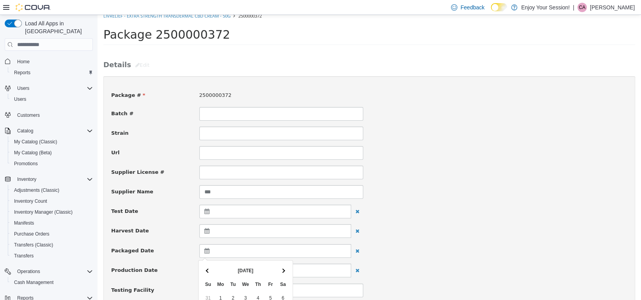
scroll to position [156, 0]
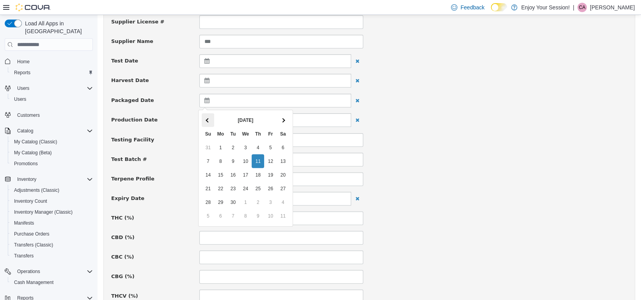
click at [209, 120] on span at bounding box center [208, 120] width 4 height 4
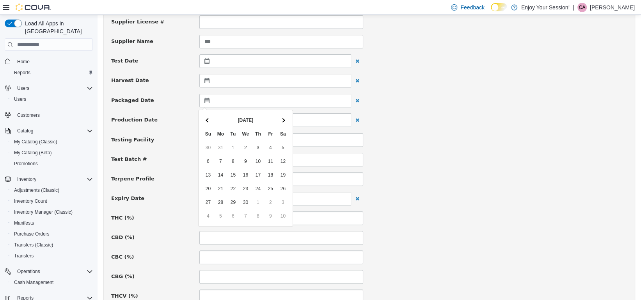
click at [209, 120] on span at bounding box center [208, 120] width 4 height 4
click at [473, 178] on div "Terpene Profile" at bounding box center [369, 179] width 528 height 14
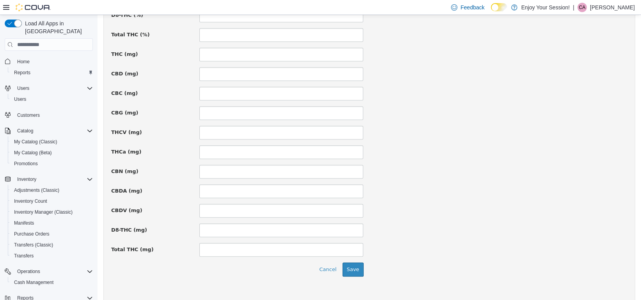
scroll to position [546, 0]
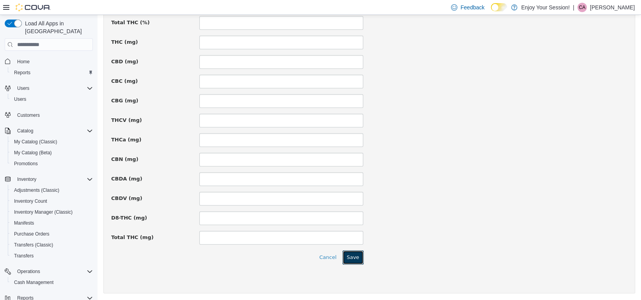
click at [353, 257] on button "Save" at bounding box center [353, 257] width 21 height 14
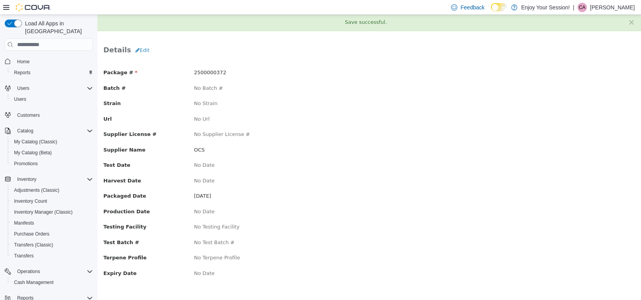
scroll to position [0, 0]
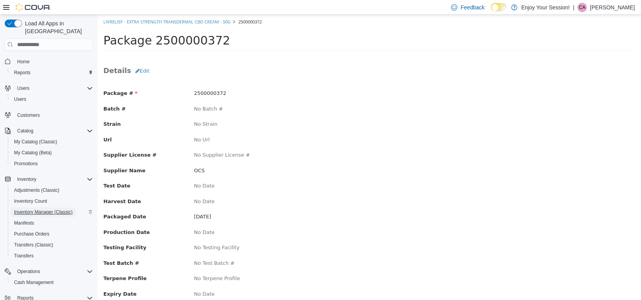
click at [37, 209] on span "Inventory Manager (Classic)" at bounding box center [43, 212] width 59 height 6
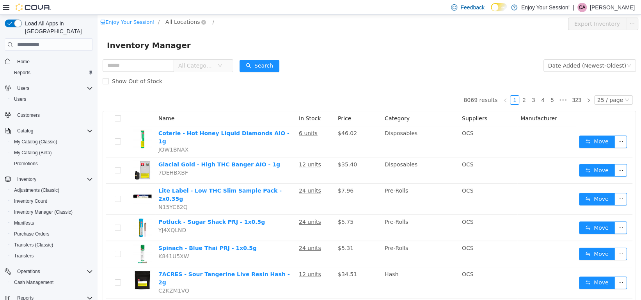
click at [174, 23] on span "All Locations" at bounding box center [182, 22] width 34 height 9
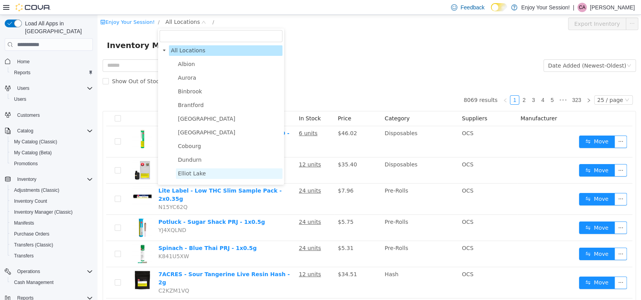
click at [179, 175] on span "Elliot Lake" at bounding box center [192, 173] width 28 height 6
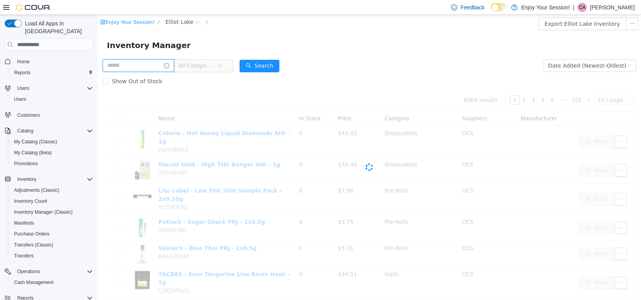
click at [124, 66] on input "text" at bounding box center [138, 65] width 71 height 12
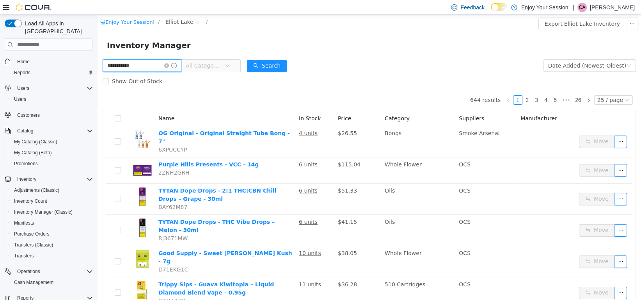
type input "**********"
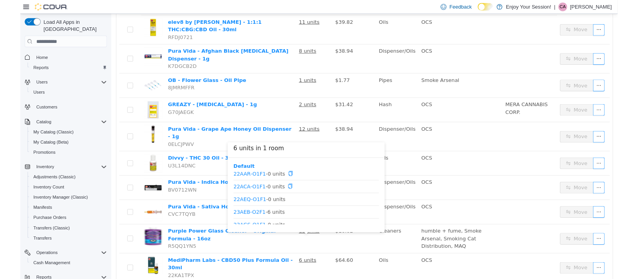
scroll to position [23, 0]
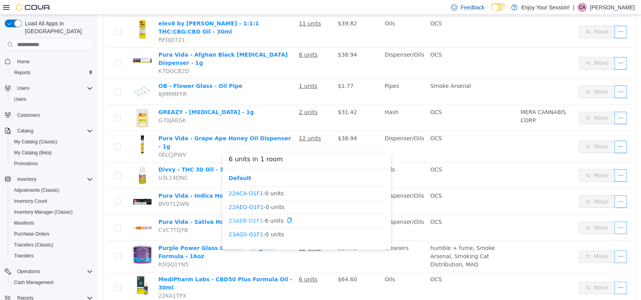
click at [248, 221] on link "23AEB-O2F1" at bounding box center [246, 220] width 34 height 6
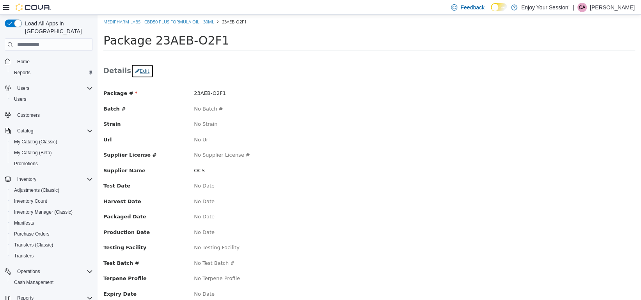
click at [138, 69] on button "Edit" at bounding box center [142, 71] width 23 height 14
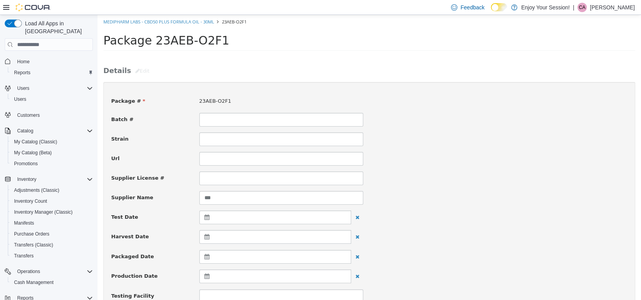
click at [205, 258] on icon at bounding box center [209, 256] width 8 height 5
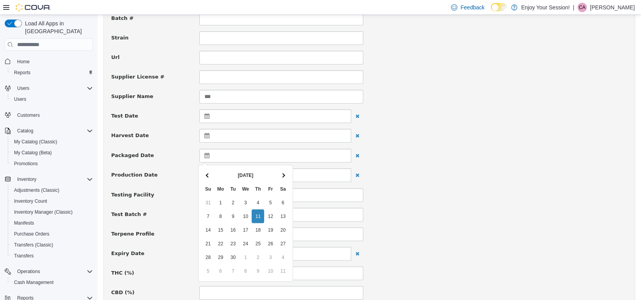
scroll to position [117, 0]
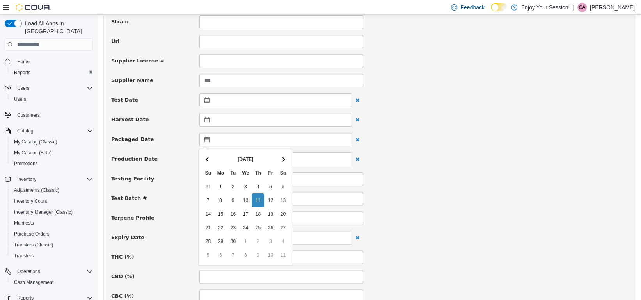
click at [251, 159] on th "[DATE]" at bounding box center [245, 159] width 62 height 14
click at [209, 160] on span at bounding box center [208, 159] width 4 height 4
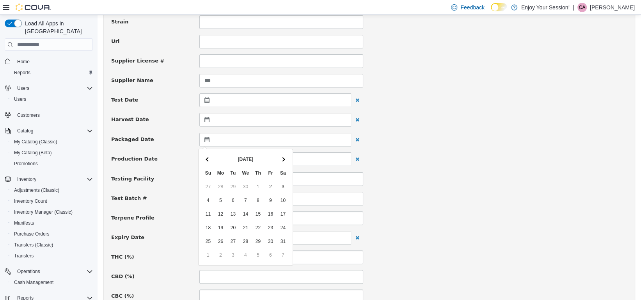
click at [209, 160] on span at bounding box center [208, 159] width 4 height 4
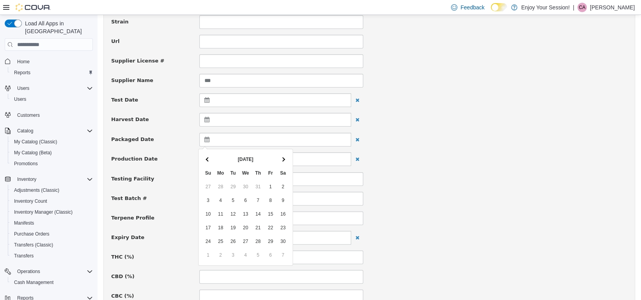
click at [209, 160] on span at bounding box center [208, 159] width 4 height 4
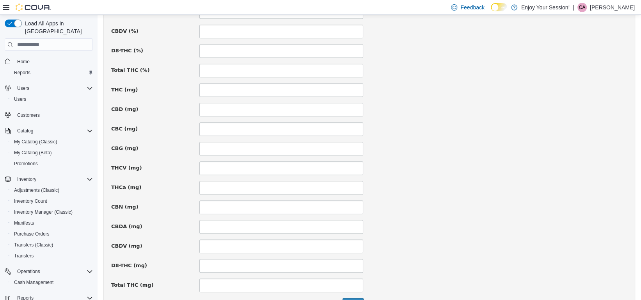
scroll to position [546, 0]
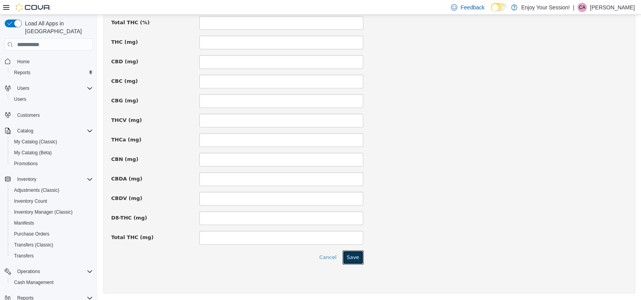
click at [350, 257] on button "Save" at bounding box center [353, 257] width 21 height 14
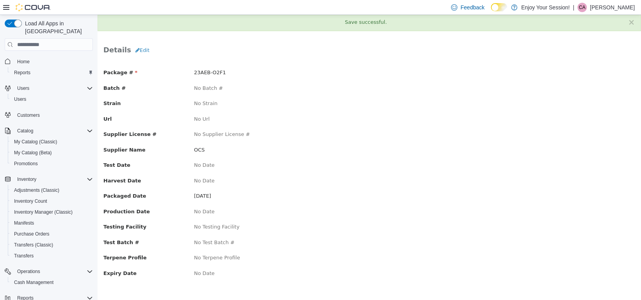
scroll to position [0, 0]
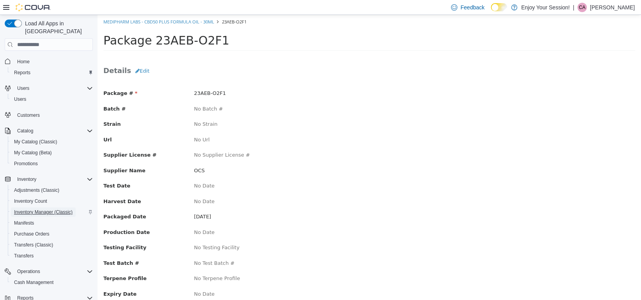
click at [44, 209] on span "Inventory Manager (Classic)" at bounding box center [43, 212] width 59 height 6
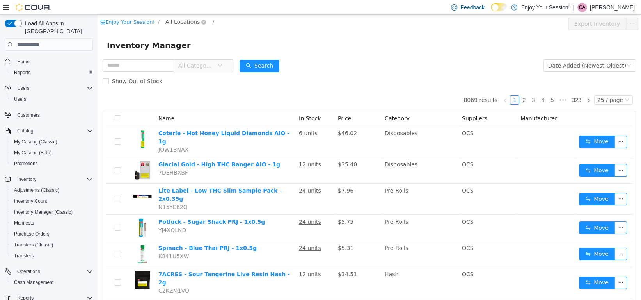
click at [183, 23] on span "All Locations" at bounding box center [182, 22] width 34 height 9
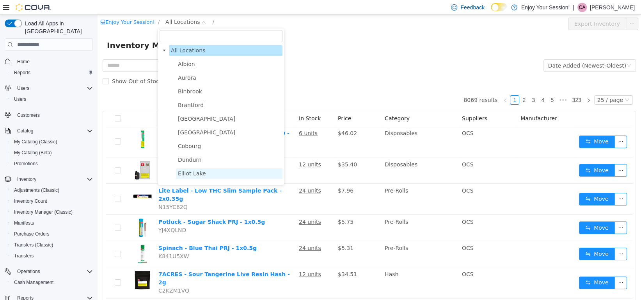
click at [192, 175] on span "Elliot Lake" at bounding box center [192, 173] width 28 height 6
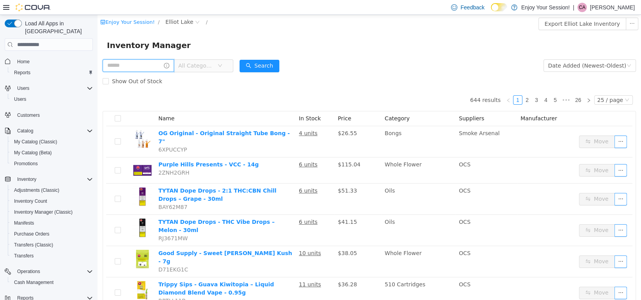
click at [128, 69] on input "text" at bounding box center [138, 65] width 71 height 12
type input "**********"
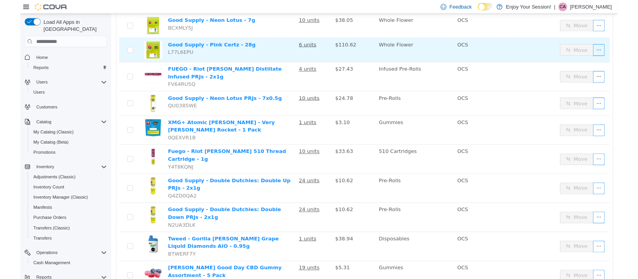
scroll to position [195, 0]
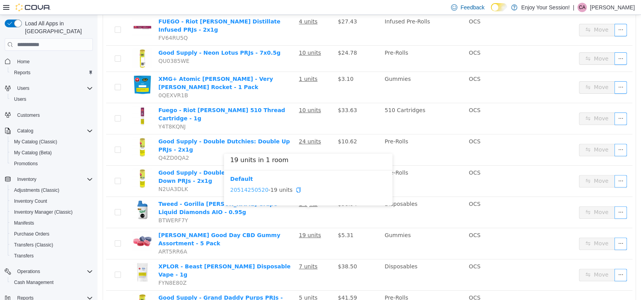
click at [253, 189] on link "20514250520" at bounding box center [249, 190] width 38 height 6
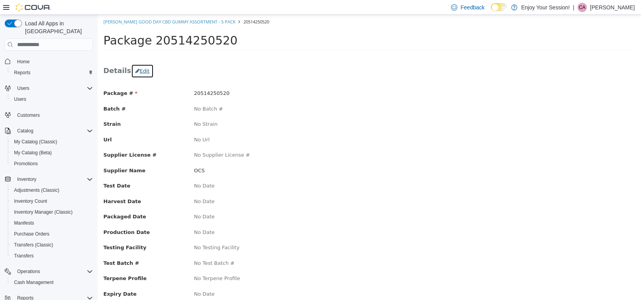
click at [141, 75] on button "Edit" at bounding box center [142, 71] width 23 height 14
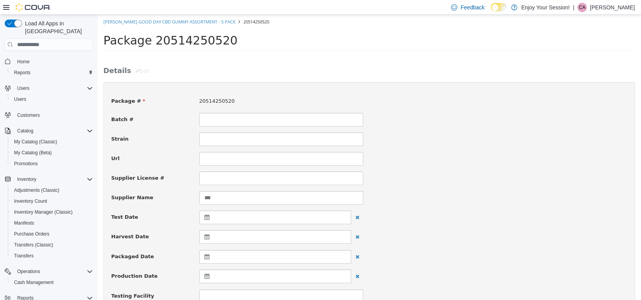
click at [206, 257] on icon at bounding box center [209, 256] width 8 height 5
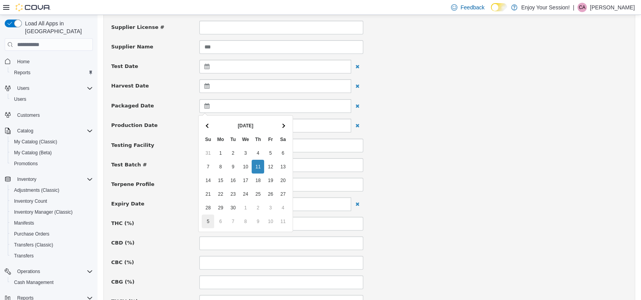
scroll to position [156, 0]
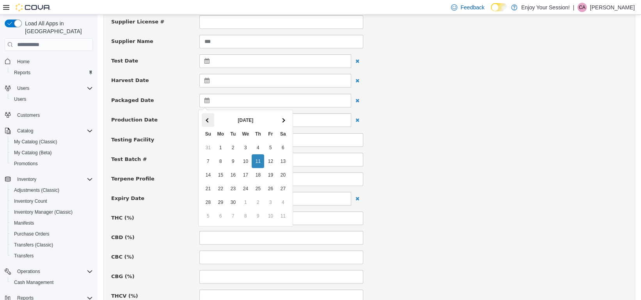
click at [207, 119] on span at bounding box center [208, 120] width 4 height 4
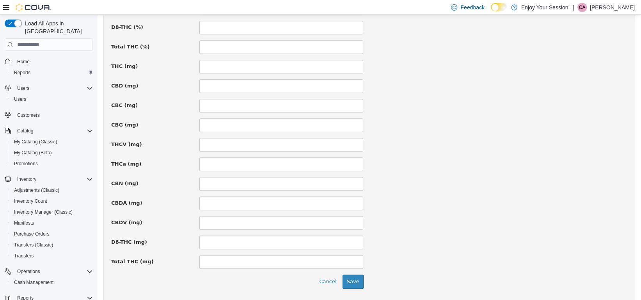
scroll to position [546, 0]
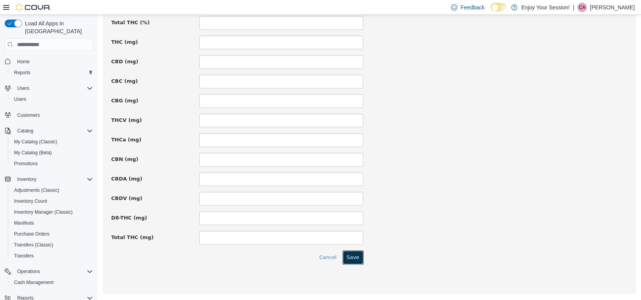
click at [353, 253] on button "Save" at bounding box center [353, 257] width 21 height 14
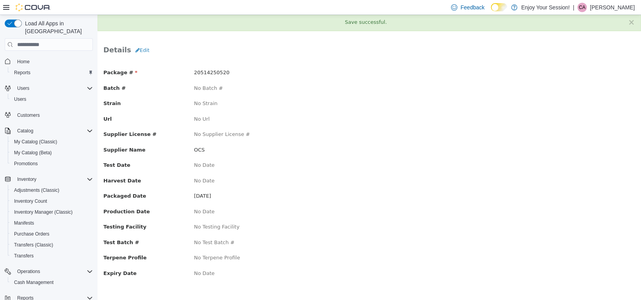
scroll to position [0, 0]
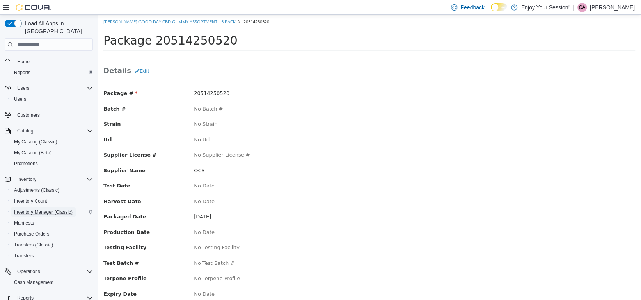
click at [53, 209] on span "Inventory Manager (Classic)" at bounding box center [43, 212] width 59 height 6
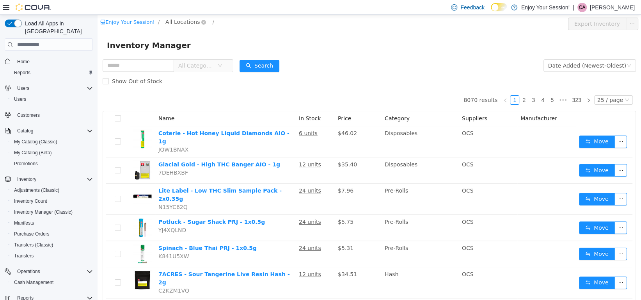
click at [182, 23] on span "All Locations" at bounding box center [182, 22] width 34 height 9
click at [178, 22] on span "All Locations" at bounding box center [182, 22] width 34 height 9
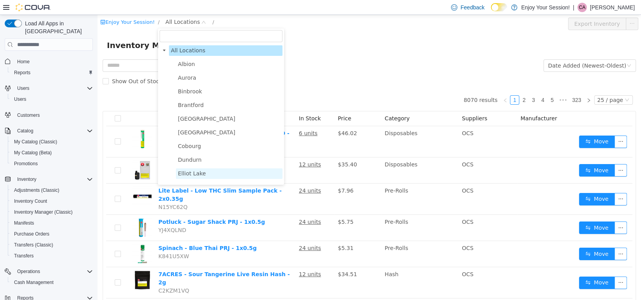
click at [195, 176] on span "Elliot Lake" at bounding box center [192, 173] width 28 height 6
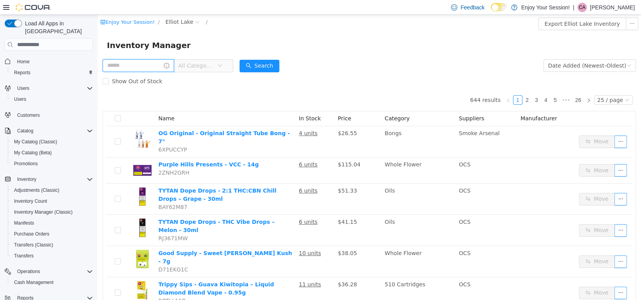
click at [124, 66] on input "text" at bounding box center [138, 65] width 71 height 12
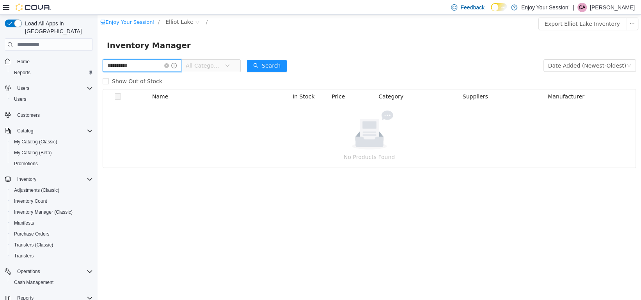
type input "**********"
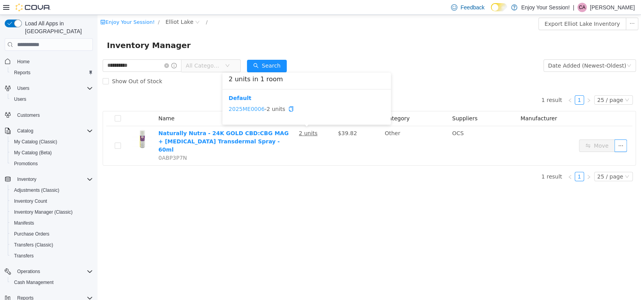
click at [255, 108] on link "2025ME0006" at bounding box center [247, 109] width 36 height 6
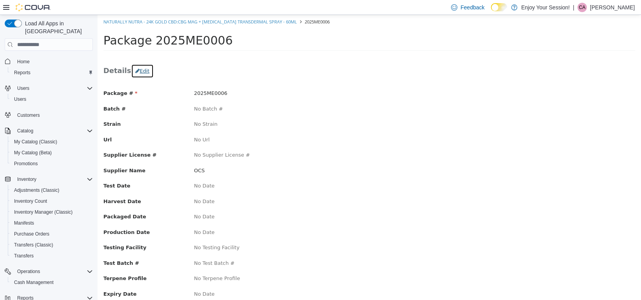
click at [138, 69] on button "Edit" at bounding box center [142, 71] width 23 height 14
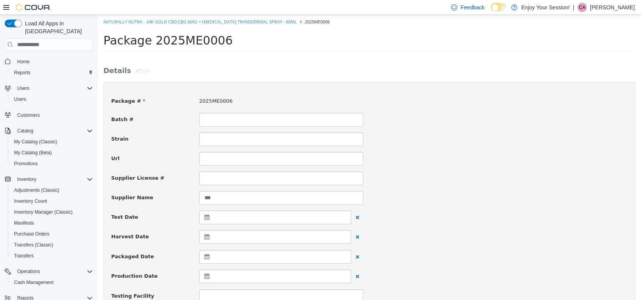
click at [205, 254] on icon at bounding box center [209, 256] width 8 height 5
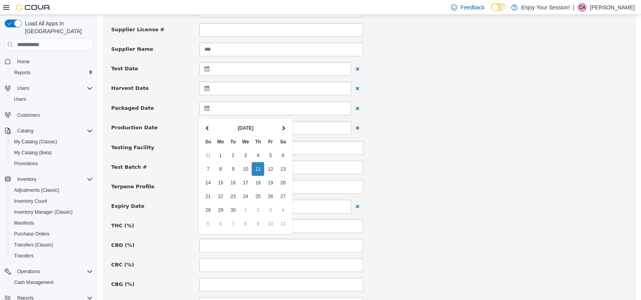
scroll to position [156, 0]
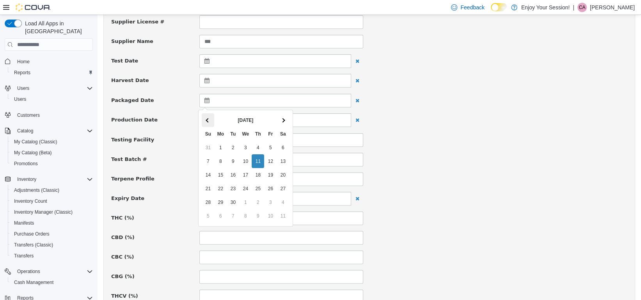
click at [208, 118] on span at bounding box center [208, 120] width 4 height 4
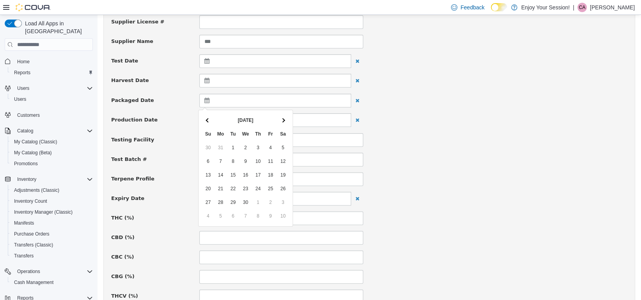
click at [208, 118] on span at bounding box center [208, 120] width 4 height 4
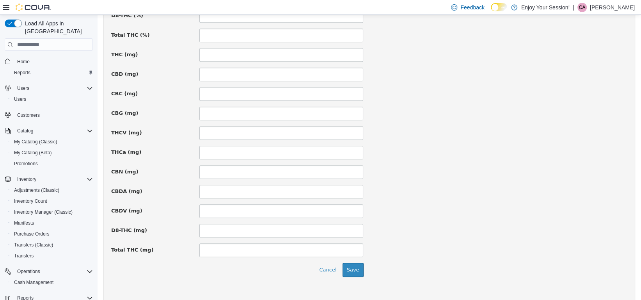
scroll to position [546, 0]
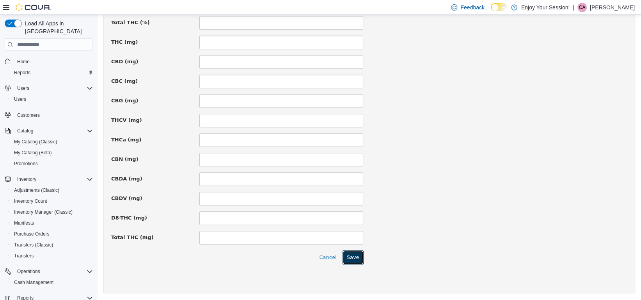
drag, startPoint x: 356, startPoint y: 257, endPoint x: 356, endPoint y: 253, distance: 3.9
click at [356, 257] on button "Save" at bounding box center [353, 257] width 21 height 14
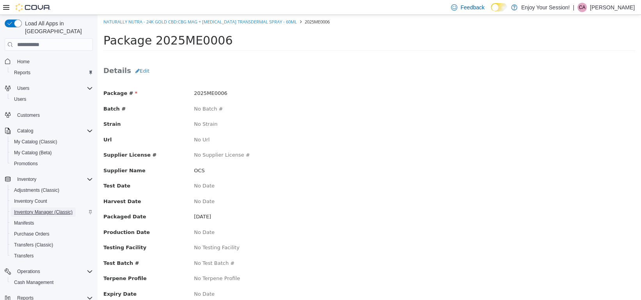
click at [45, 209] on span "Inventory Manager (Classic)" at bounding box center [43, 212] width 59 height 6
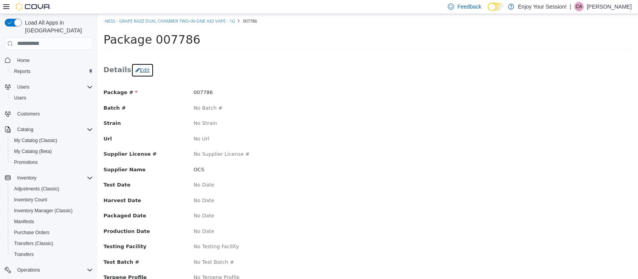
click at [137, 68] on button "Edit" at bounding box center [142, 70] width 23 height 14
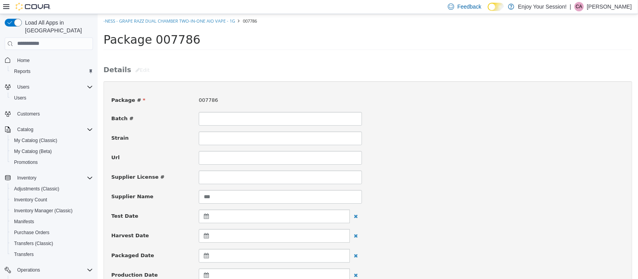
click at [205, 256] on icon at bounding box center [207, 255] width 8 height 5
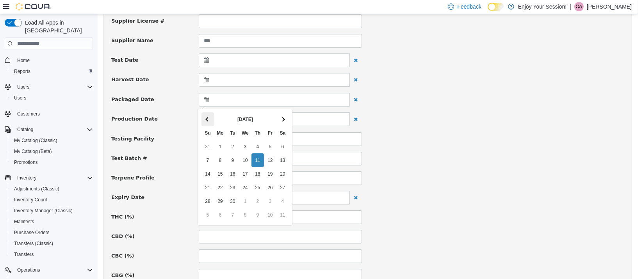
click at [206, 118] on span at bounding box center [207, 119] width 4 height 4
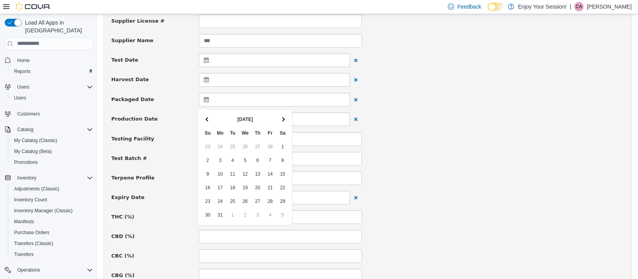
click at [206, 118] on span at bounding box center [207, 119] width 4 height 4
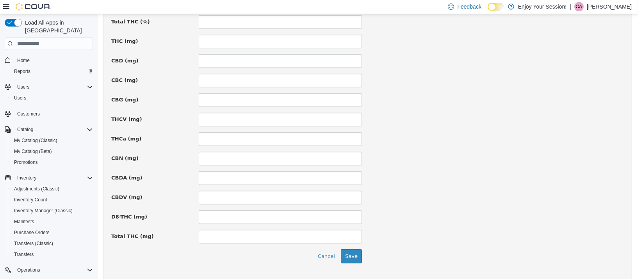
scroll to position [527, 0]
click at [347, 274] on button "Save" at bounding box center [350, 276] width 21 height 14
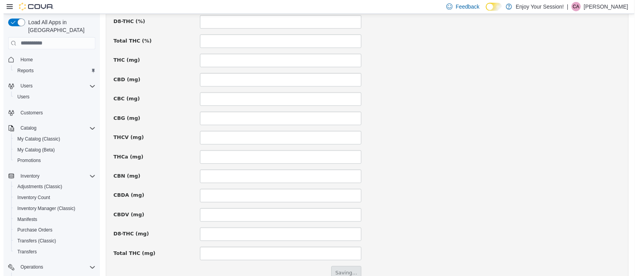
scroll to position [0, 0]
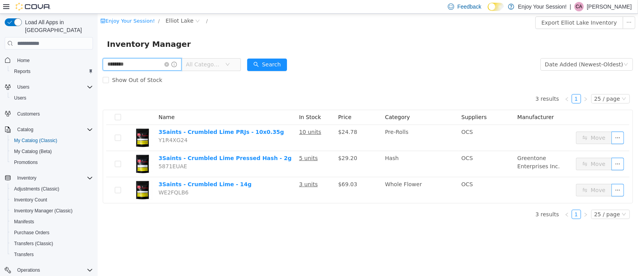
click at [135, 65] on input "********" at bounding box center [141, 64] width 79 height 12
type input "*"
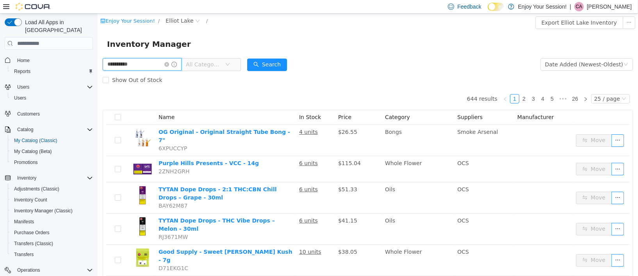
type input "**********"
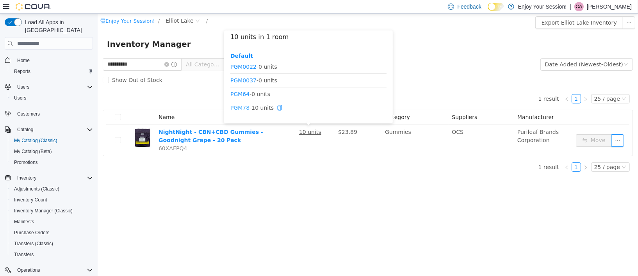
click at [234, 108] on link "PGM78" at bounding box center [239, 108] width 19 height 6
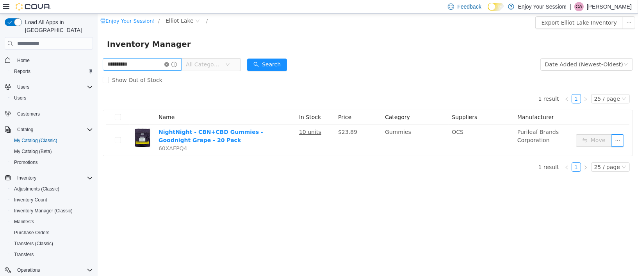
click at [169, 65] on icon "icon: close-circle" at bounding box center [166, 64] width 5 height 5
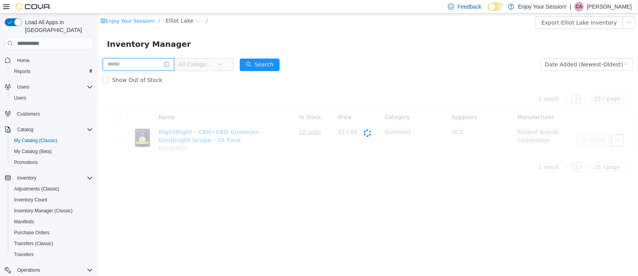
click at [165, 65] on input "text" at bounding box center [137, 64] width 71 height 12
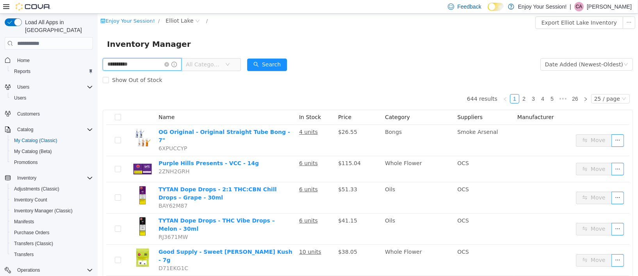
type input "**********"
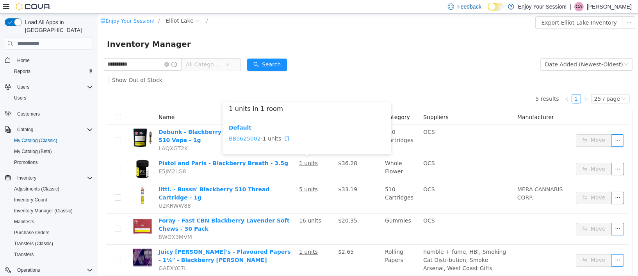
click at [244, 138] on link "BB0625002" at bounding box center [244, 138] width 32 height 6
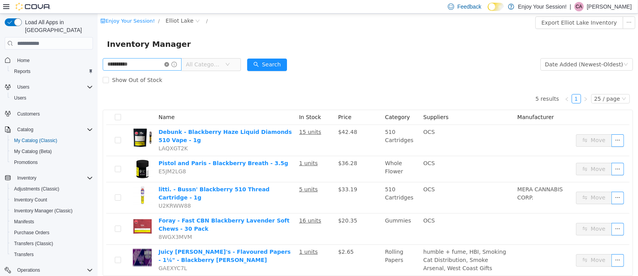
click at [169, 64] on icon "icon: close-circle" at bounding box center [166, 64] width 5 height 5
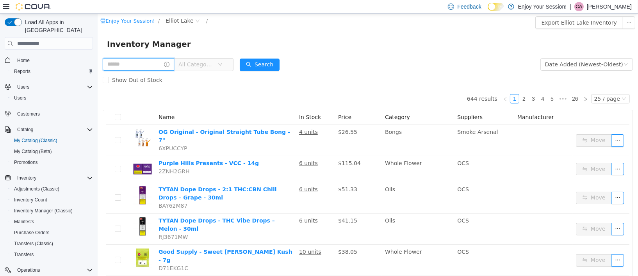
click at [162, 65] on input "text" at bounding box center [137, 64] width 71 height 12
type input "*******"
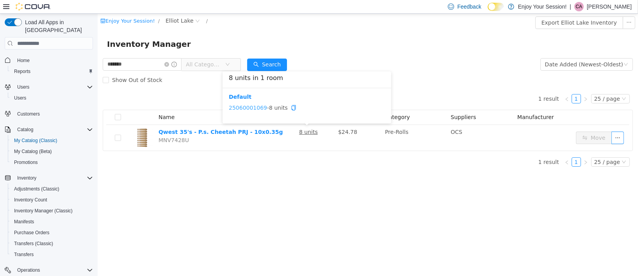
click at [244, 106] on link "25060001069" at bounding box center [247, 108] width 38 height 6
click at [169, 63] on icon "icon: close-circle" at bounding box center [166, 64] width 5 height 5
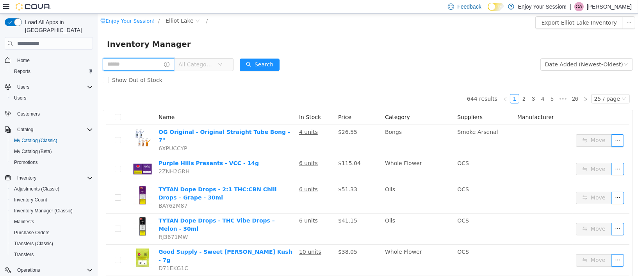
click at [133, 65] on input "text" at bounding box center [137, 64] width 71 height 12
type input "*******"
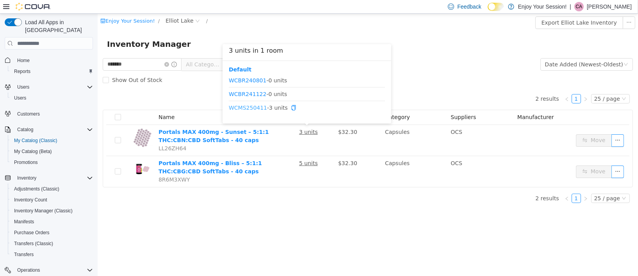
click at [253, 109] on link "WCMS250411" at bounding box center [247, 108] width 38 height 6
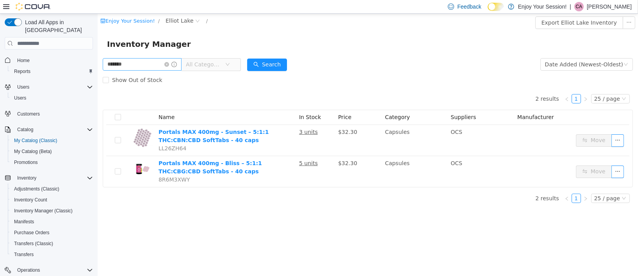
drag, startPoint x: 176, startPoint y: 64, endPoint x: 161, endPoint y: 68, distance: 15.3
click at [169, 64] on icon "icon: close-circle" at bounding box center [166, 64] width 5 height 5
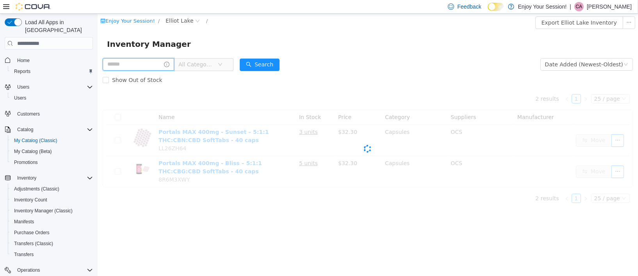
click at [161, 68] on input "text" at bounding box center [137, 64] width 71 height 12
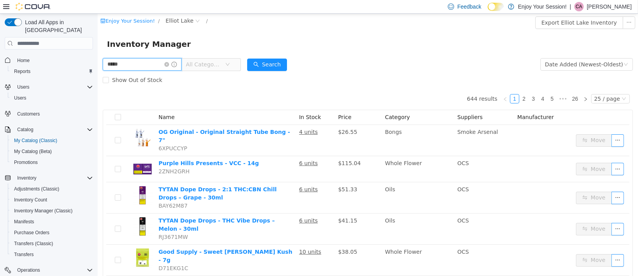
type input "*****"
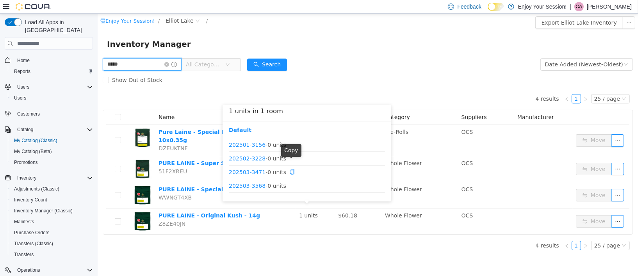
scroll to position [105, 0]
click at [237, 184] on link "202507-3280" at bounding box center [246, 186] width 37 height 6
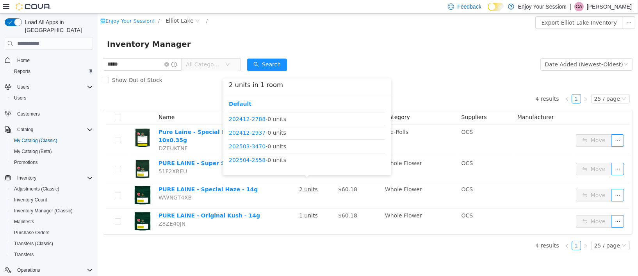
scroll to position [78, 0]
click at [251, 161] on link "202505-2963" at bounding box center [246, 159] width 37 height 6
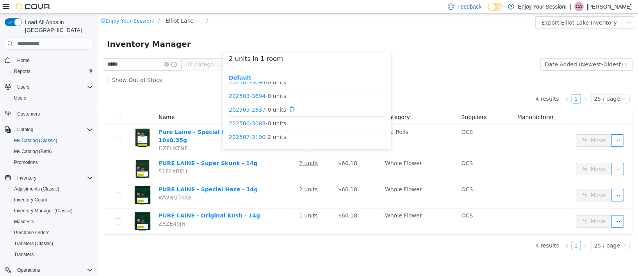
scroll to position [50, 0]
click at [240, 135] on link "202507-3190" at bounding box center [246, 134] width 37 height 6
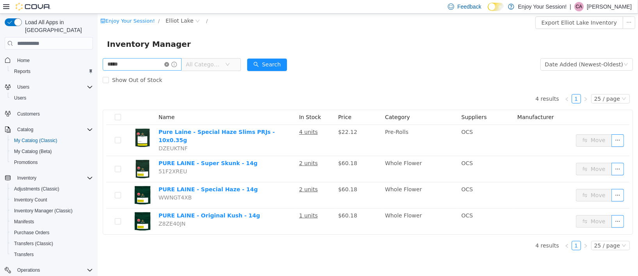
click at [169, 64] on icon "icon: close-circle" at bounding box center [166, 64] width 5 height 5
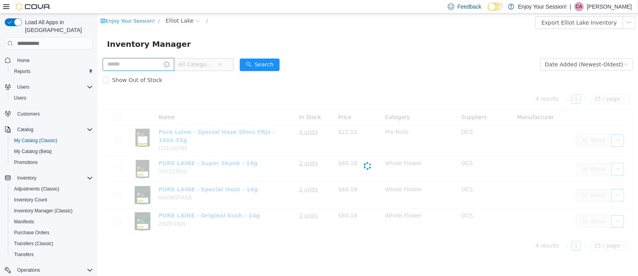
click at [154, 66] on input "text" at bounding box center [137, 64] width 71 height 12
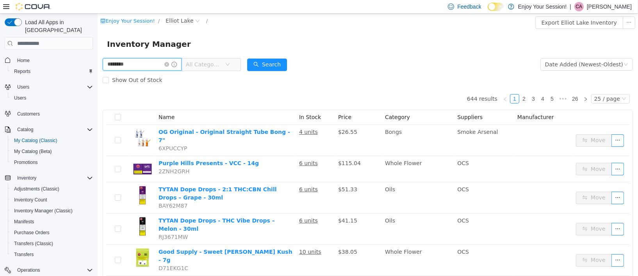
type input "********"
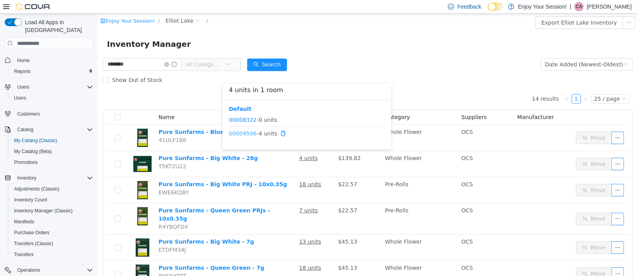
click at [243, 131] on link "00009506" at bounding box center [242, 133] width 28 height 6
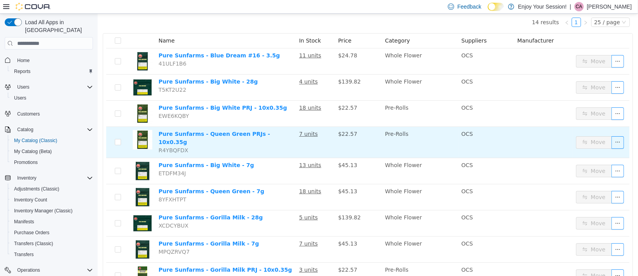
scroll to position [78, 0]
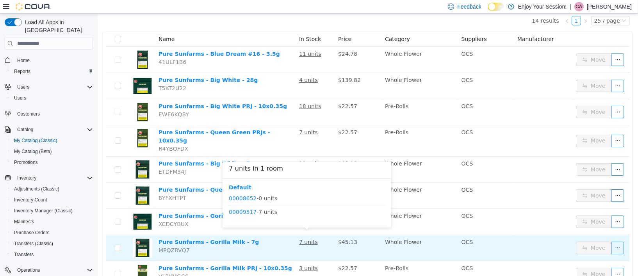
click at [306, 239] on u "7 units" at bounding box center [308, 242] width 19 height 6
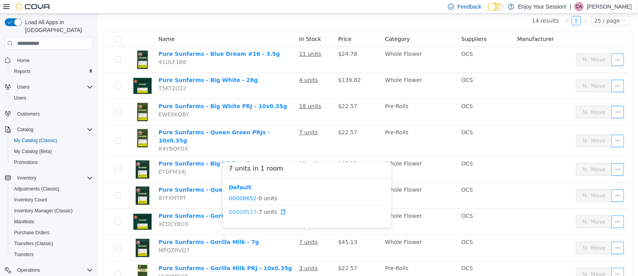
click at [242, 213] on link "00009517" at bounding box center [242, 212] width 28 height 6
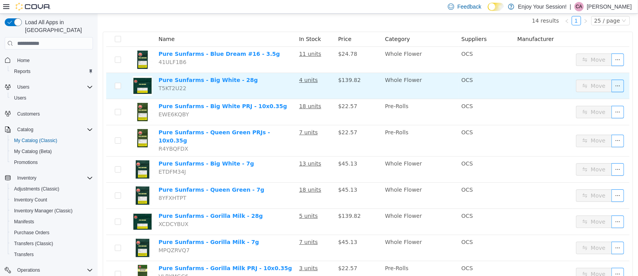
scroll to position [0, 0]
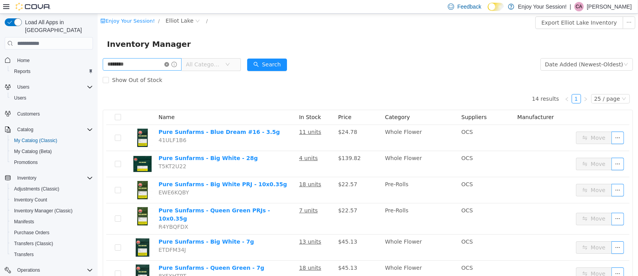
click at [169, 65] on icon "icon: close-circle" at bounding box center [166, 64] width 5 height 5
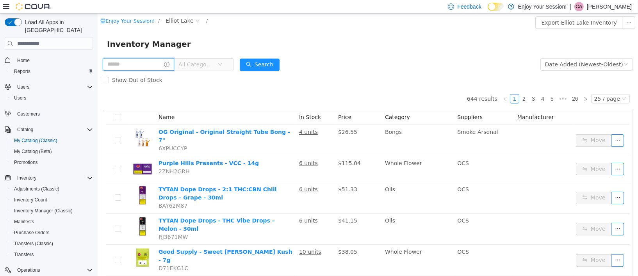
click at [152, 63] on input "text" at bounding box center [137, 64] width 71 height 12
type input "*****"
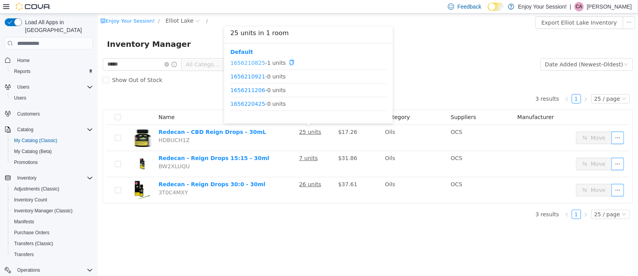
click at [252, 64] on link "1656210825" at bounding box center [247, 62] width 35 height 6
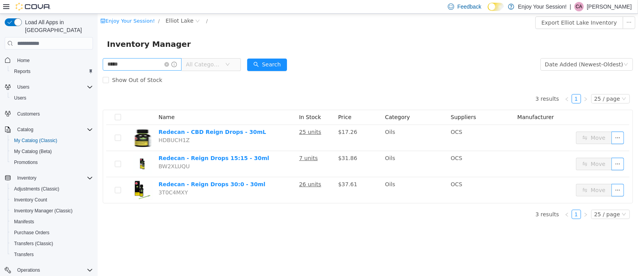
drag, startPoint x: 177, startPoint y: 64, endPoint x: 163, endPoint y: 65, distance: 13.7
click at [169, 64] on icon "icon: close-circle" at bounding box center [166, 64] width 5 height 5
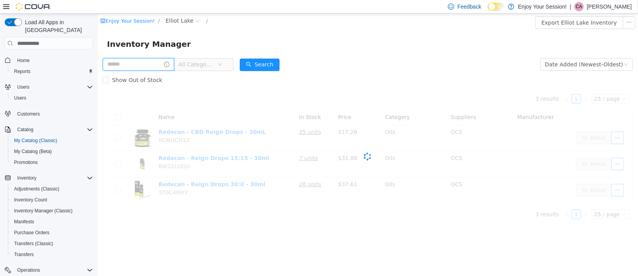
click at [156, 66] on input "text" at bounding box center [137, 64] width 71 height 12
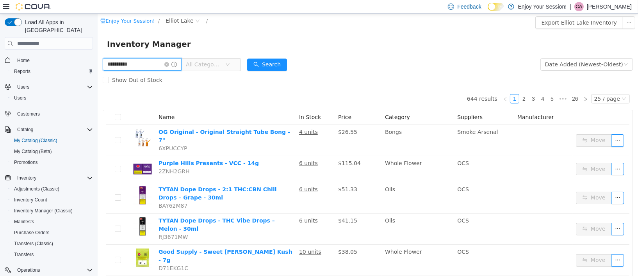
type input "**********"
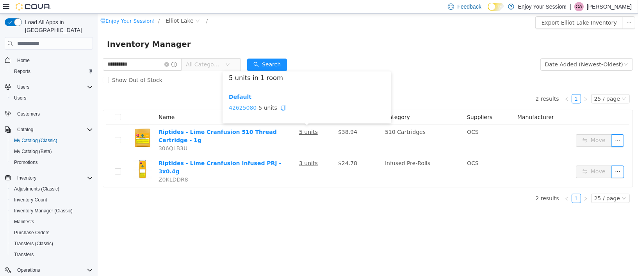
click at [240, 108] on link "42625080" at bounding box center [242, 108] width 28 height 6
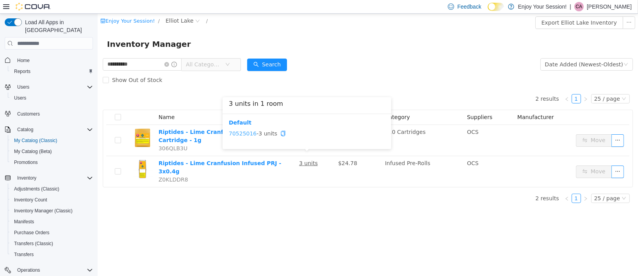
click at [247, 133] on link "70525016" at bounding box center [242, 133] width 28 height 6
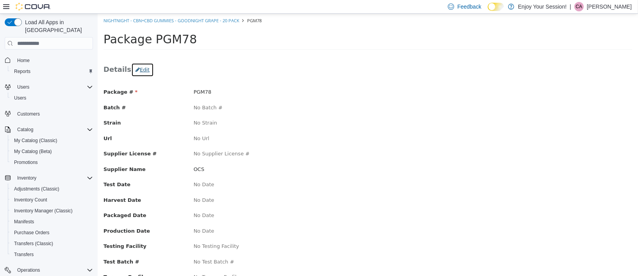
click at [140, 68] on button "Edit" at bounding box center [142, 70] width 23 height 14
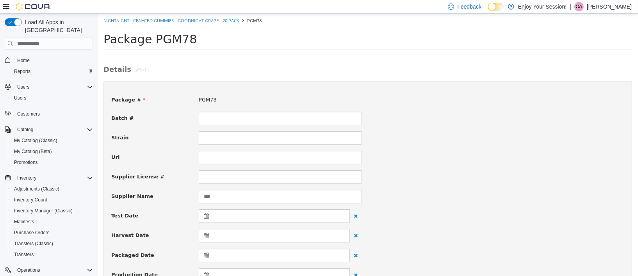
click at [207, 256] on icon at bounding box center [207, 255] width 8 height 5
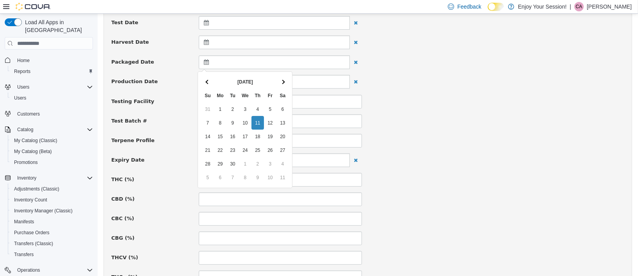
scroll to position [195, 0]
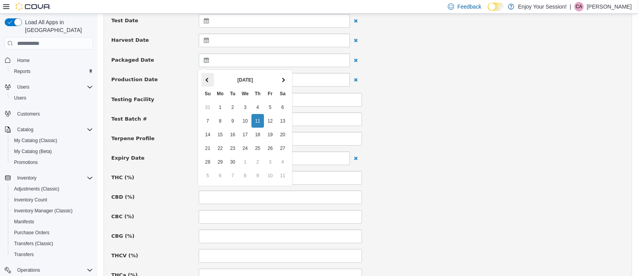
click at [206, 78] on span at bounding box center [207, 80] width 4 height 4
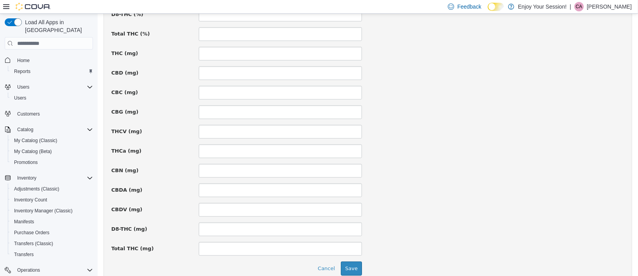
scroll to position [569, 0]
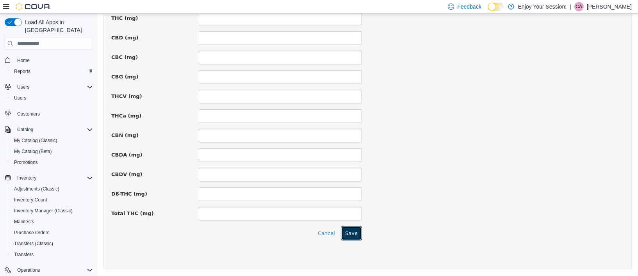
click at [352, 232] on button "Save" at bounding box center [350, 233] width 21 height 14
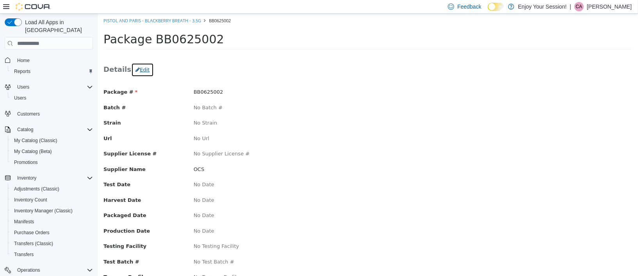
click at [137, 69] on button "Edit" at bounding box center [142, 70] width 23 height 14
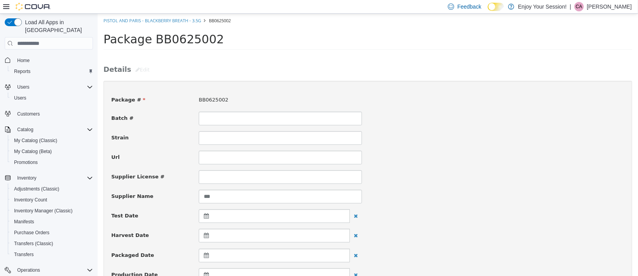
click at [203, 257] on icon at bounding box center [207, 255] width 8 height 5
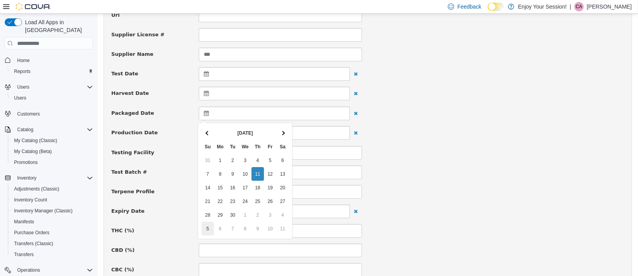
scroll to position [156, 0]
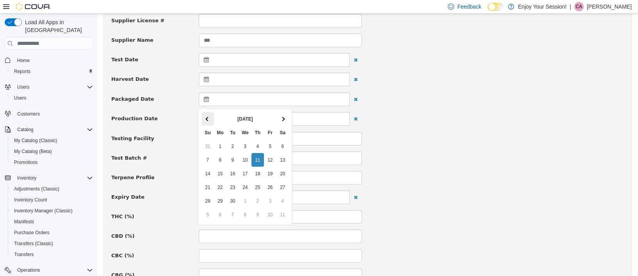
click at [205, 117] on th at bounding box center [207, 119] width 12 height 14
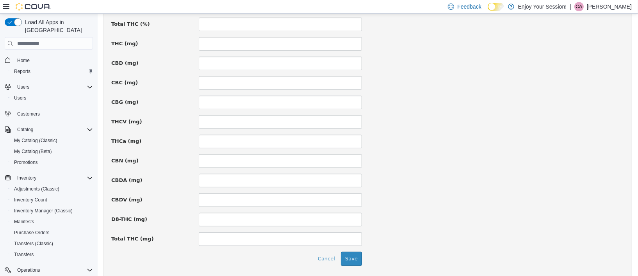
scroll to position [530, 0]
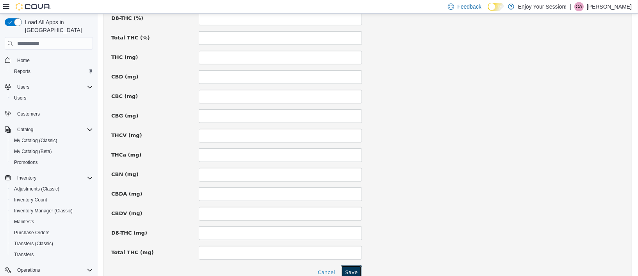
click at [349, 273] on button "Save" at bounding box center [350, 272] width 21 height 14
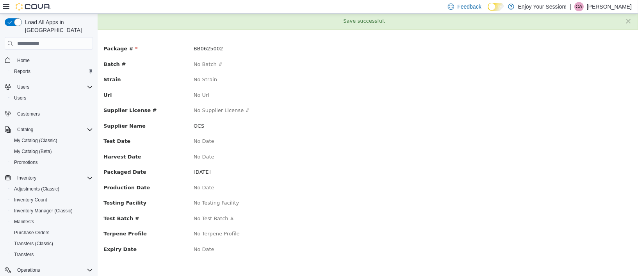
scroll to position [0, 0]
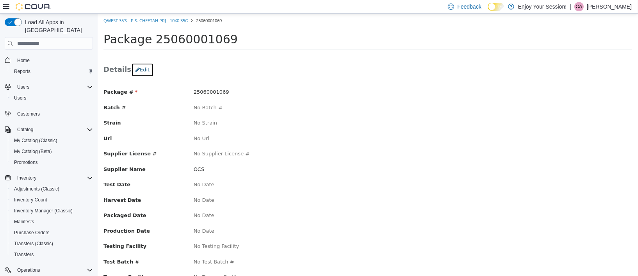
click at [140, 68] on button "Edit" at bounding box center [142, 70] width 23 height 14
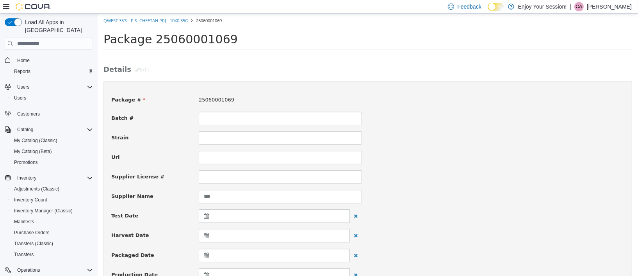
click at [203, 256] on icon at bounding box center [207, 255] width 8 height 5
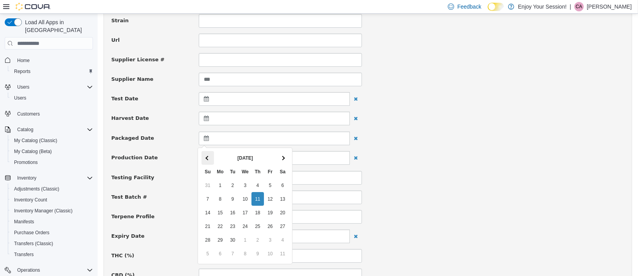
click at [205, 156] on th at bounding box center [207, 158] width 12 height 14
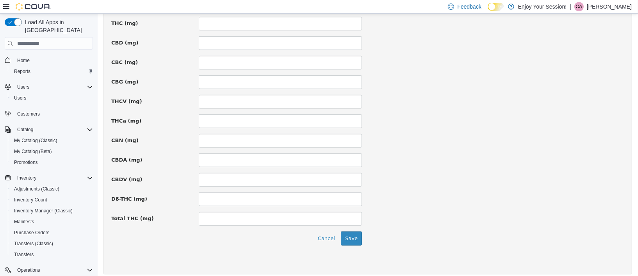
scroll to position [569, 0]
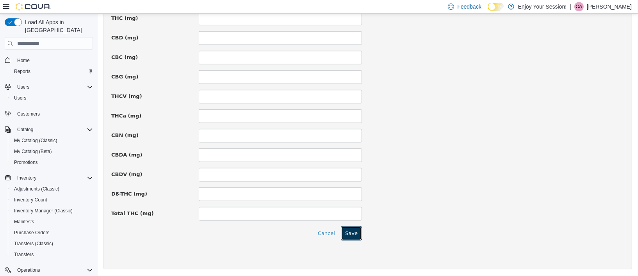
click at [351, 233] on button "Save" at bounding box center [350, 233] width 21 height 14
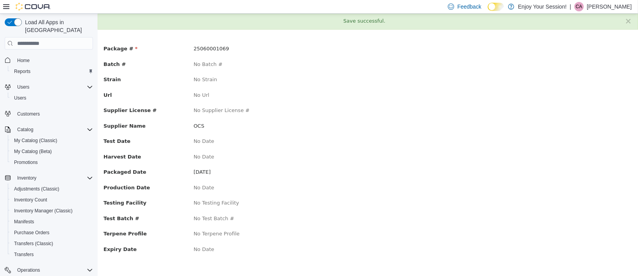
scroll to position [0, 0]
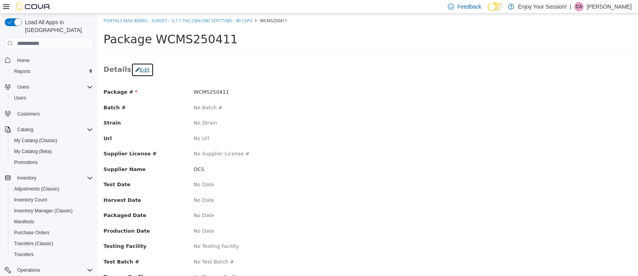
click at [142, 69] on button "Edit" at bounding box center [142, 70] width 23 height 14
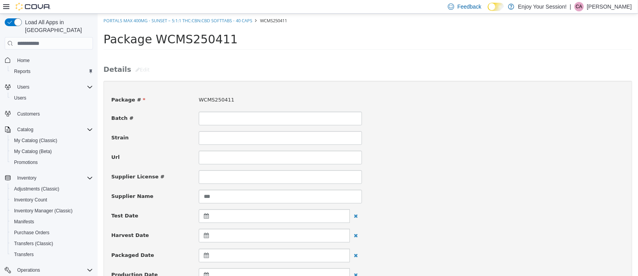
click at [207, 255] on icon at bounding box center [207, 255] width 8 height 5
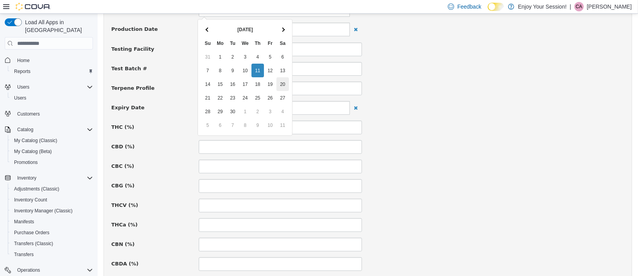
scroll to position [234, 0]
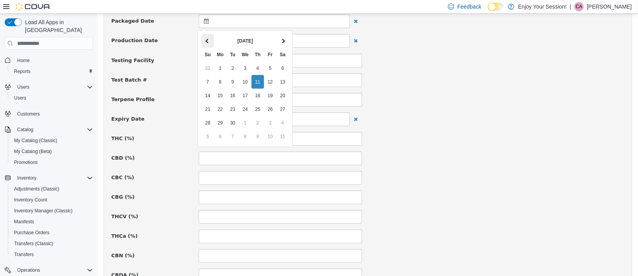
click at [210, 41] on th at bounding box center [207, 41] width 12 height 14
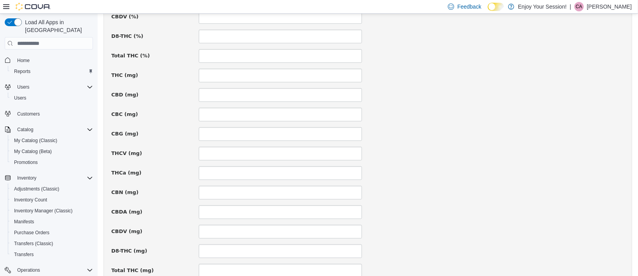
scroll to position [569, 0]
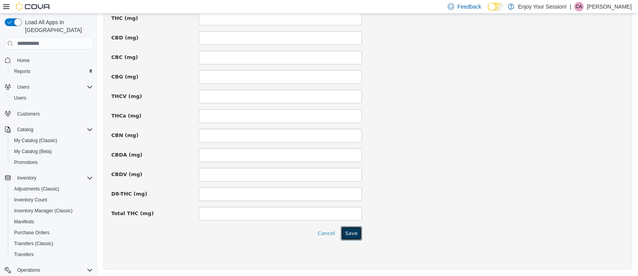
click at [353, 235] on button "Save" at bounding box center [350, 233] width 21 height 14
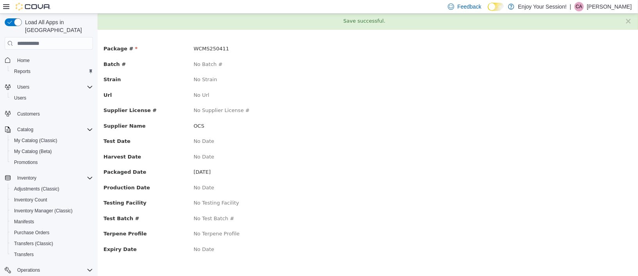
scroll to position [0, 0]
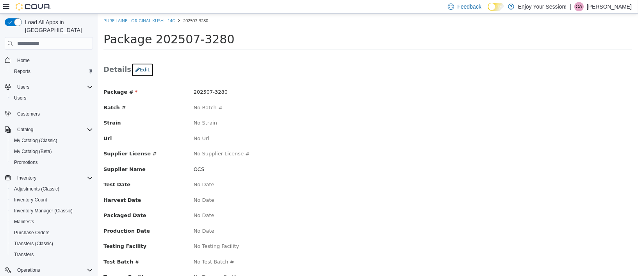
click at [136, 72] on button "Edit" at bounding box center [142, 70] width 23 height 14
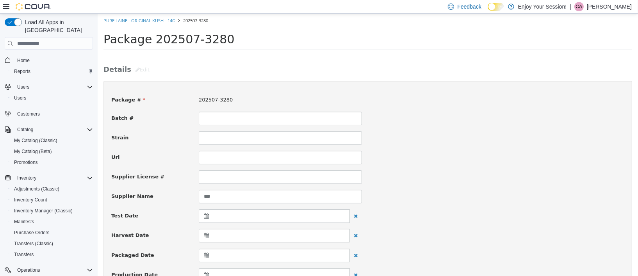
click at [203, 255] on icon at bounding box center [207, 255] width 8 height 5
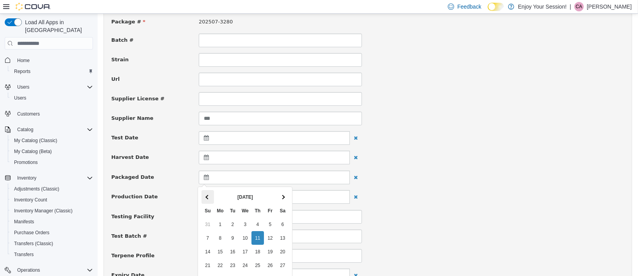
click at [205, 194] on th at bounding box center [207, 197] width 12 height 14
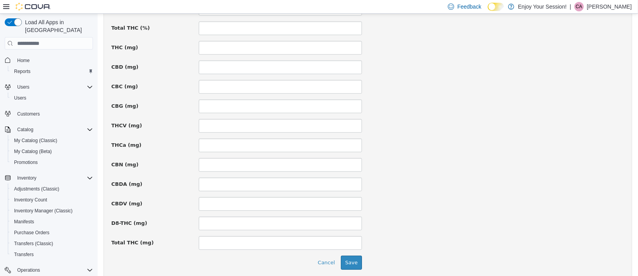
scroll to position [569, 0]
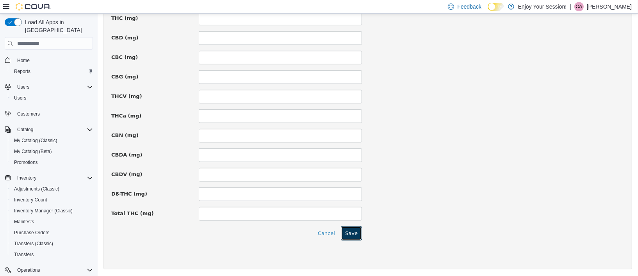
click at [349, 236] on button "Save" at bounding box center [350, 233] width 21 height 14
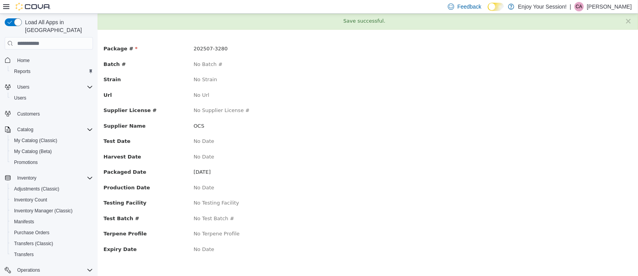
scroll to position [0, 0]
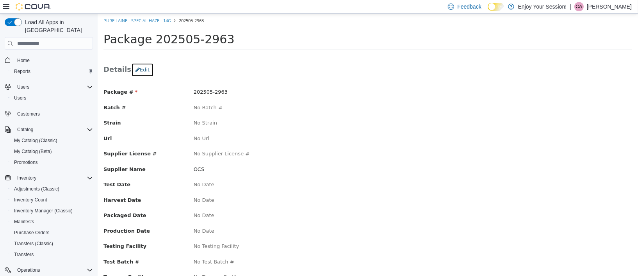
click at [135, 70] on button "Edit" at bounding box center [142, 70] width 23 height 14
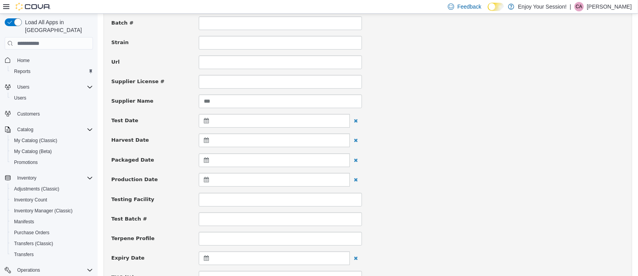
scroll to position [117, 0]
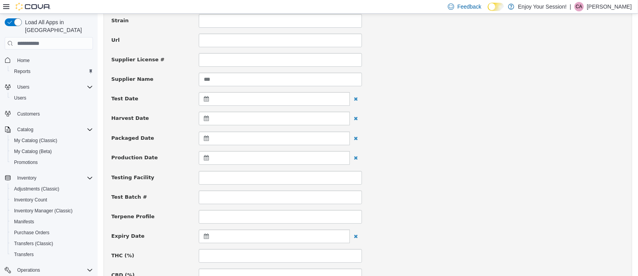
click at [205, 139] on icon at bounding box center [207, 137] width 8 height 5
click at [208, 158] on span at bounding box center [207, 158] width 4 height 4
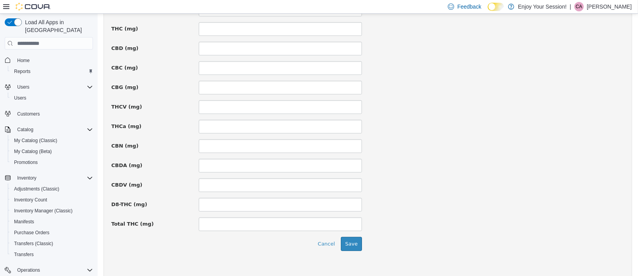
scroll to position [569, 0]
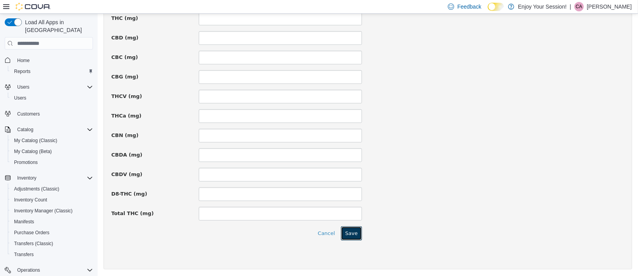
click at [353, 232] on button "Save" at bounding box center [350, 233] width 21 height 14
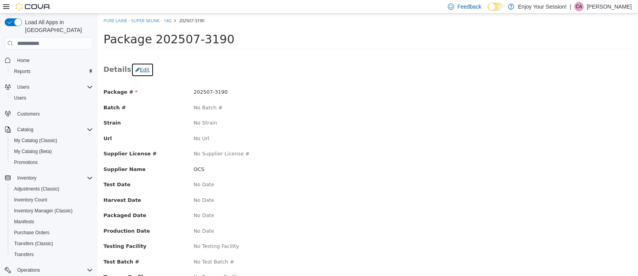
click at [143, 70] on button "Edit" at bounding box center [142, 70] width 23 height 14
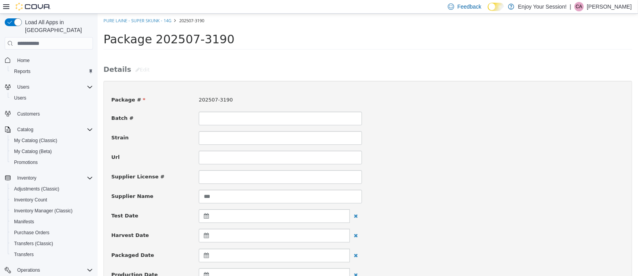
click at [205, 255] on icon at bounding box center [207, 255] width 8 height 5
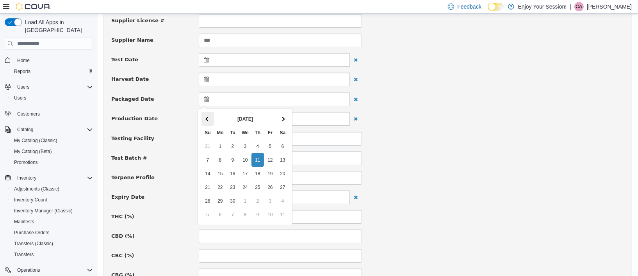
click at [203, 119] on th at bounding box center [207, 119] width 12 height 14
click at [204, 119] on th at bounding box center [207, 119] width 12 height 14
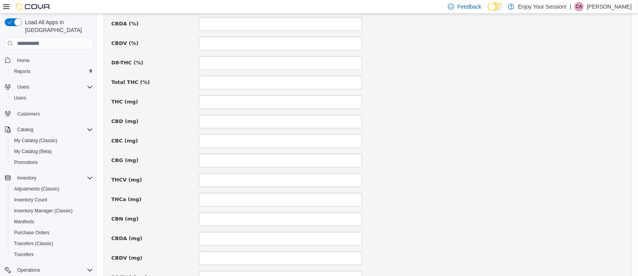
scroll to position [569, 0]
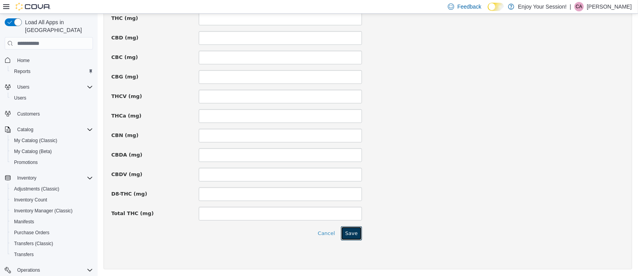
click at [351, 229] on button "Save" at bounding box center [350, 233] width 21 height 14
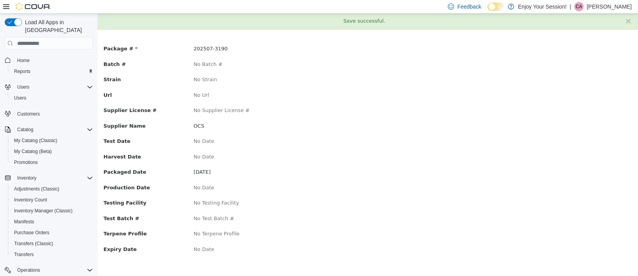
scroll to position [0, 0]
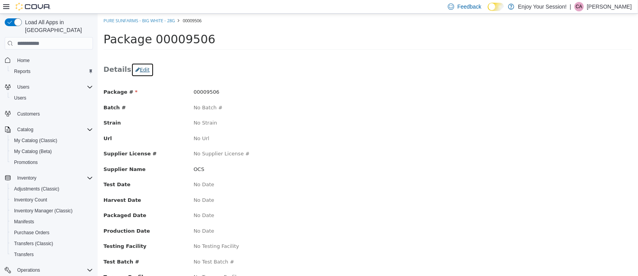
click at [142, 70] on button "Edit" at bounding box center [142, 70] width 23 height 14
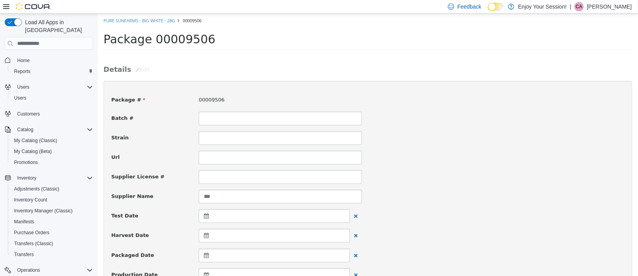
click at [205, 255] on icon at bounding box center [207, 255] width 8 height 5
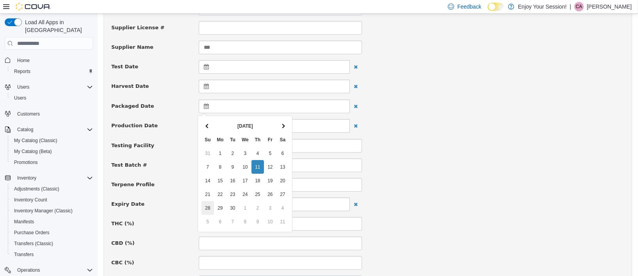
scroll to position [156, 0]
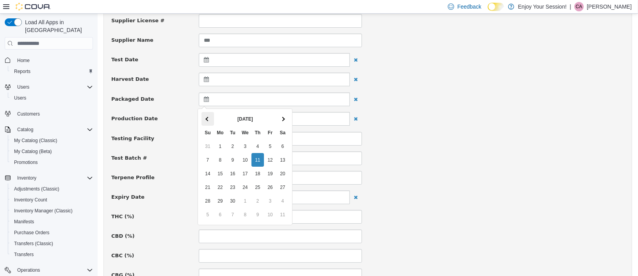
click at [210, 119] on th at bounding box center [207, 119] width 12 height 14
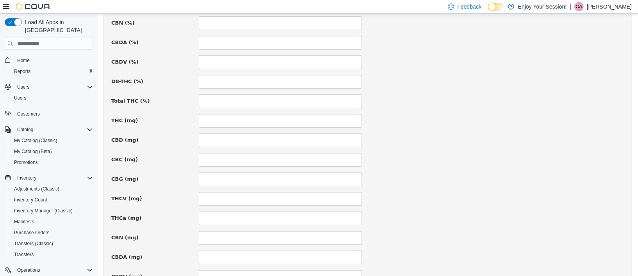
scroll to position [569, 0]
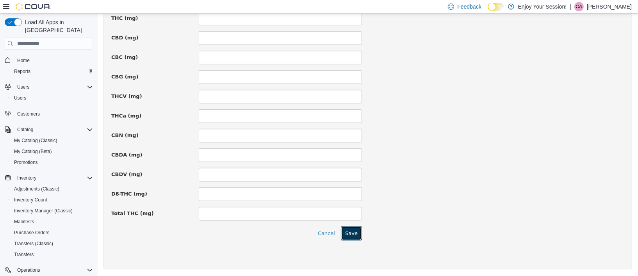
click at [353, 229] on button "Save" at bounding box center [350, 233] width 21 height 14
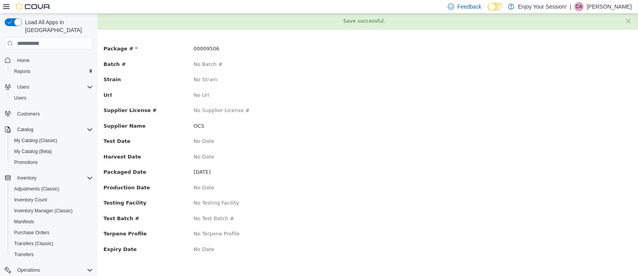
scroll to position [0, 0]
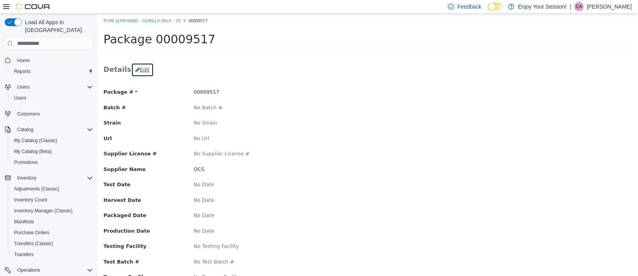
click at [139, 68] on button "Edit" at bounding box center [142, 70] width 23 height 14
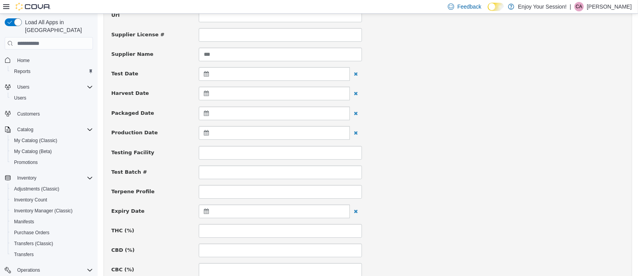
scroll to position [156, 0]
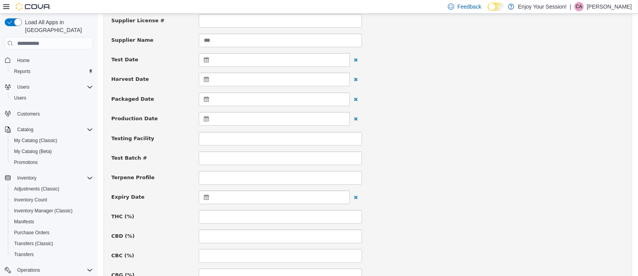
click at [206, 100] on icon at bounding box center [207, 98] width 8 height 5
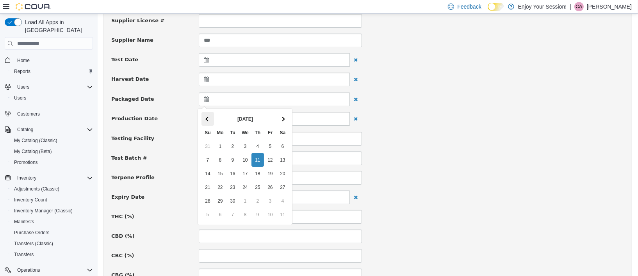
click at [205, 119] on span at bounding box center [207, 119] width 4 height 4
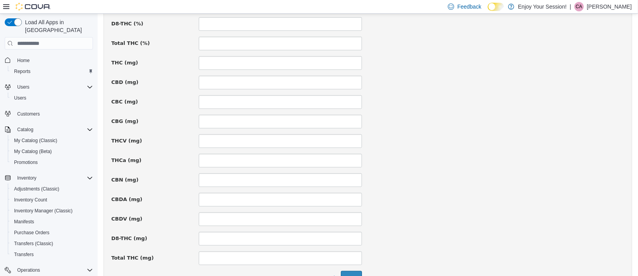
scroll to position [569, 0]
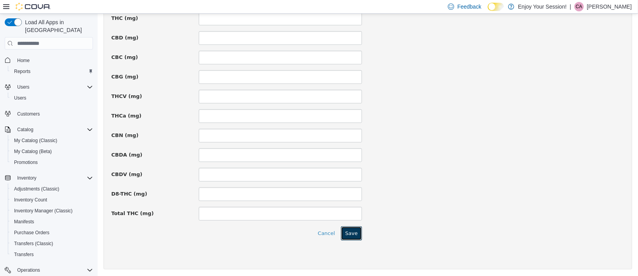
click at [345, 236] on button "Save" at bounding box center [350, 233] width 21 height 14
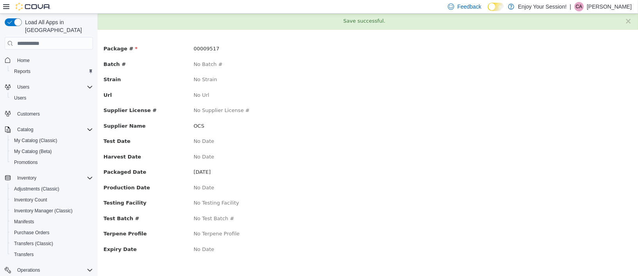
scroll to position [0, 0]
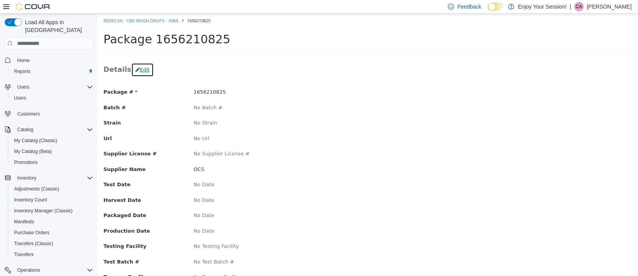
click at [143, 69] on button "Edit" at bounding box center [142, 70] width 23 height 14
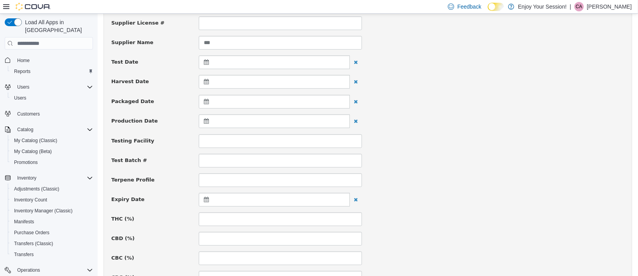
scroll to position [62, 0]
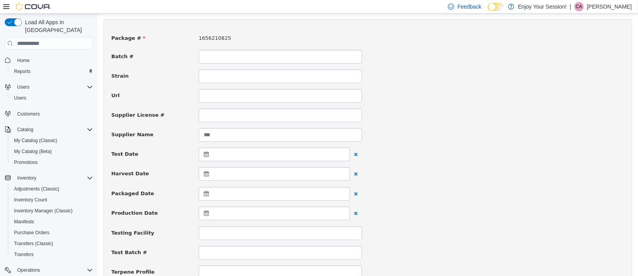
click at [204, 193] on icon at bounding box center [207, 193] width 8 height 5
click at [207, 214] on span at bounding box center [207, 213] width 4 height 4
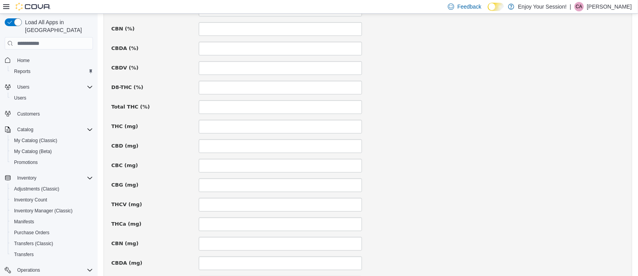
scroll to position [569, 0]
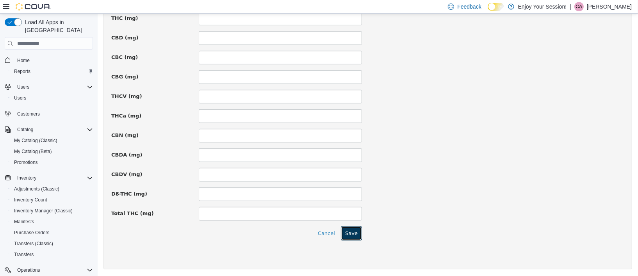
click at [350, 232] on button "Save" at bounding box center [350, 233] width 21 height 14
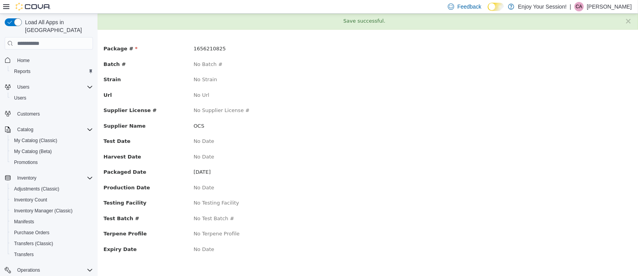
scroll to position [0, 0]
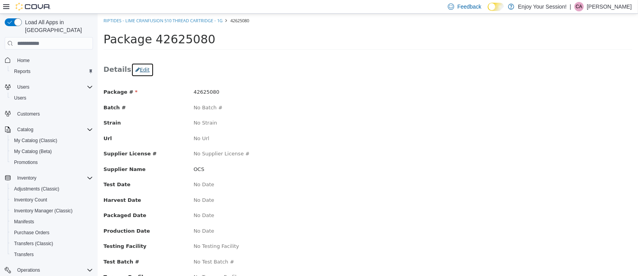
click at [139, 67] on button "Edit" at bounding box center [142, 70] width 23 height 14
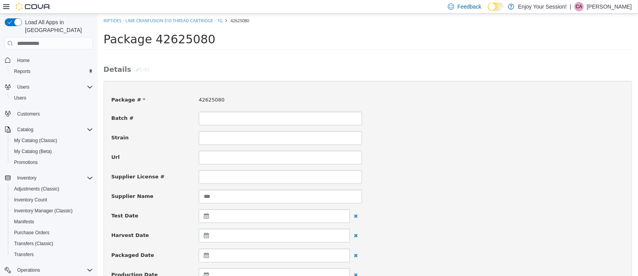
click at [206, 256] on icon at bounding box center [207, 255] width 8 height 5
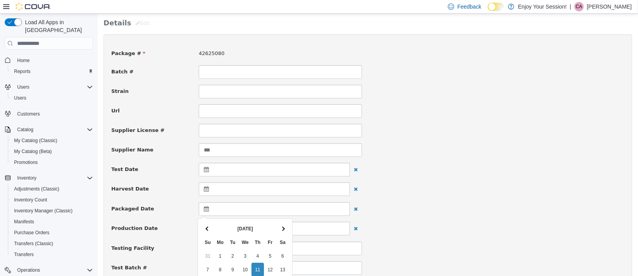
scroll to position [117, 0]
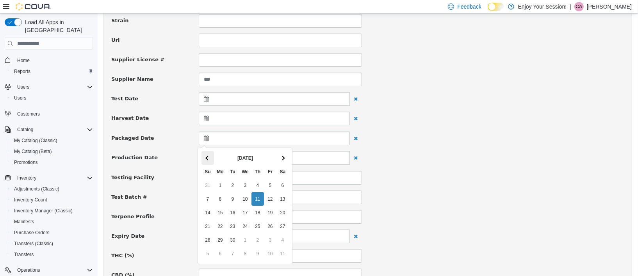
click at [206, 158] on span at bounding box center [207, 158] width 4 height 4
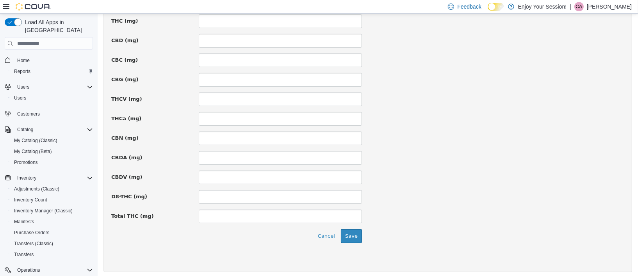
scroll to position [569, 0]
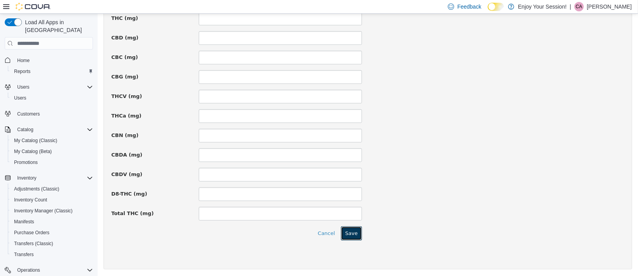
click at [354, 232] on button "Save" at bounding box center [350, 233] width 21 height 14
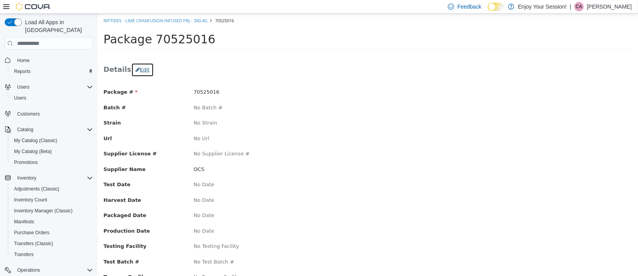
click at [139, 66] on button "Edit" at bounding box center [142, 70] width 23 height 14
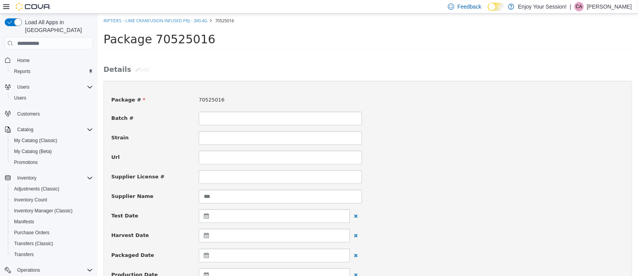
click at [205, 253] on icon at bounding box center [207, 255] width 8 height 5
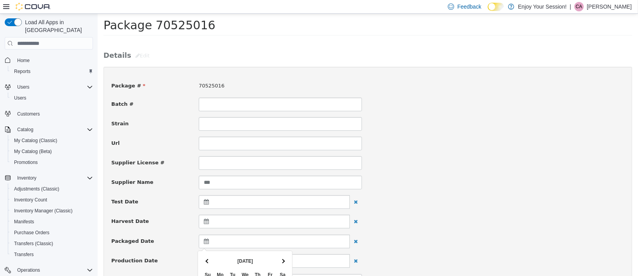
scroll to position [117, 0]
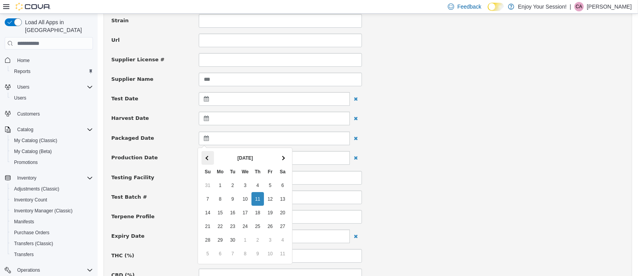
click at [208, 161] on th at bounding box center [207, 158] width 12 height 14
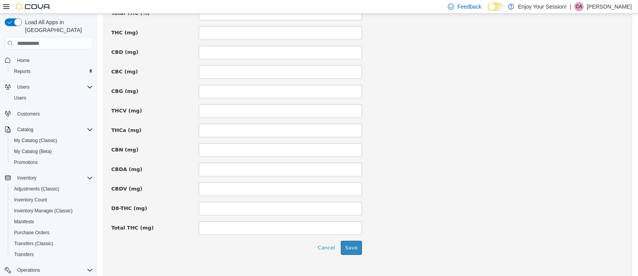
scroll to position [569, 0]
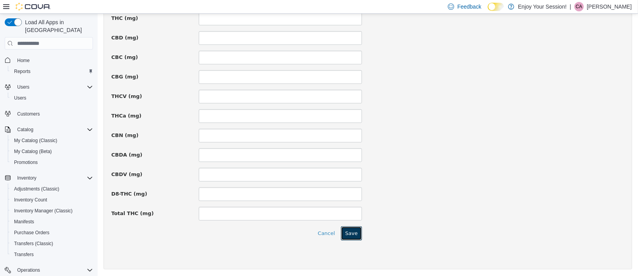
click at [354, 228] on button "Save" at bounding box center [350, 233] width 21 height 14
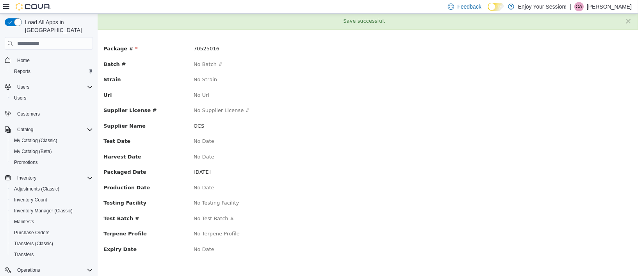
scroll to position [0, 0]
